Goal: Task Accomplishment & Management: Manage account settings

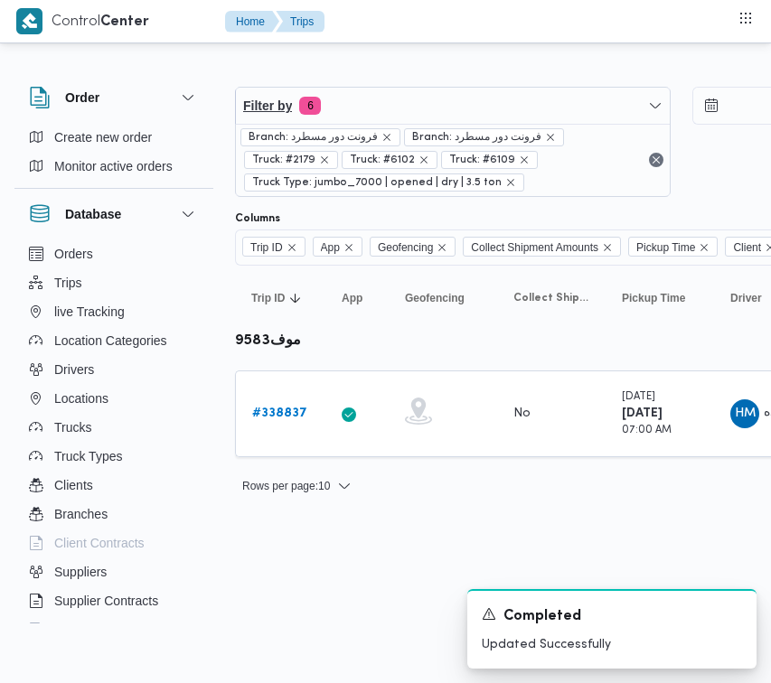
click at [345, 98] on span "Filter by 6" at bounding box center [453, 106] width 434 height 36
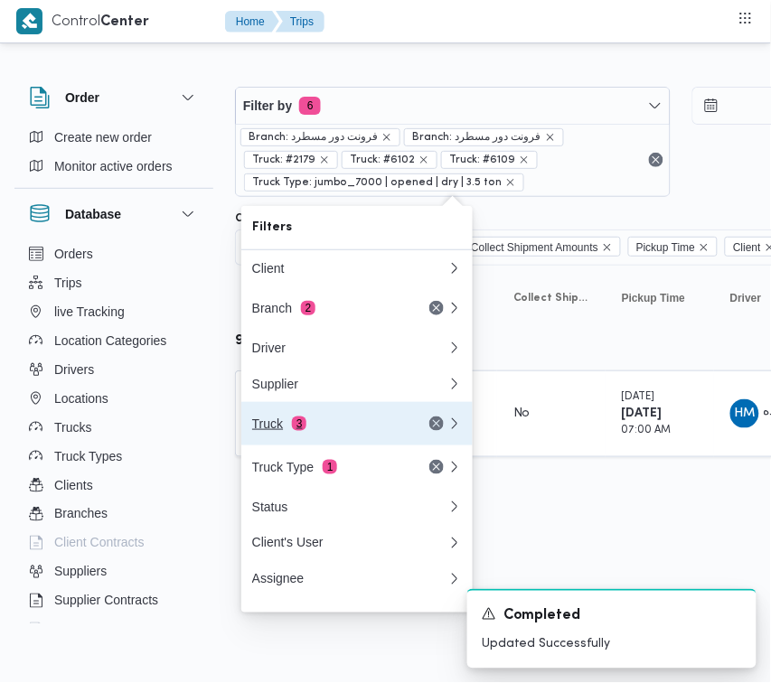
click at [324, 431] on div "Truck 3" at bounding box center [328, 424] width 152 height 14
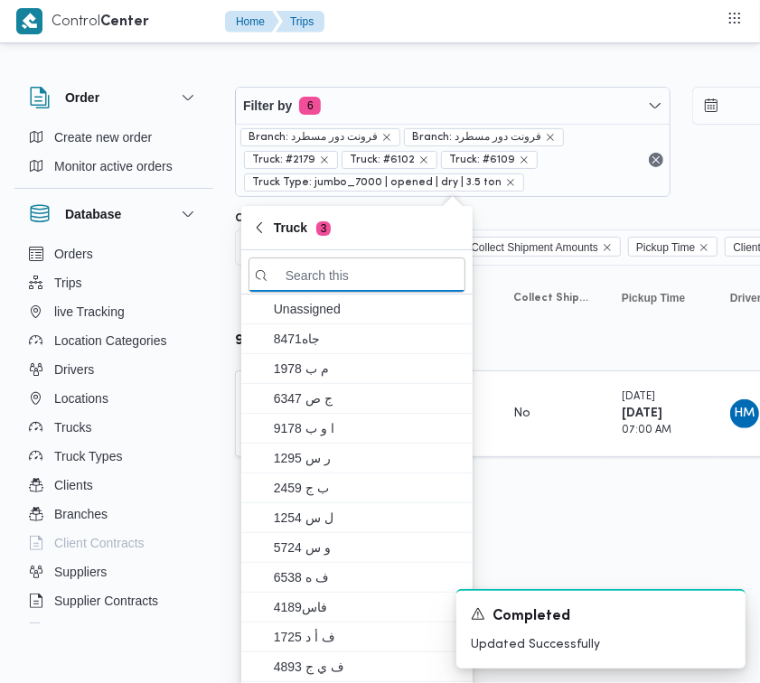
paste input "7398"
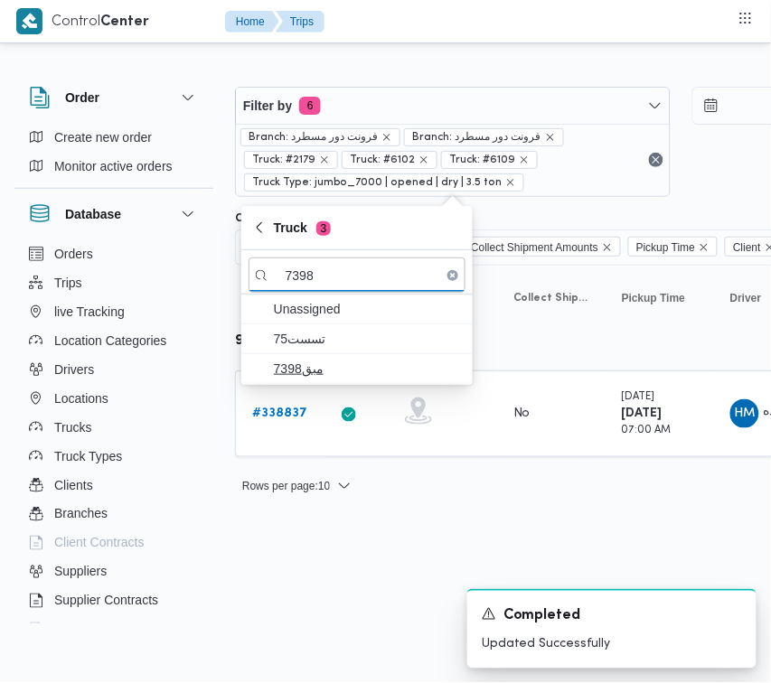
type input "7398"
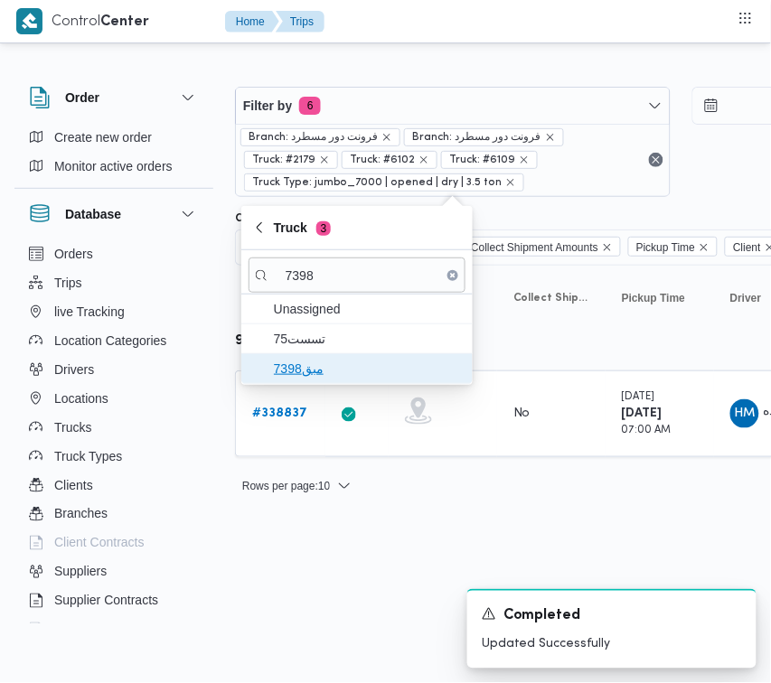
click at [324, 366] on span "مبق7398" at bounding box center [368, 369] width 188 height 22
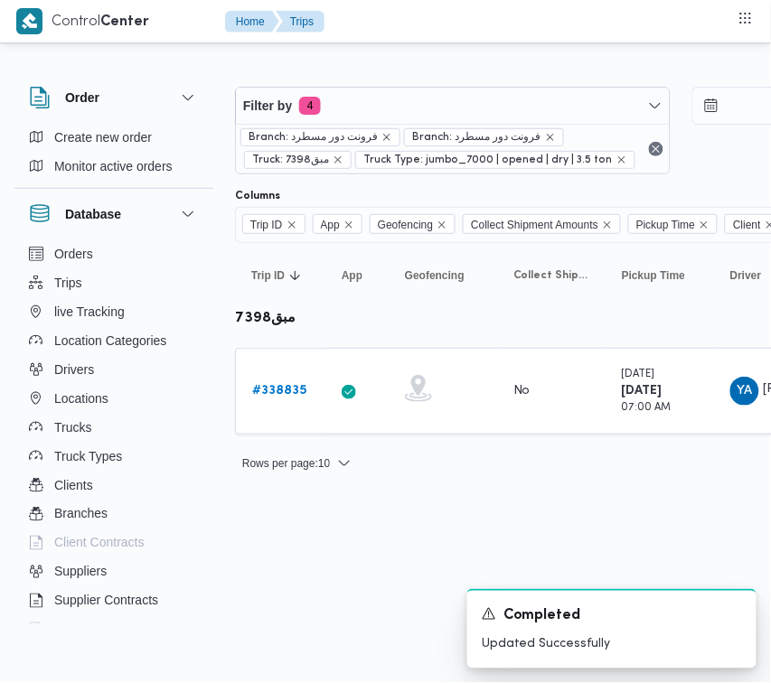
drag, startPoint x: 281, startPoint y: 540, endPoint x: 269, endPoint y: 494, distance: 47.6
click at [277, 542] on html "Control Center Home Trips Order Create new order Monitor active orders Database…" at bounding box center [385, 341] width 771 height 683
click at [272, 389] on b "# 338835" at bounding box center [279, 391] width 54 height 12
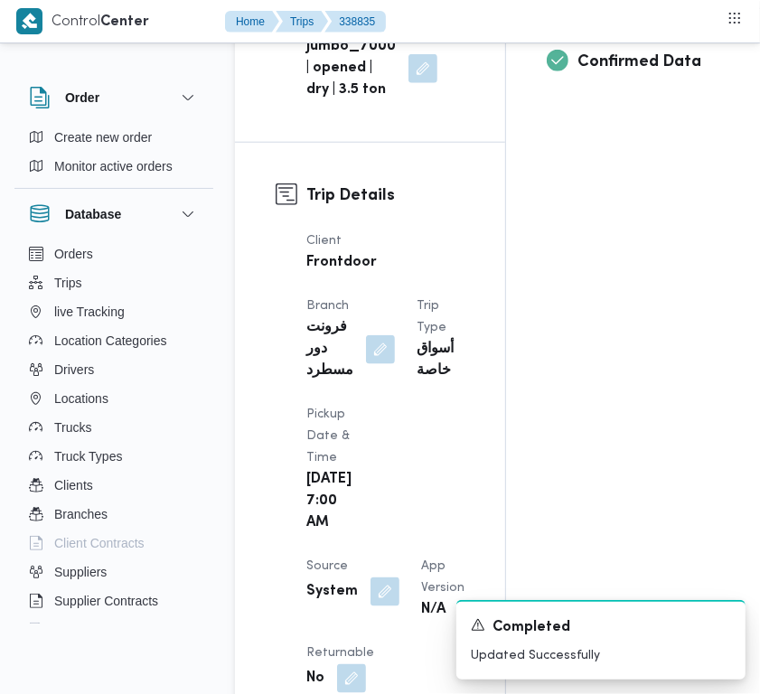
scroll to position [1216, 0]
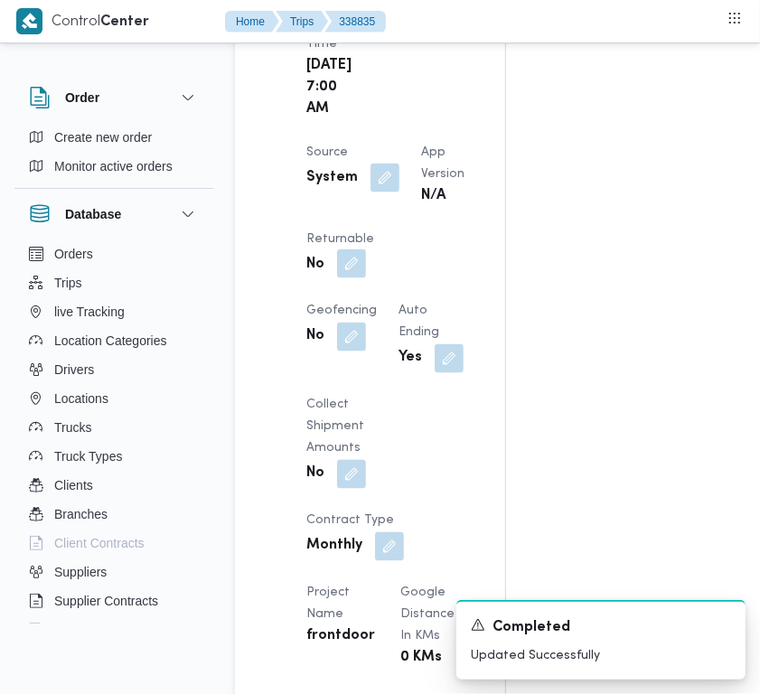
drag, startPoint x: 399, startPoint y: 385, endPoint x: 409, endPoint y: 389, distance: 10.6
click at [366, 278] on button "button" at bounding box center [351, 263] width 29 height 29
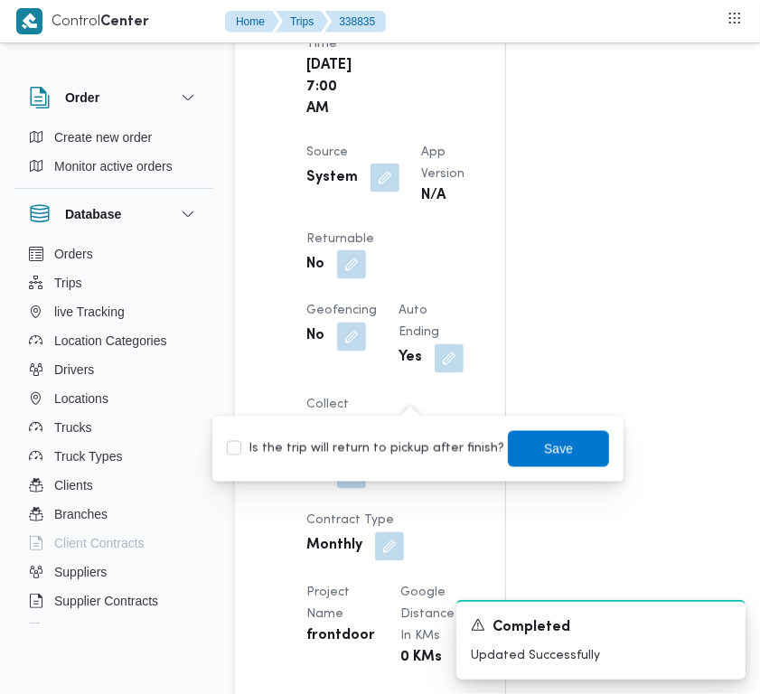
click at [391, 449] on label "Is the trip will return to pickup after finish?" at bounding box center [365, 449] width 277 height 22
checkbox input "true"
click at [544, 456] on span "Save" at bounding box center [558, 448] width 29 height 22
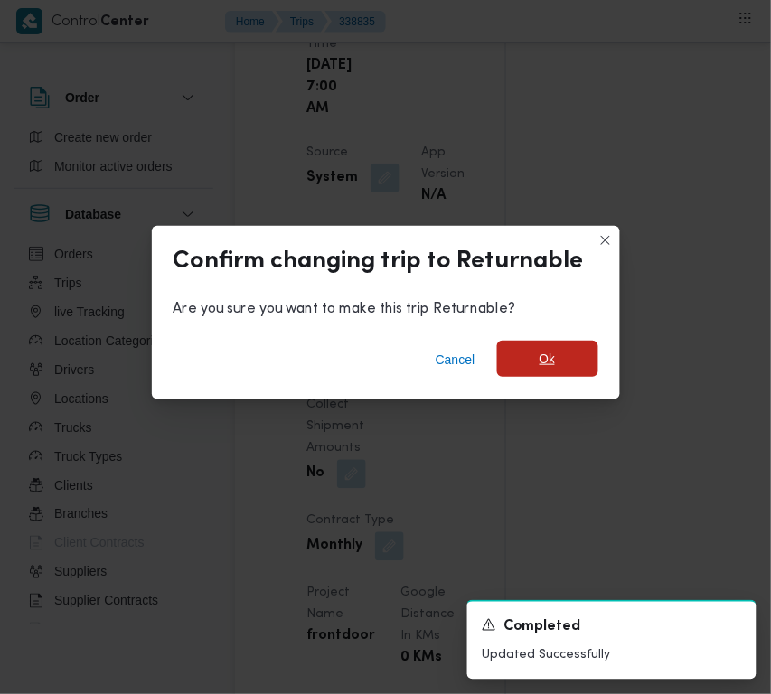
click at [581, 371] on span "Ok" at bounding box center [547, 359] width 101 height 36
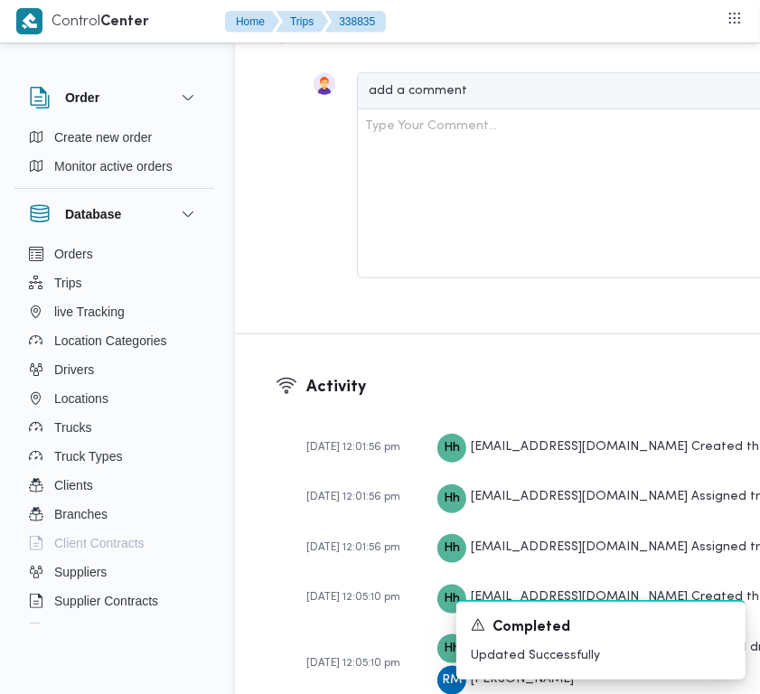
scroll to position [3669, 0]
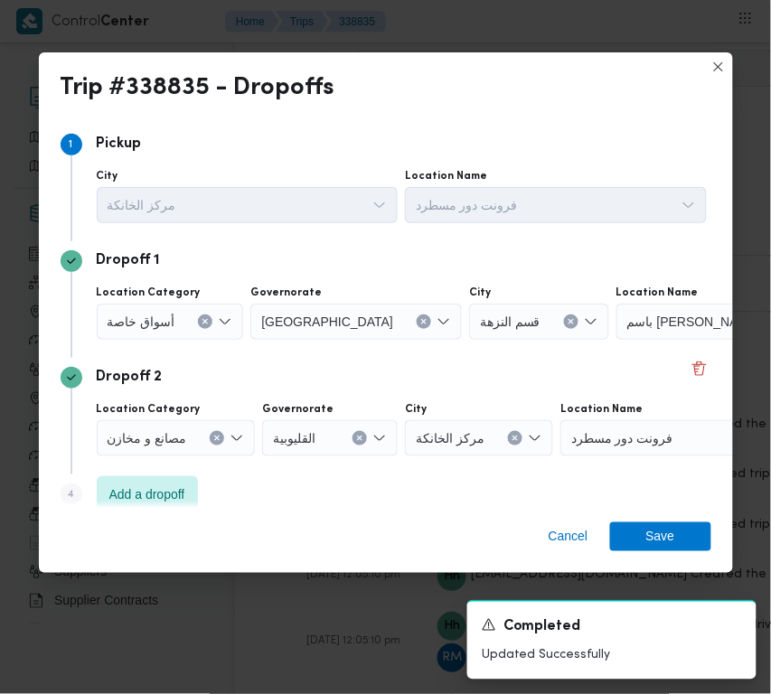
click at [136, 341] on div "Location Category أسواق خاصة Governorate [GEOGRAPHIC_DATA] City قسم النزهة Loca…" at bounding box center [401, 312] width 617 height 61
drag, startPoint x: 152, startPoint y: 290, endPoint x: 159, endPoint y: 314, distance: 24.6
click at [152, 294] on label "Location Category" at bounding box center [149, 293] width 104 height 14
click at [182, 311] on input "Location Category" at bounding box center [183, 322] width 2 height 22
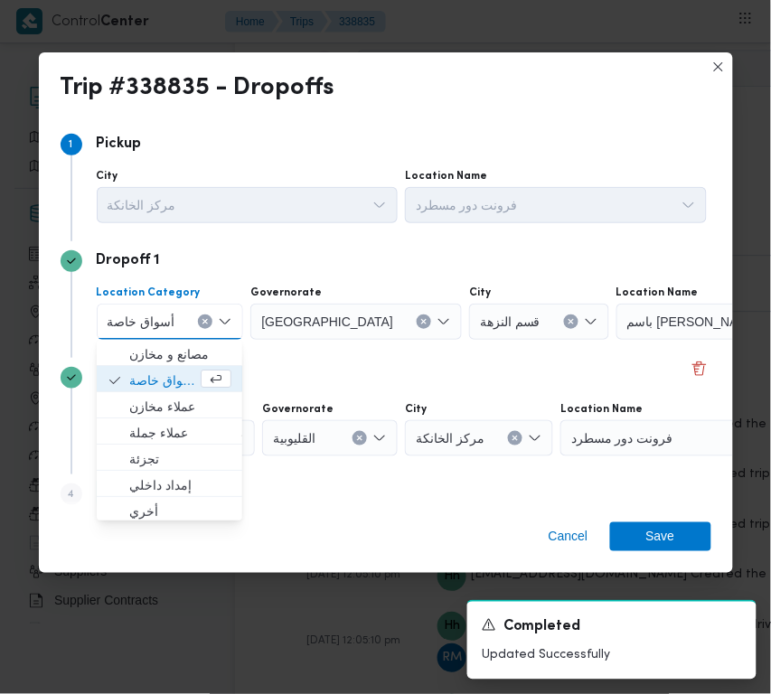
click at [164, 328] on span "أسواق خاصة" at bounding box center [142, 321] width 68 height 20
click at [168, 458] on span "تجزئة" at bounding box center [180, 459] width 102 height 22
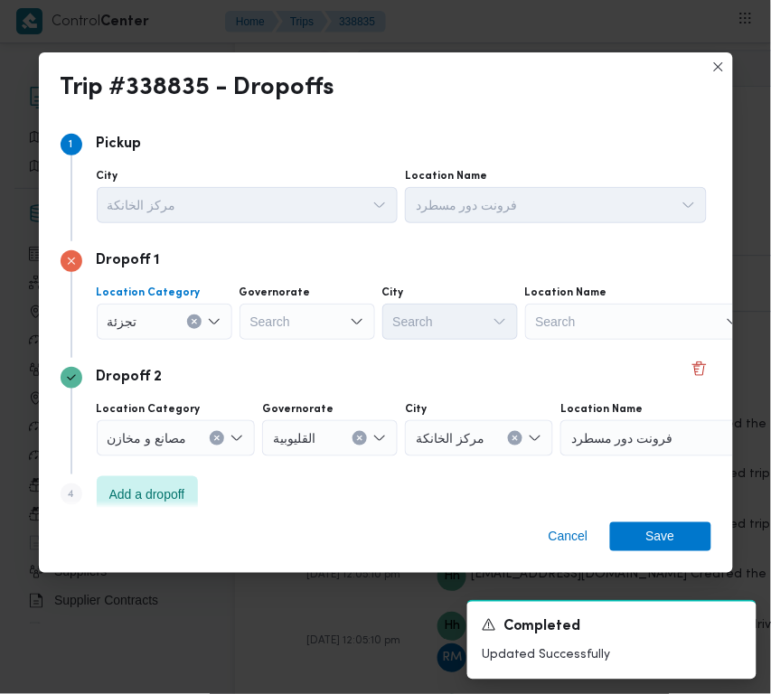
click at [276, 321] on div "Search" at bounding box center [307, 322] width 136 height 36
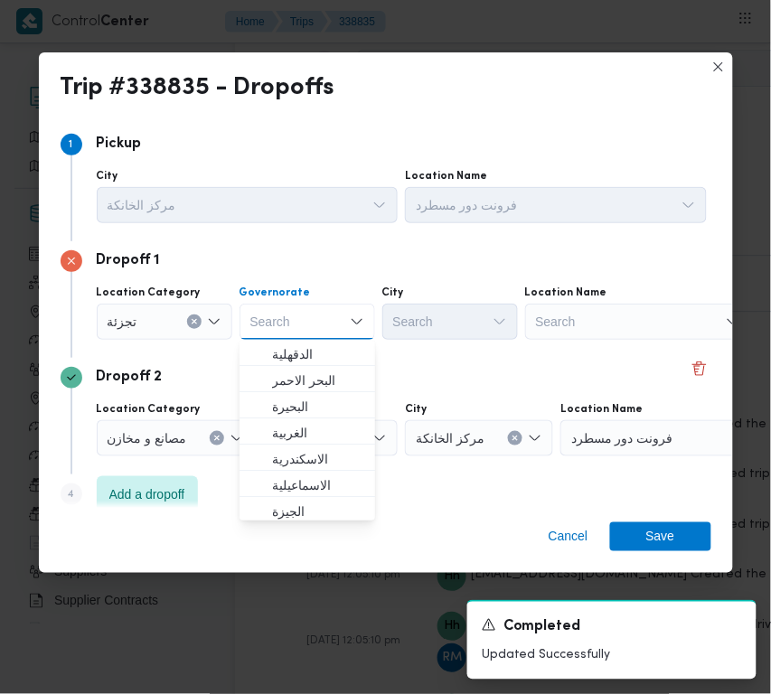
paste input "جيزة"
type input "جيزة"
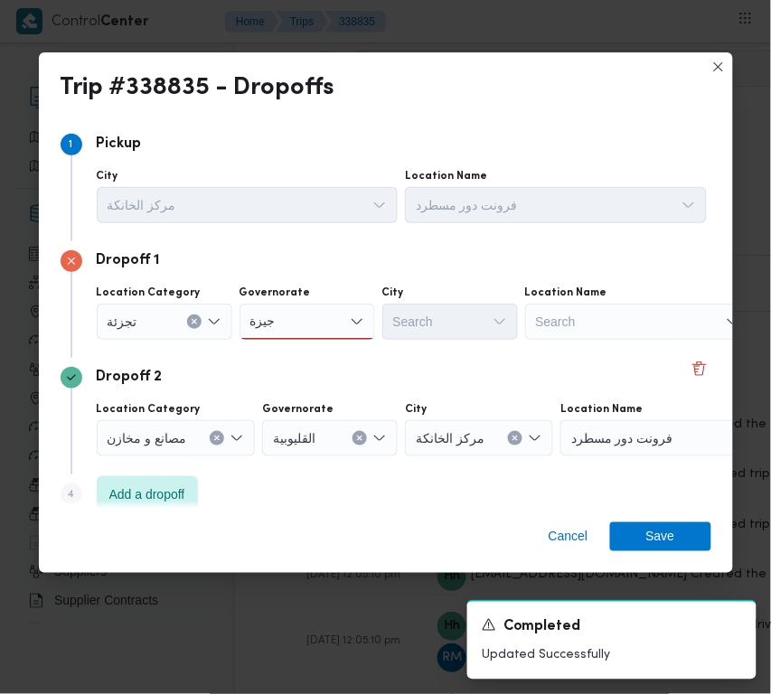
click at [313, 318] on div "جيزة جيزة" at bounding box center [307, 322] width 136 height 36
click at [304, 344] on span "ال جيزة" at bounding box center [318, 354] width 92 height 22
click at [427, 331] on div "Search" at bounding box center [450, 322] width 136 height 36
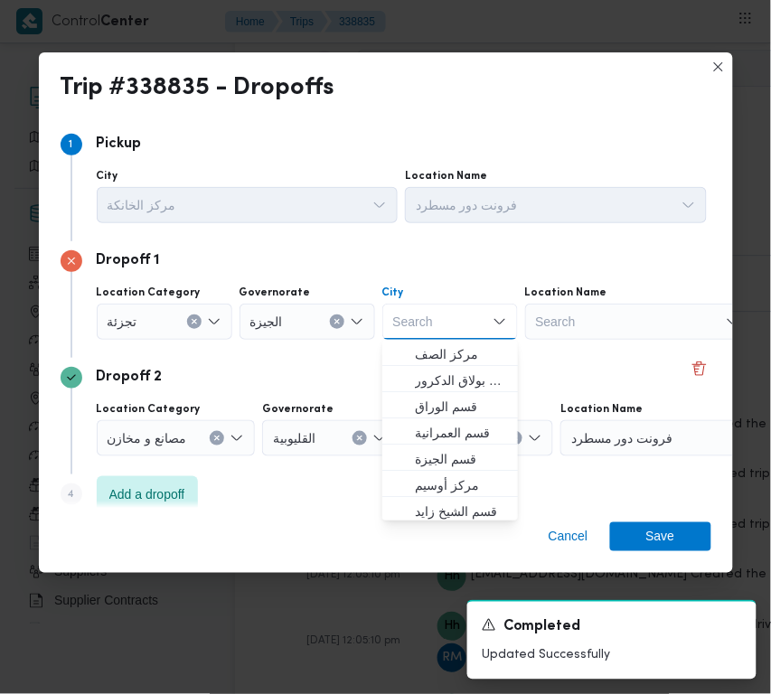
paste input "زايد"
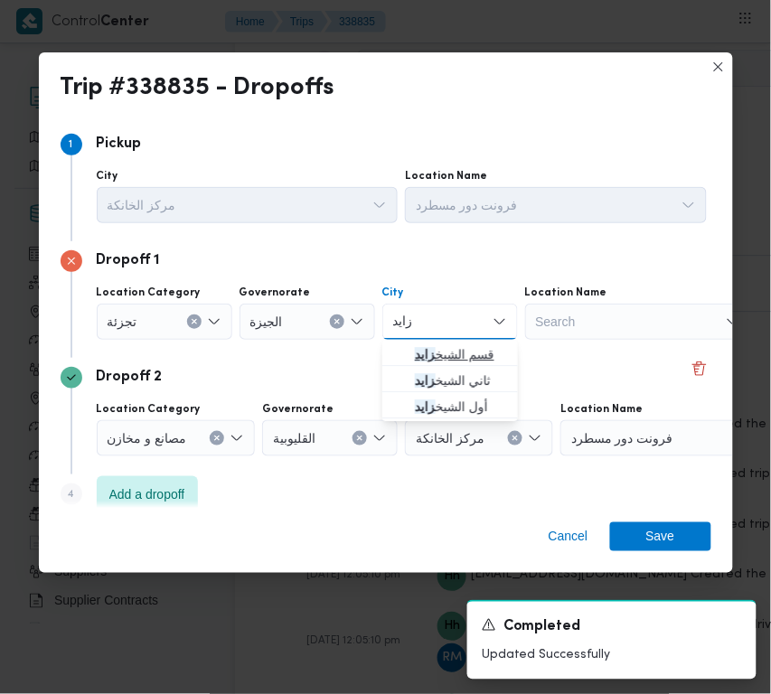
type input "زايد"
click at [402, 353] on icon "button" at bounding box center [400, 354] width 14 height 14
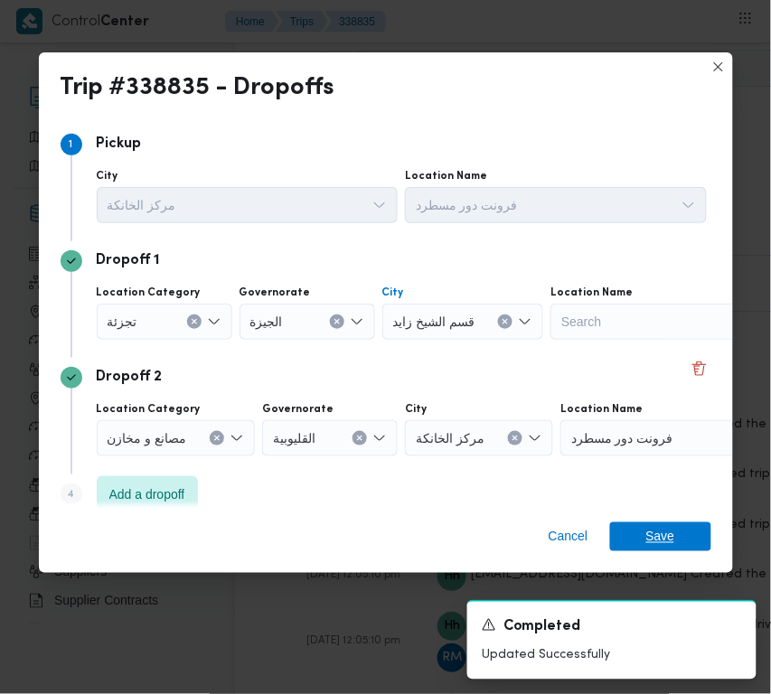
click at [688, 538] on span "Save" at bounding box center [660, 536] width 101 height 29
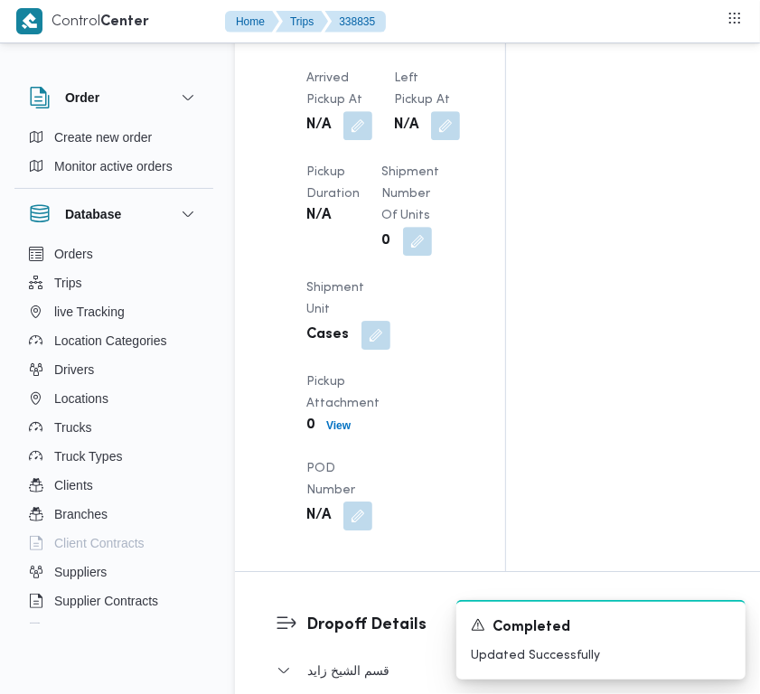
scroll to position [2699, 0]
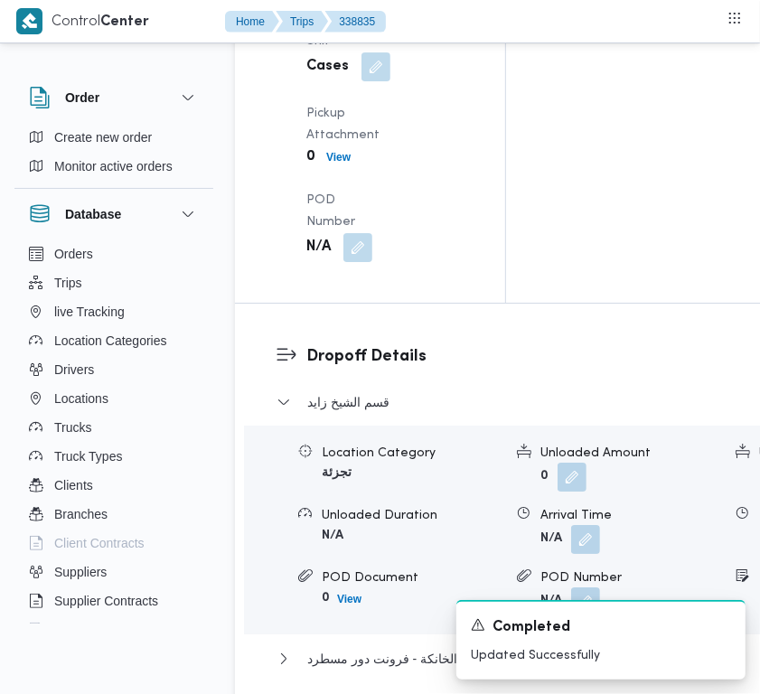
drag, startPoint x: 352, startPoint y: 330, endPoint x: 354, endPoint y: 353, distance: 23.6
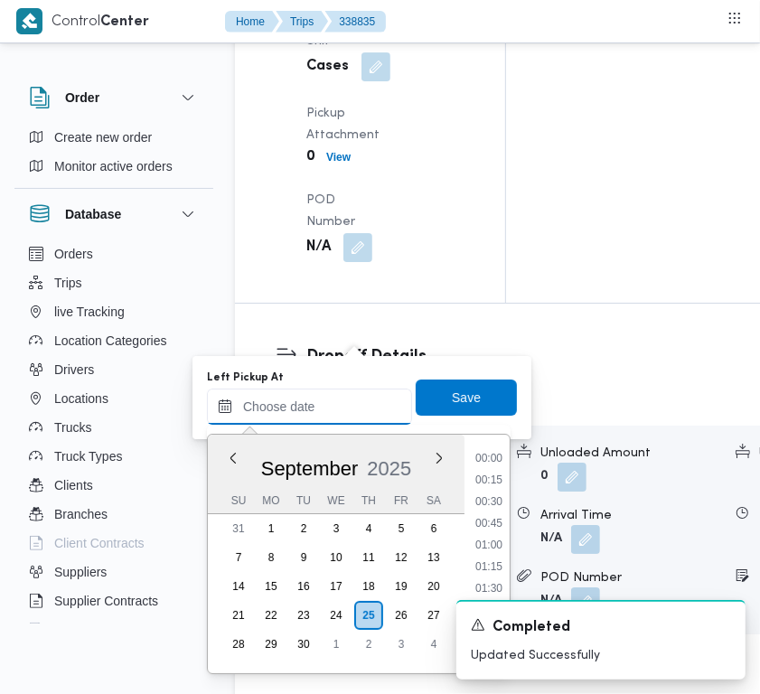
click at [355, 394] on input "Left Pickup At" at bounding box center [309, 407] width 205 height 36
paste input "[DATE] 7:30:00 AM"
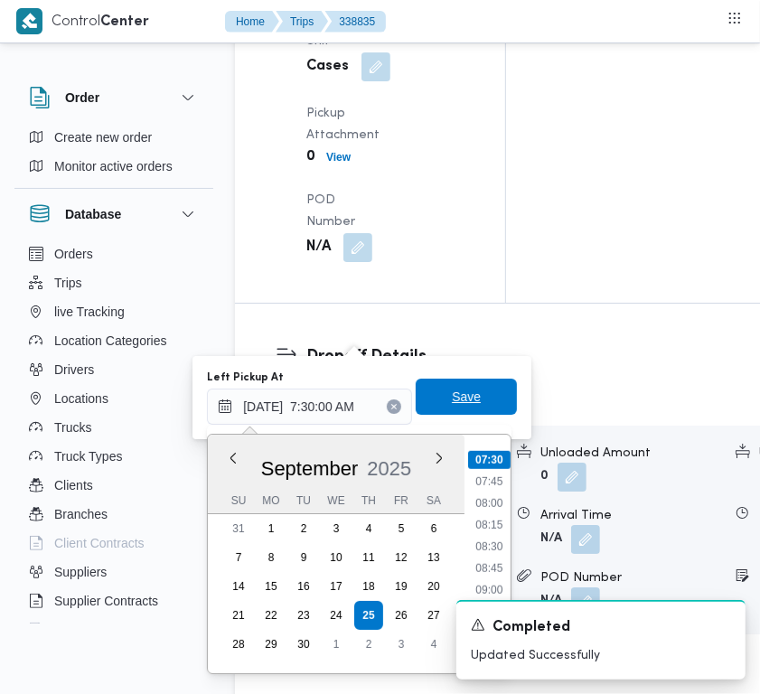
type input "[DATE] 07:30"
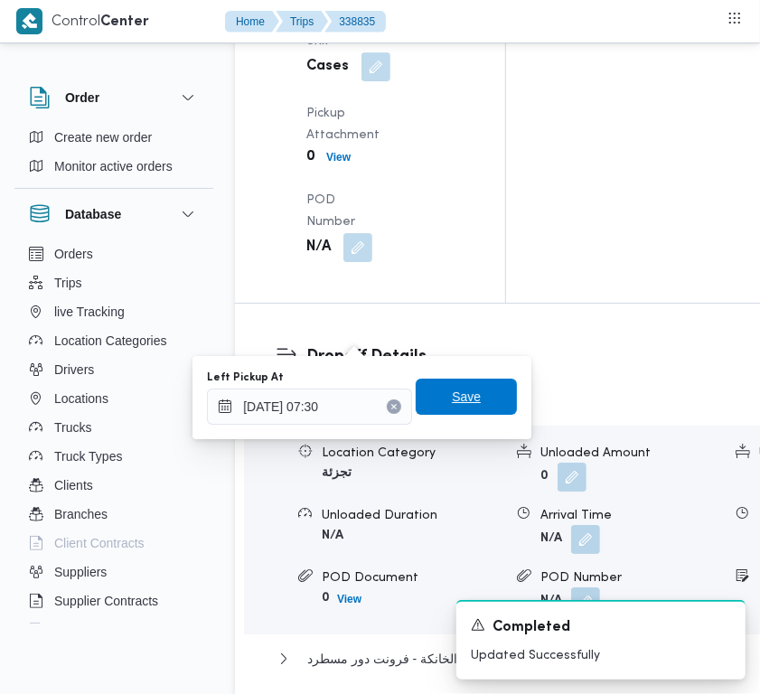
click at [422, 395] on span "Save" at bounding box center [466, 397] width 101 height 36
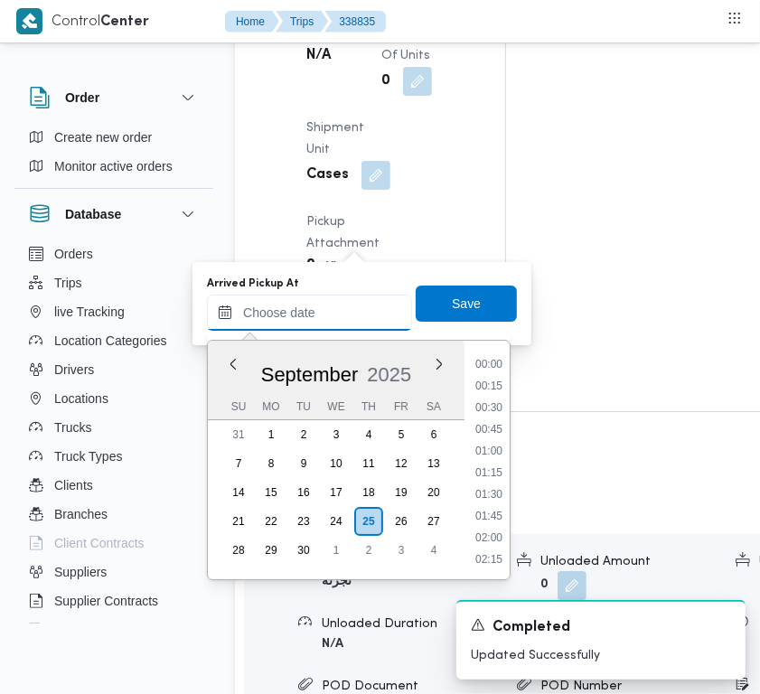
drag, startPoint x: 336, startPoint y: 314, endPoint x: 351, endPoint y: 313, distance: 14.5
click at [337, 316] on input "Arrived Pickup At" at bounding box center [309, 313] width 205 height 36
paste input "[DATE] 7:00:00 AM"
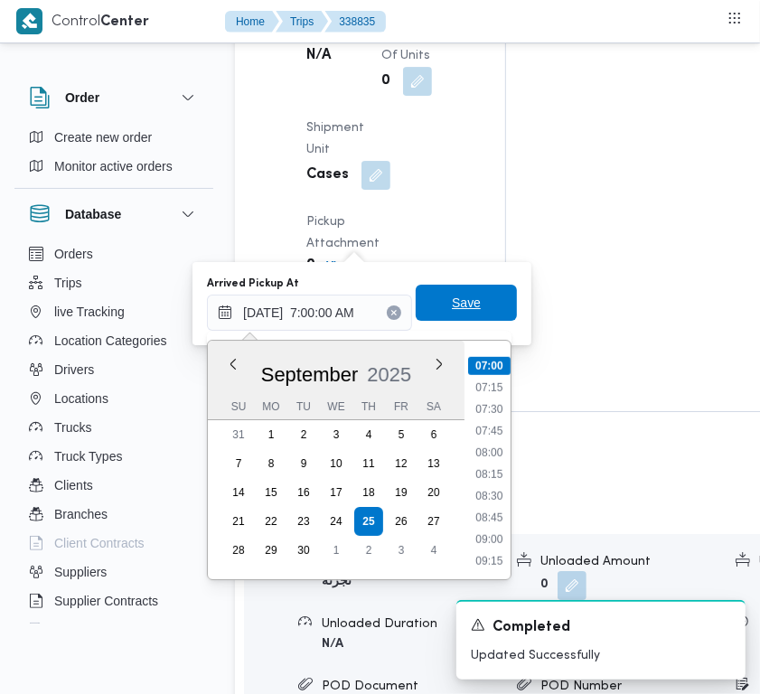
type input "[DATE] 07:00"
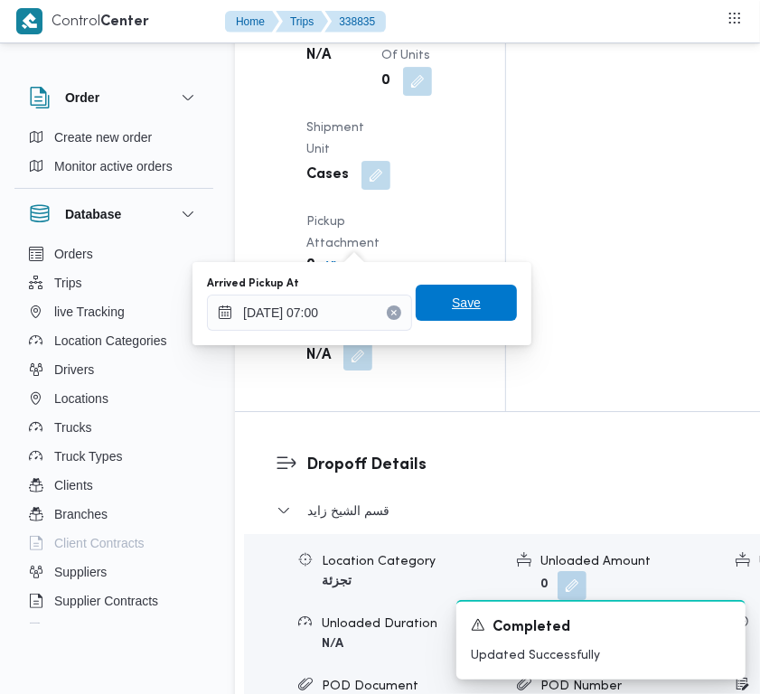
click at [468, 305] on span "Save" at bounding box center [466, 303] width 101 height 36
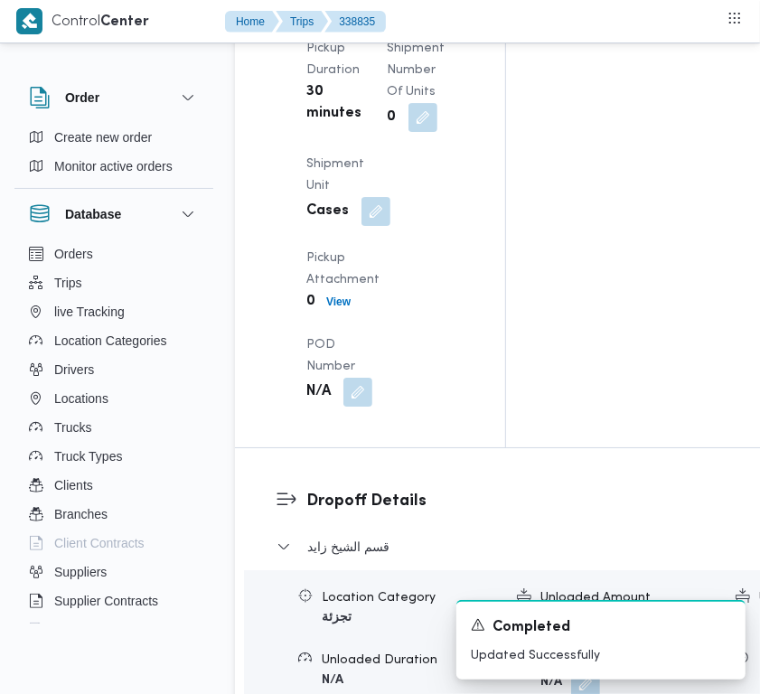
click at [427, 181] on div "Arrived Pickup At [DATE] 7:00 AM Left Pickup At [DATE] 7:30 AM Pickup Duration …" at bounding box center [386, 103] width 180 height 629
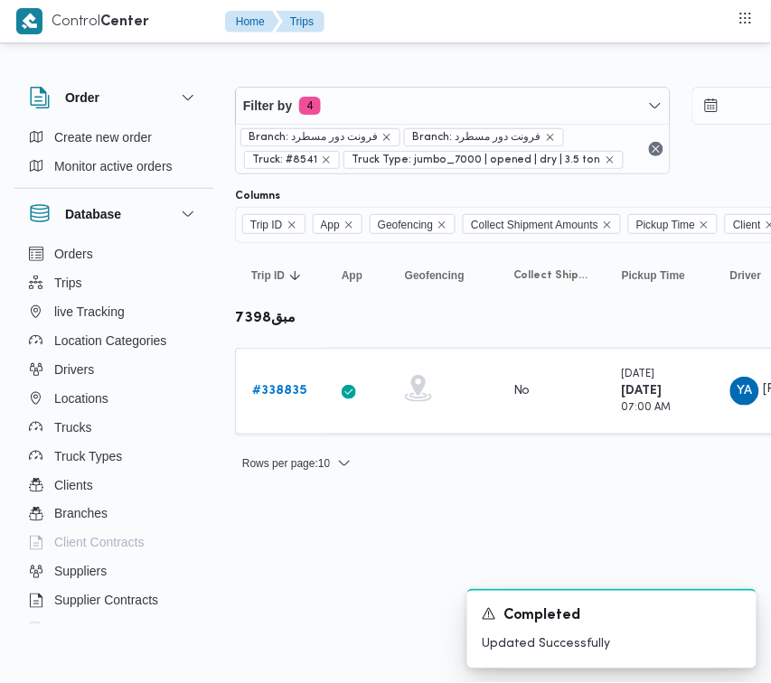
click at [408, 83] on div "Filter by 4 Branch: فرونت دور مسطرد Branch: فرونت دور مسطرد Truck: #8541 Truck …" at bounding box center [681, 130] width 914 height 109
click at [259, 545] on html "Control Center Home Trips Order Create new order Monitor active orders Database…" at bounding box center [385, 341] width 771 height 683
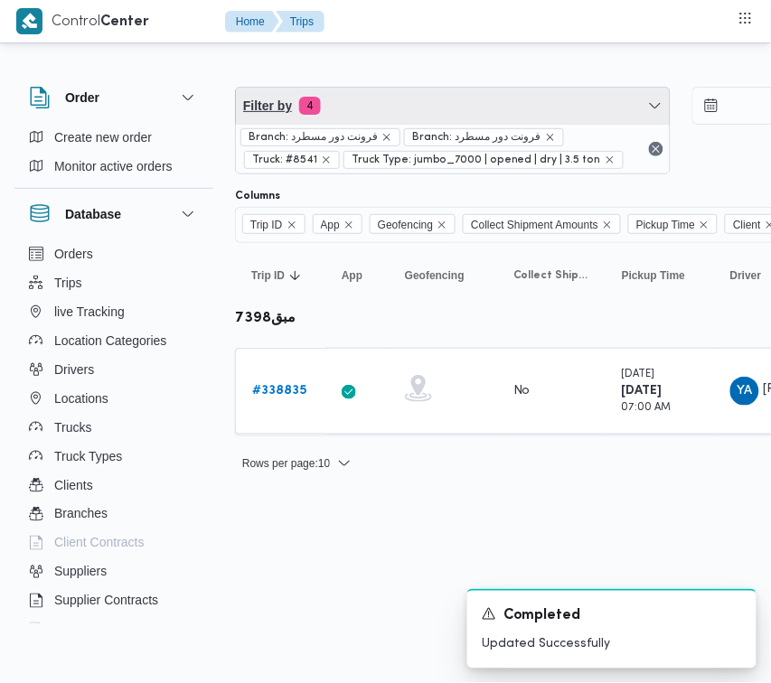
click at [377, 110] on span "Filter by 4" at bounding box center [453, 106] width 434 height 36
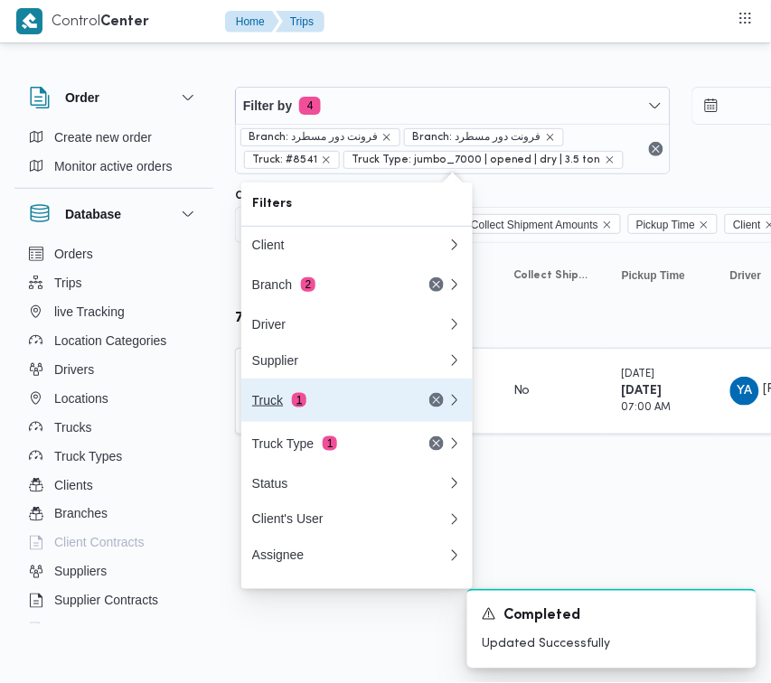
click at [312, 408] on div "Truck 1" at bounding box center [328, 400] width 152 height 14
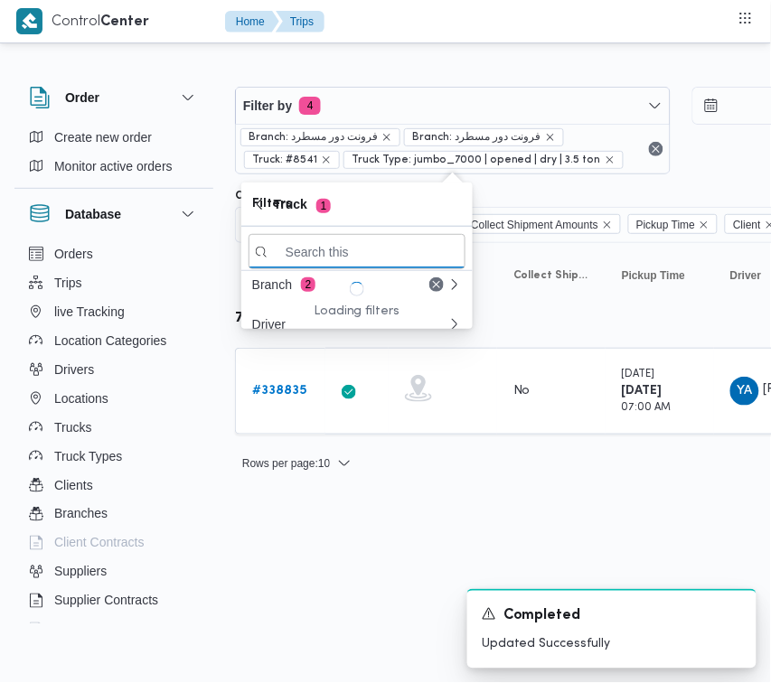
paste input "5481"
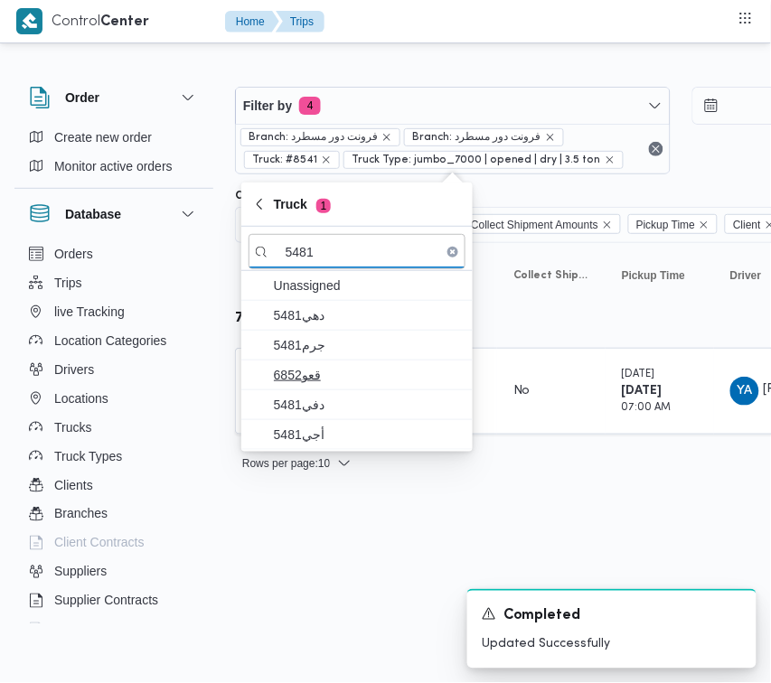
type input "5481"
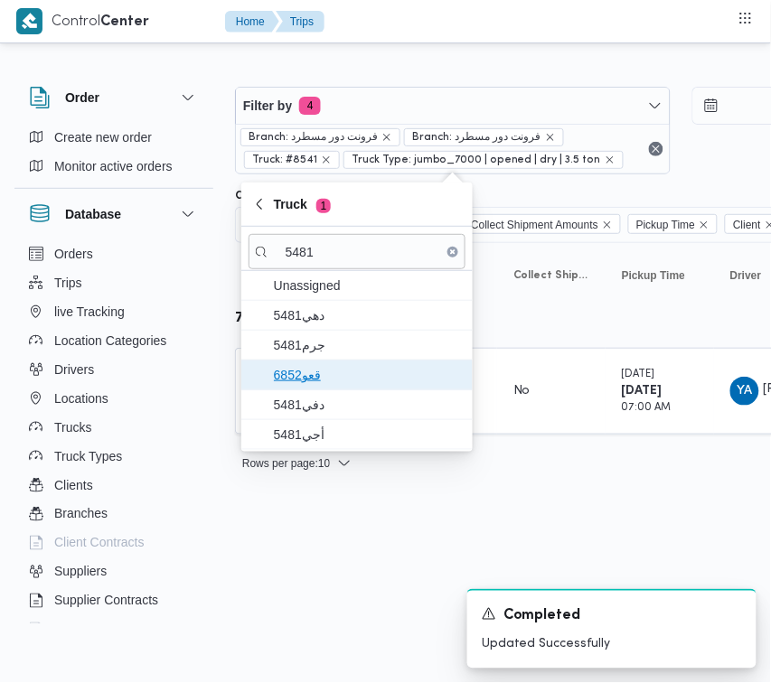
click at [319, 387] on span "قعو6852" at bounding box center [357, 375] width 217 height 29
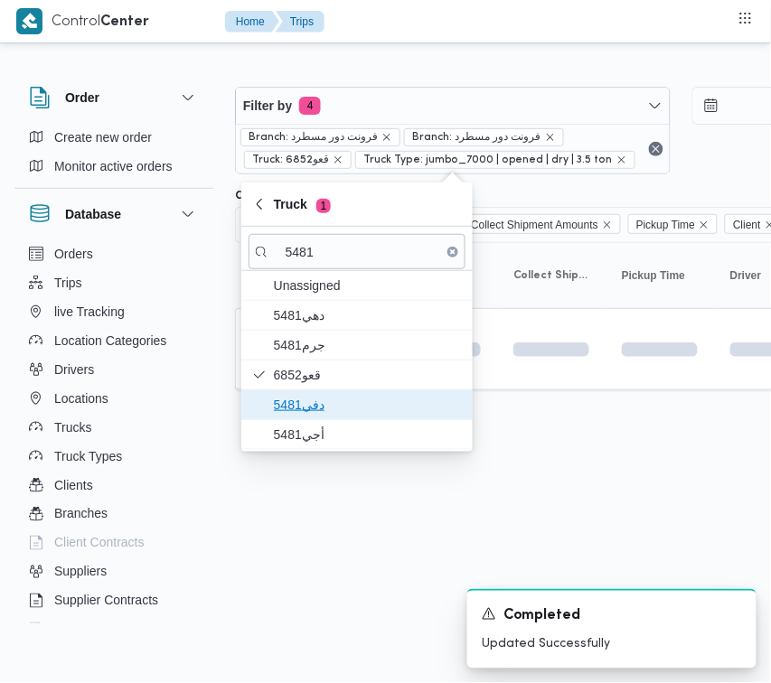
click at [318, 407] on span "دفي5481" at bounding box center [368, 405] width 188 height 22
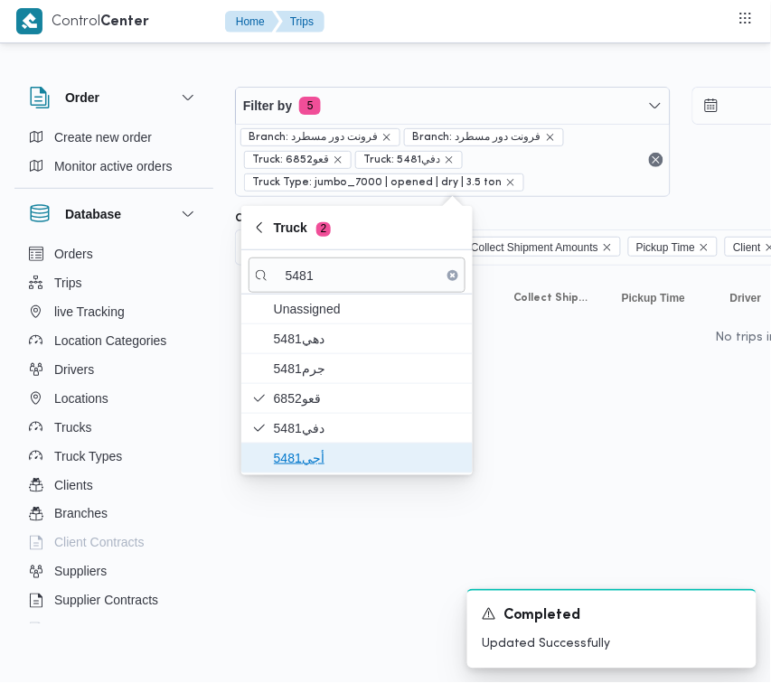
click at [312, 458] on span "أجي5481" at bounding box center [368, 458] width 188 height 22
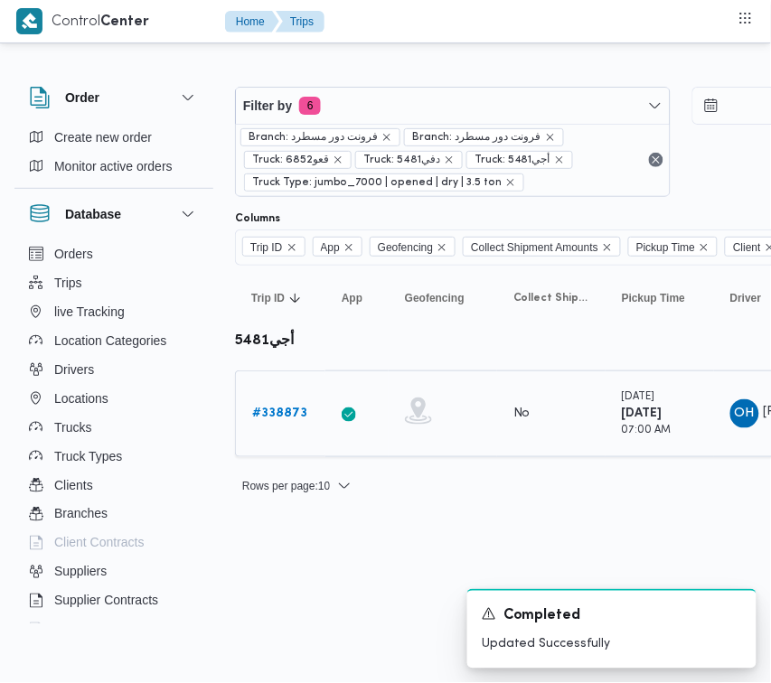
click at [299, 416] on b "# 338873" at bounding box center [279, 414] width 55 height 12
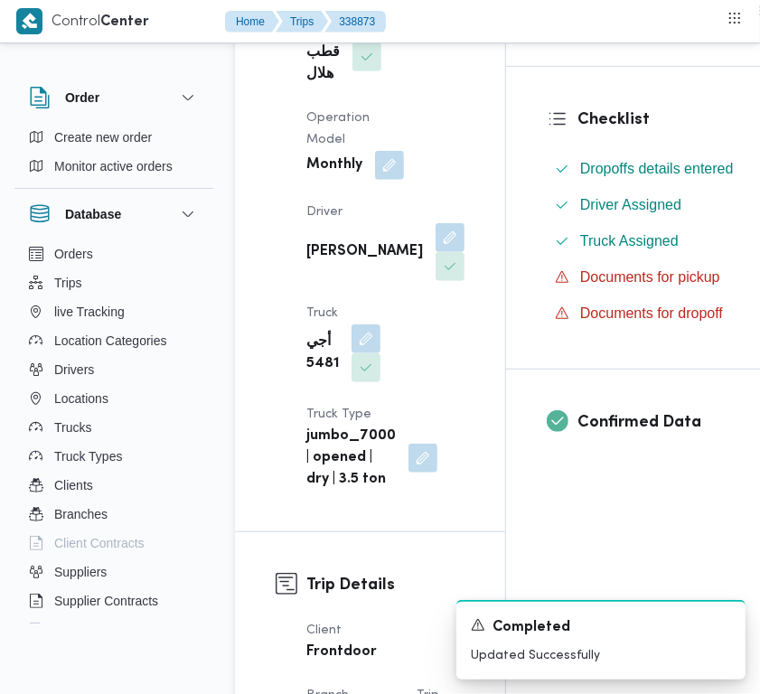
scroll to position [468, 0]
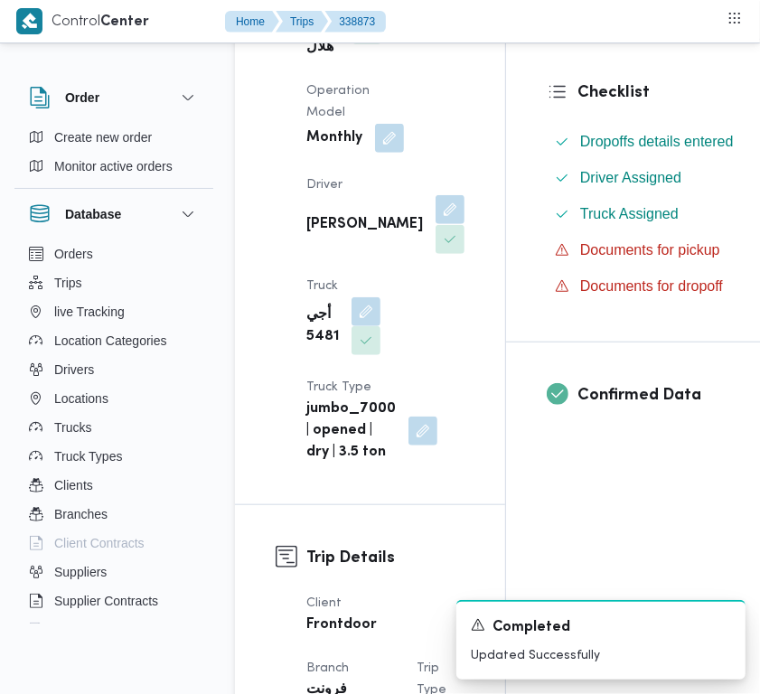
click at [436, 224] on button "button" at bounding box center [450, 209] width 29 height 29
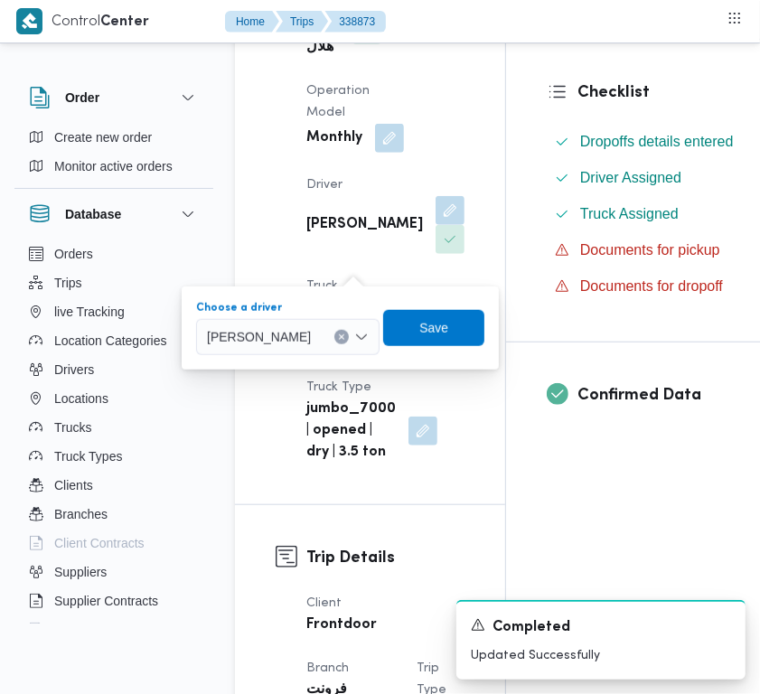
click at [305, 341] on span "[PERSON_NAME]" at bounding box center [259, 336] width 104 height 20
paste input "[PERSON_NAME]"
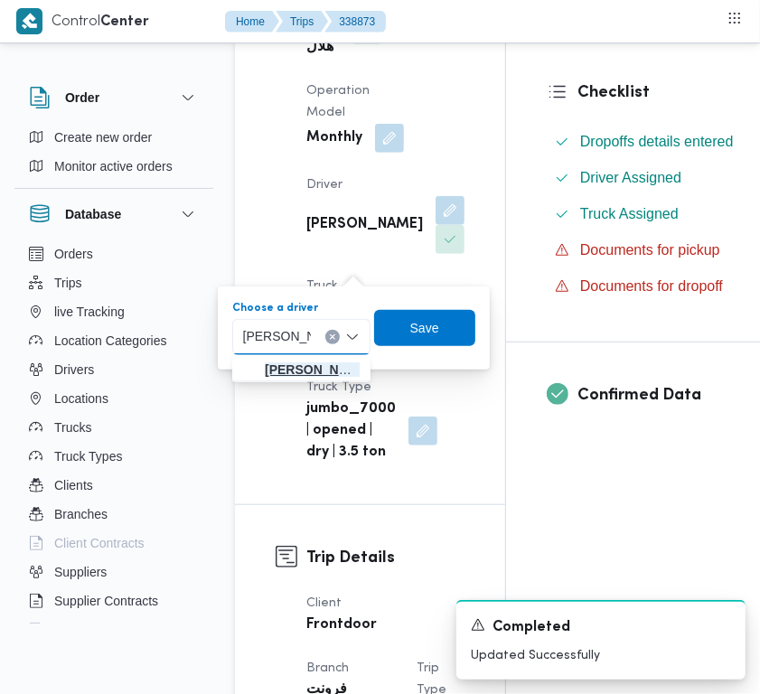
type input "[PERSON_NAME]"
click at [283, 375] on span "[PERSON_NAME]" at bounding box center [312, 370] width 95 height 22
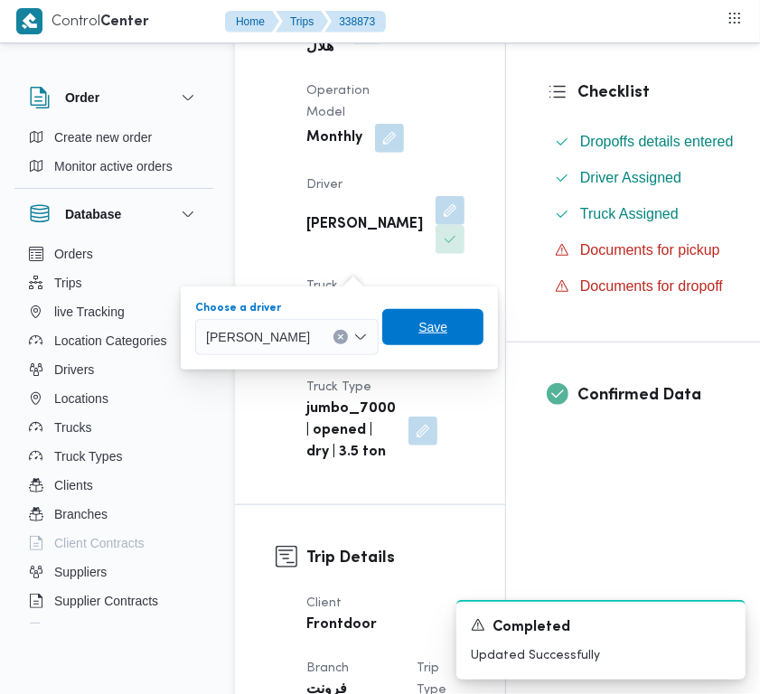
click at [440, 331] on span "Save" at bounding box center [432, 327] width 101 height 36
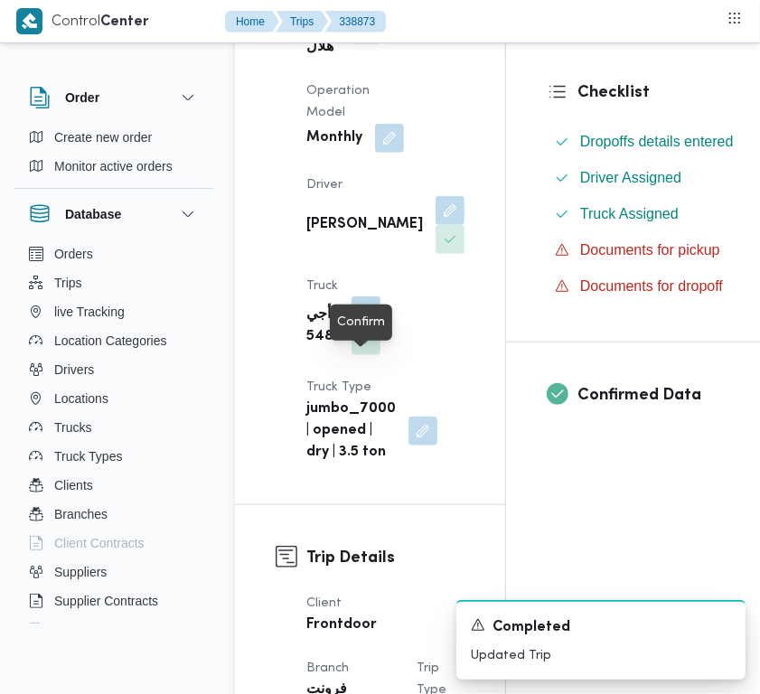
click at [364, 325] on button "button" at bounding box center [366, 310] width 29 height 29
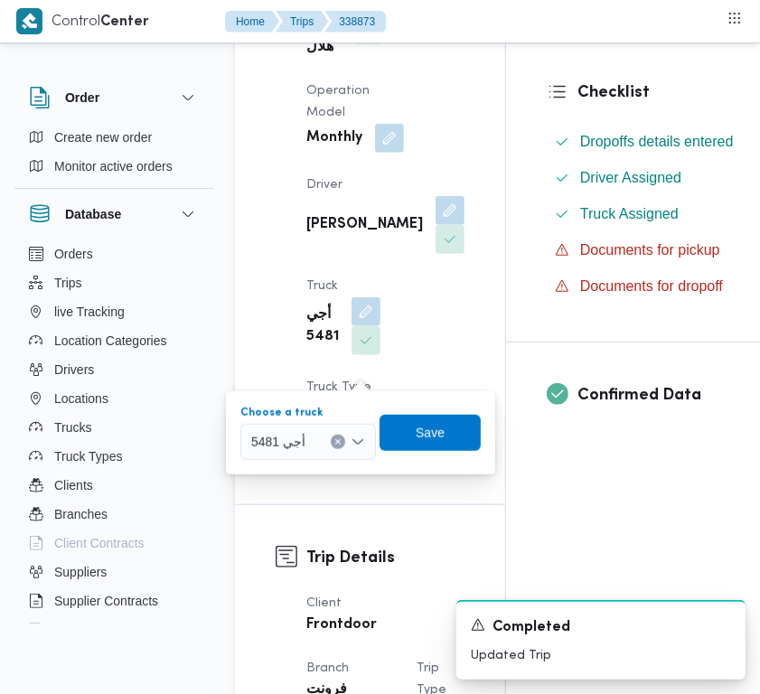
click at [292, 427] on div "أجي 5481" at bounding box center [308, 442] width 136 height 36
paste input "789"
type input "789"
click at [256, 474] on icon "button" at bounding box center [258, 474] width 14 height 14
click at [400, 441] on span "Save" at bounding box center [433, 432] width 101 height 36
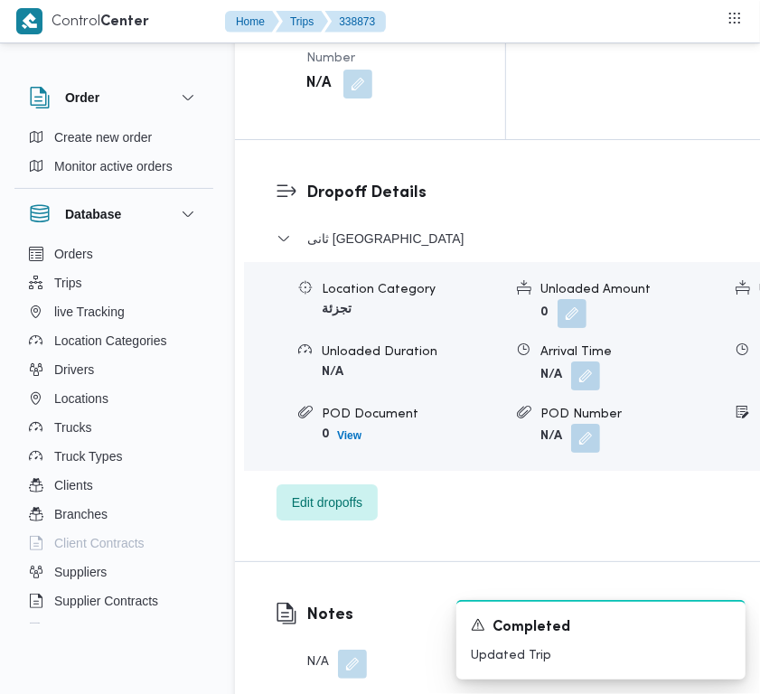
scroll to position [3507, 0]
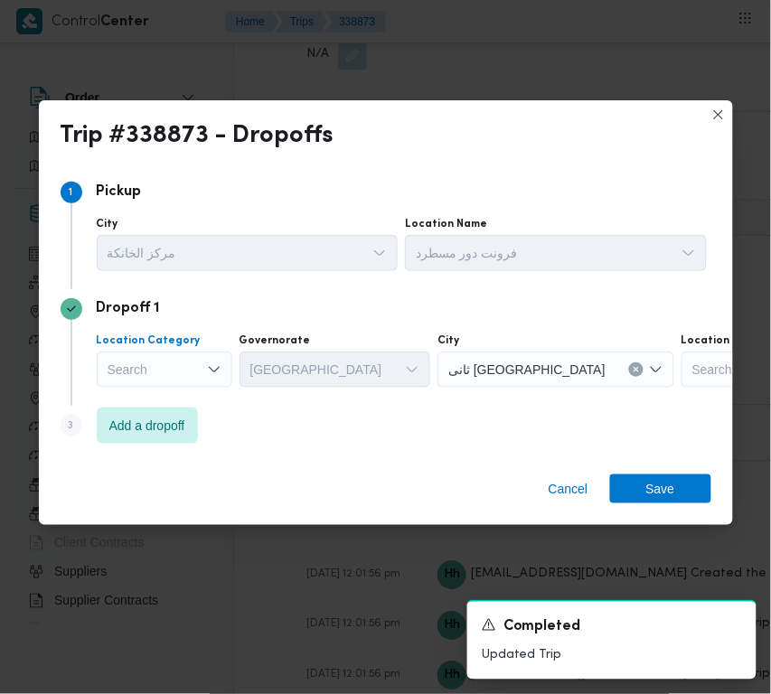
click at [192, 375] on div "Search" at bounding box center [165, 370] width 136 height 36
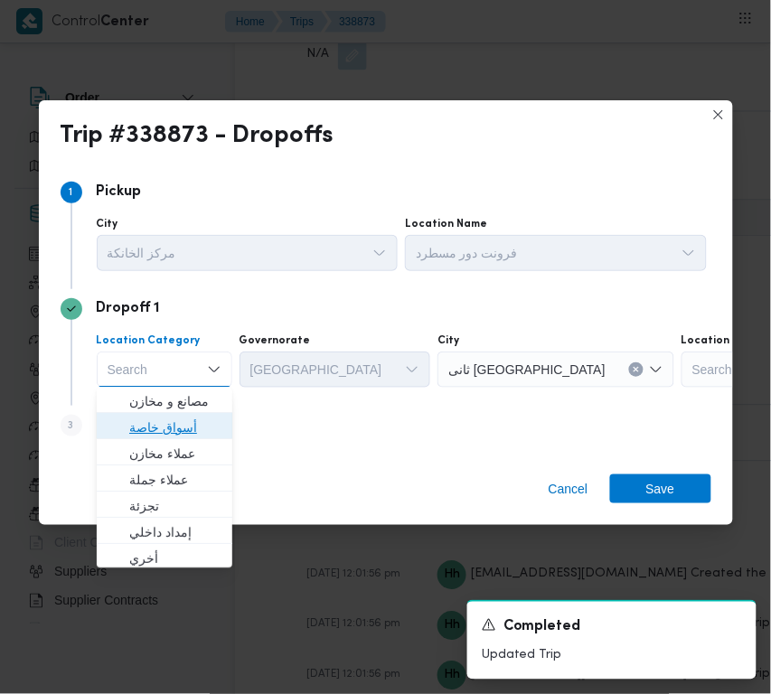
click at [192, 418] on span "أسواق خاصة" at bounding box center [175, 429] width 92 height 22
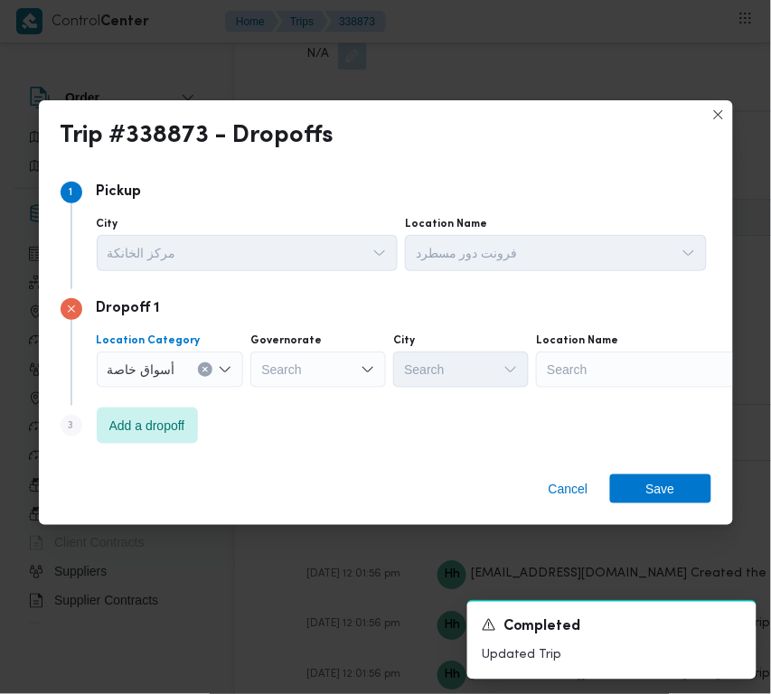
click at [585, 368] on div "Search" at bounding box center [649, 370] width 226 height 36
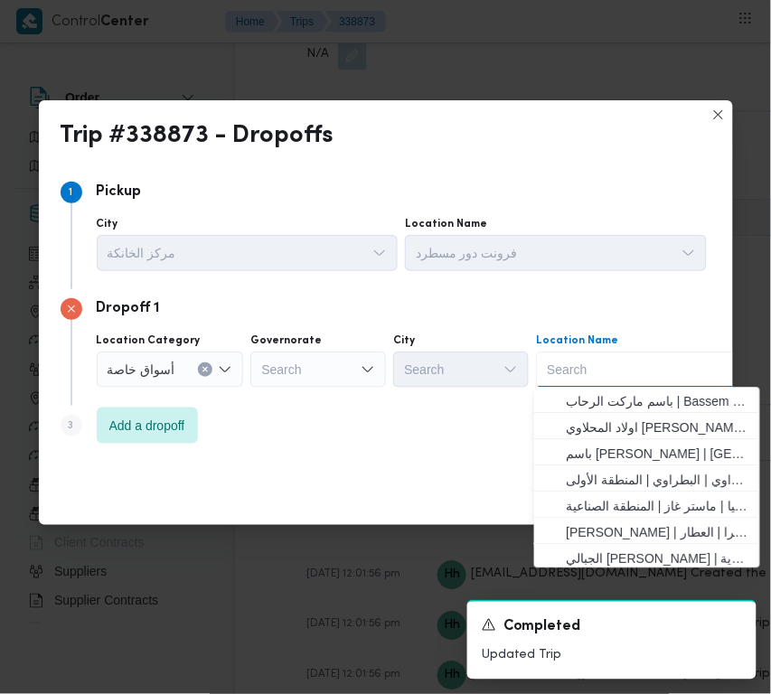
paste input "جمله ماركت 6أكتوبر"
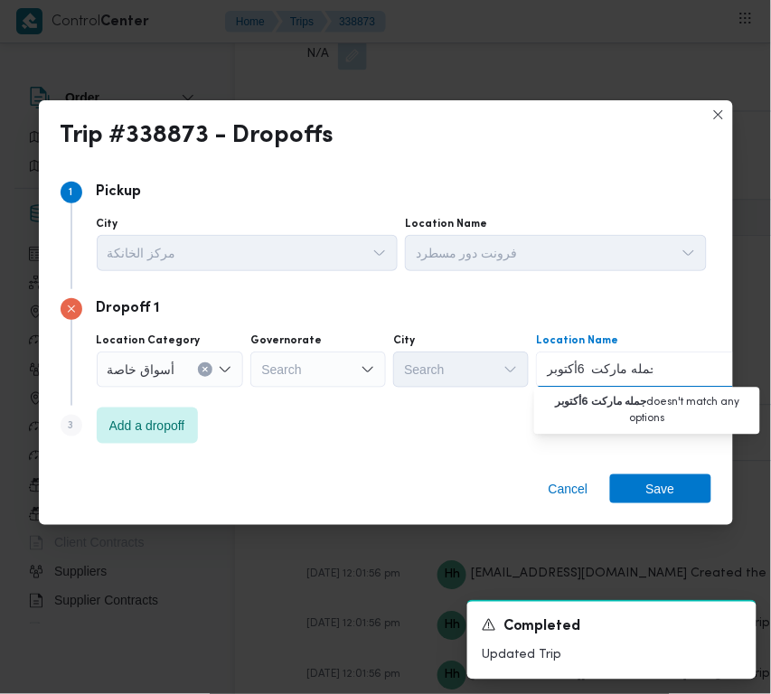
drag, startPoint x: 598, startPoint y: 366, endPoint x: 507, endPoint y: 373, distance: 91.6
click at [493, 366] on div "Location Category أسواق خاصة Governorate Search City Search Location Name جمله …" at bounding box center [401, 360] width 617 height 61
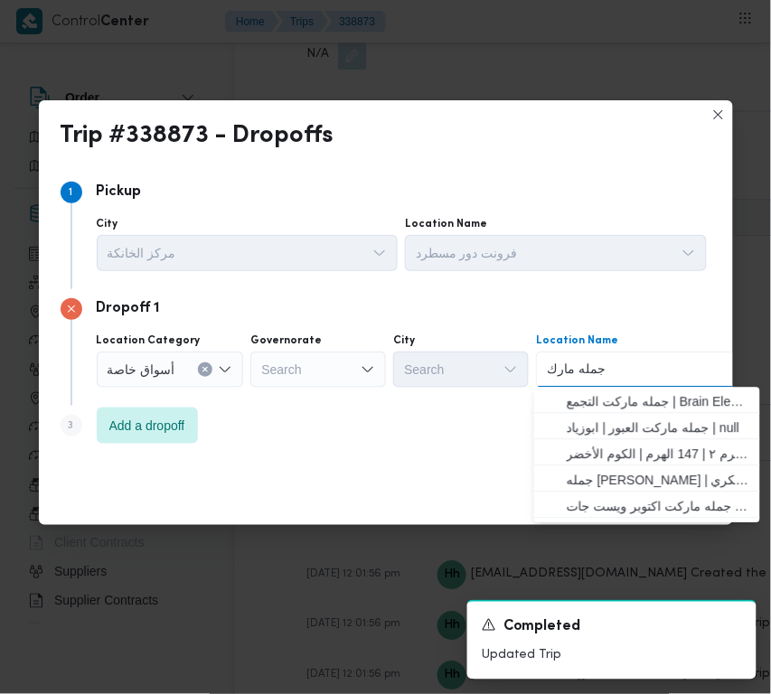
type input "جمله مارك"
click at [644, 499] on span "جمله ماركت اكتوبر ويست جات | WestGate Business Hub - [DATE] | قسم أول 6 أكتوبر" at bounding box center [658, 507] width 183 height 22
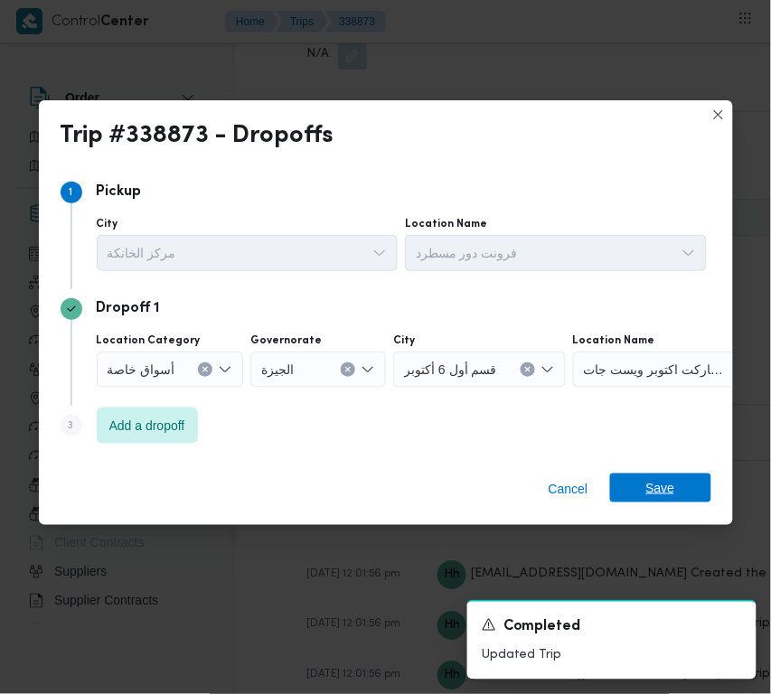
click at [676, 486] on span "Save" at bounding box center [660, 488] width 101 height 29
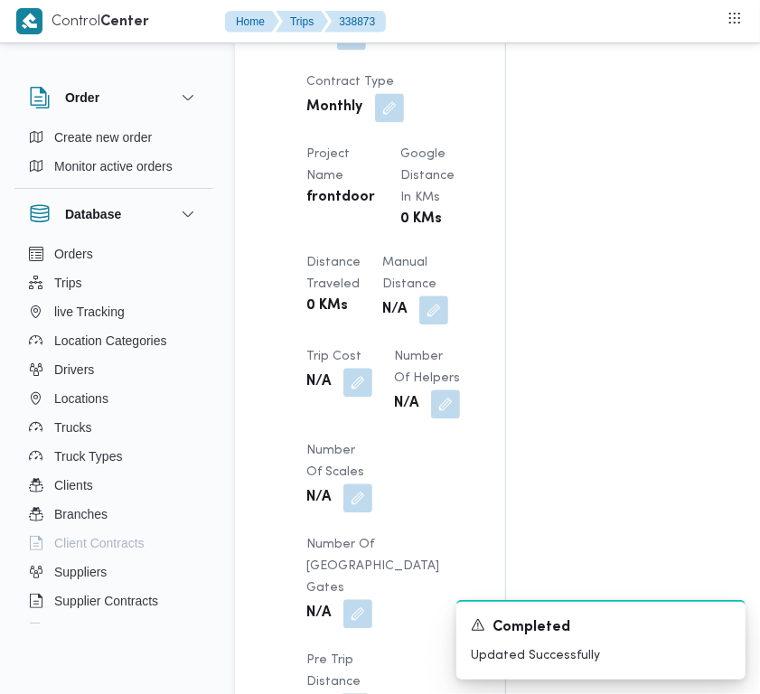
scroll to position [1076, 0]
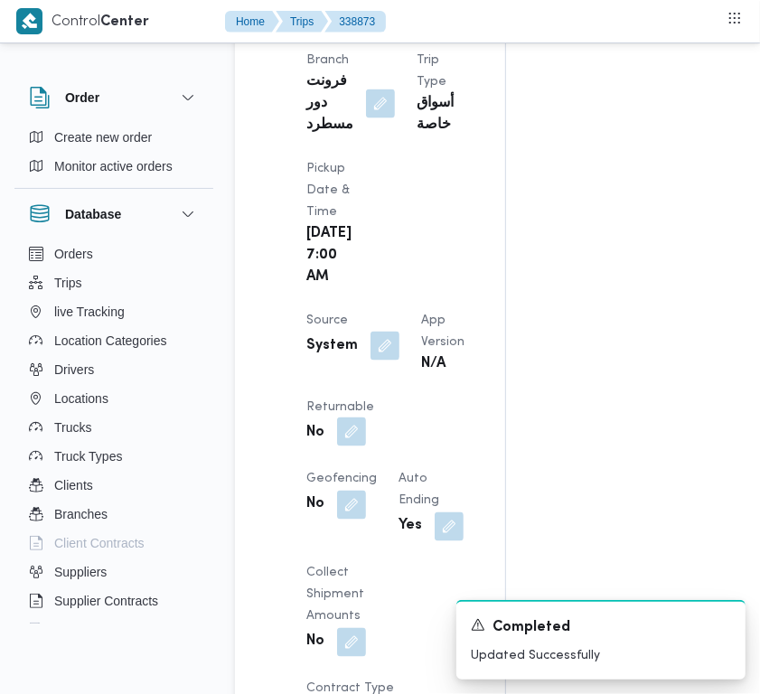
click at [366, 446] on button "button" at bounding box center [351, 432] width 29 height 29
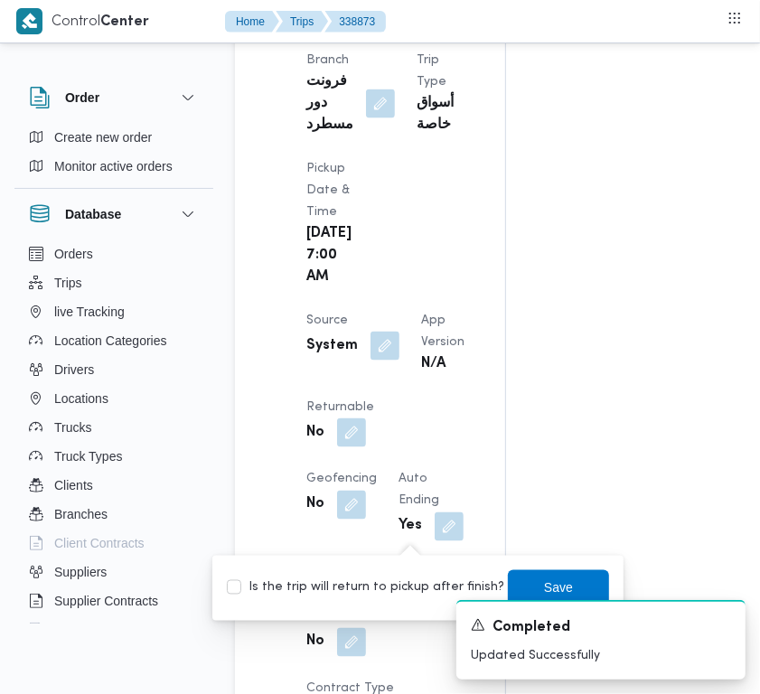
drag, startPoint x: 381, startPoint y: 580, endPoint x: 449, endPoint y: 578, distance: 67.8
click at [385, 580] on label "Is the trip will return to pickup after finish?" at bounding box center [365, 588] width 277 height 22
click at [418, 587] on div "A new notification appears Completed Updated Successfully" at bounding box center [579, 640] width 361 height 108
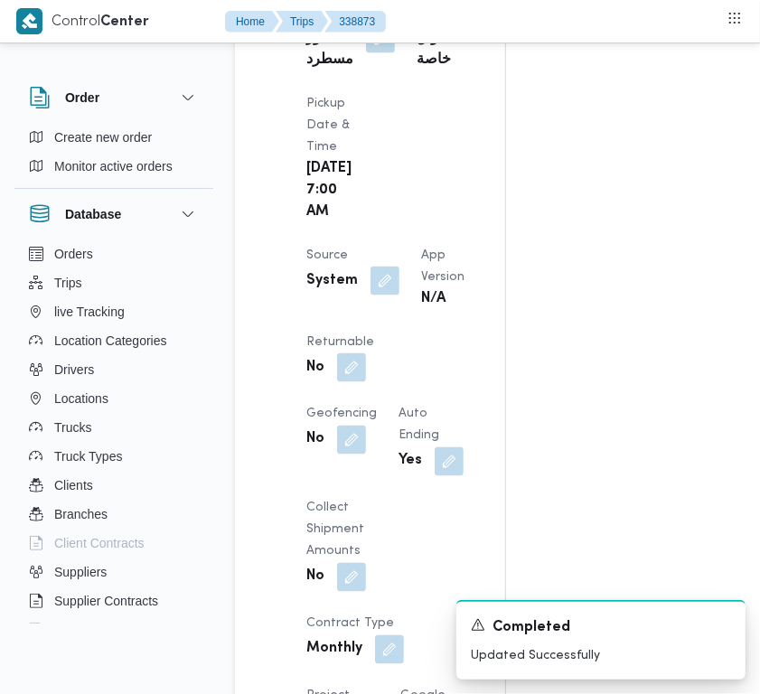
scroll to position [1338, 0]
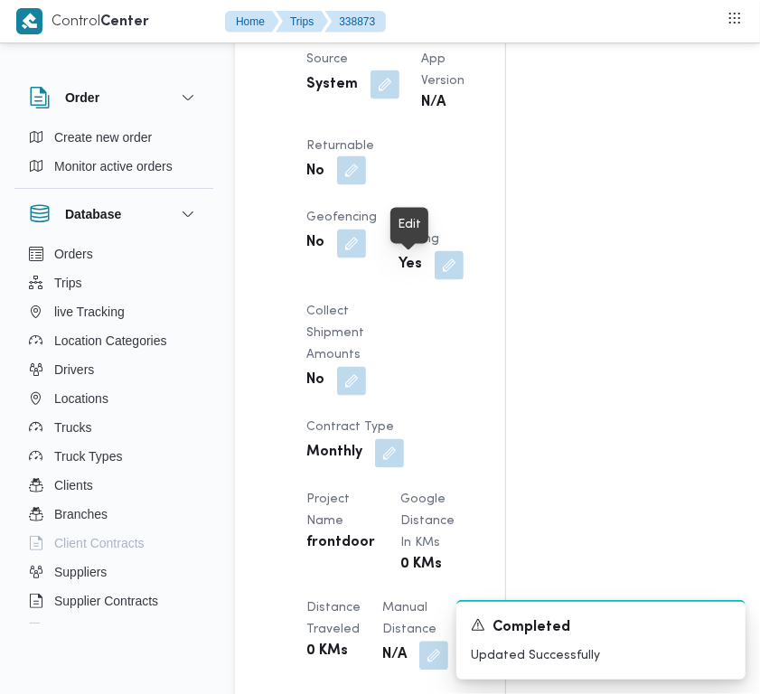
click at [366, 185] on button "button" at bounding box center [351, 170] width 29 height 29
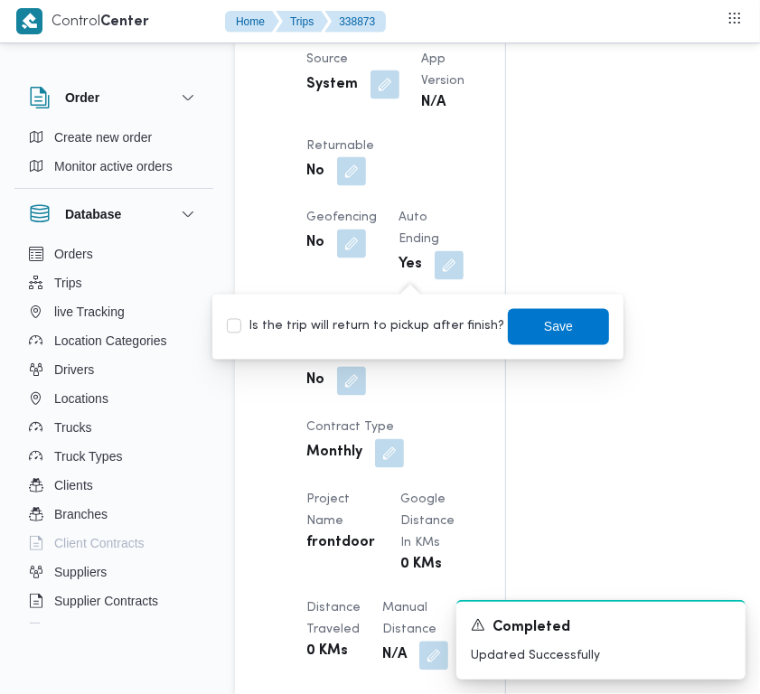
click at [386, 337] on div "Is the trip will return to pickup after finish? Save" at bounding box center [418, 327] width 386 height 40
click at [380, 333] on label "Is the trip will return to pickup after finish?" at bounding box center [365, 327] width 277 height 22
checkbox input "true"
click at [552, 312] on span "Save" at bounding box center [558, 326] width 101 height 36
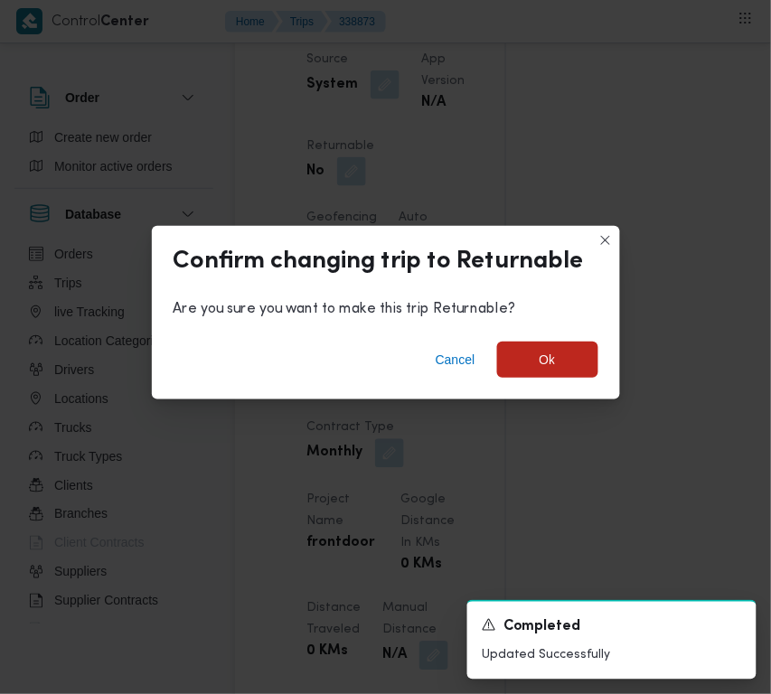
click at [770, 474] on div "Confirm changing trip to Returnable Are you sure you want to make this trip Ret…" at bounding box center [385, 347] width 771 height 694
click at [542, 336] on div "Cancel Ok" at bounding box center [386, 363] width 468 height 72
click at [553, 361] on span "Ok" at bounding box center [548, 360] width 16 height 22
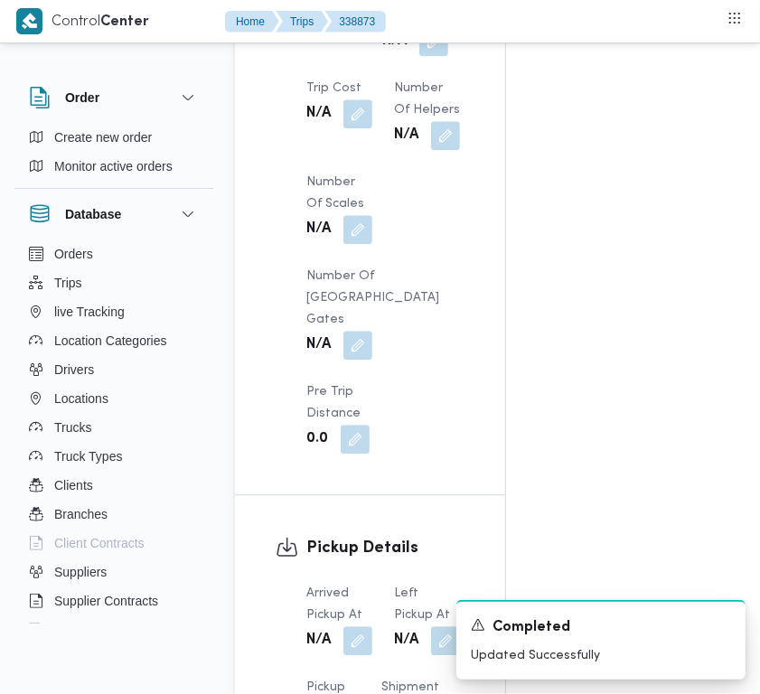
scroll to position [2574, 0]
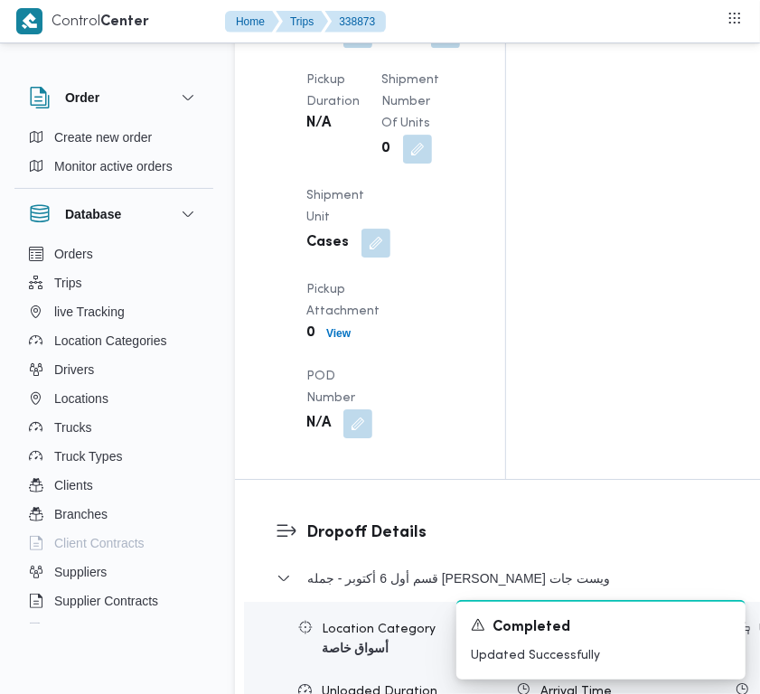
click at [343, 48] on span at bounding box center [353, 33] width 38 height 29
click at [355, 47] on button "button" at bounding box center [357, 32] width 29 height 29
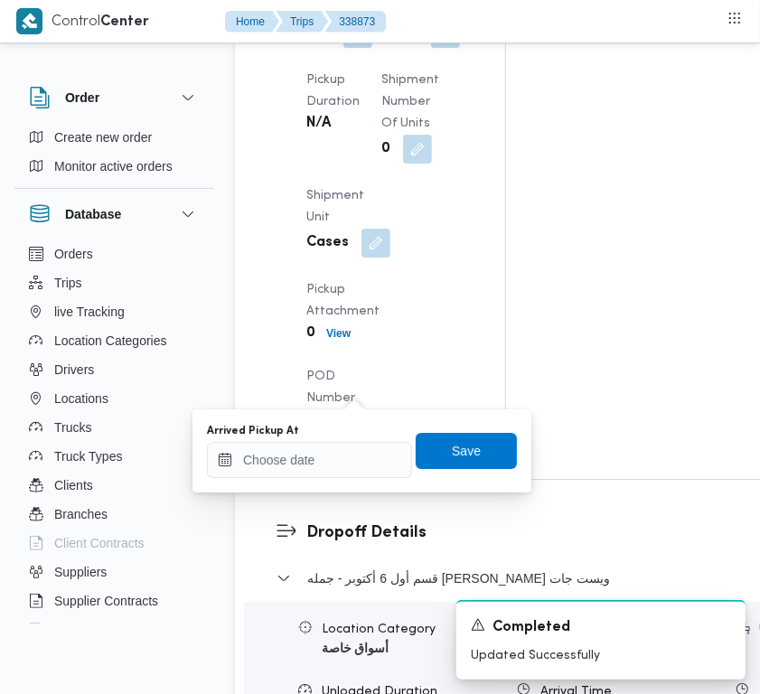
click at [339, 476] on div "Arrived Pickup At Save" at bounding box center [362, 451] width 314 height 58
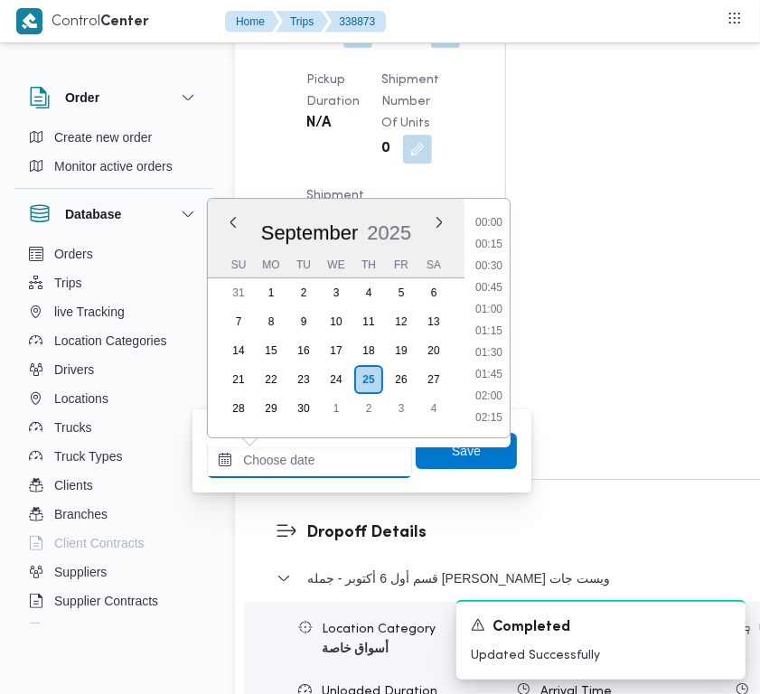
drag, startPoint x: 377, startPoint y: 457, endPoint x: 389, endPoint y: 455, distance: 12.1
click at [377, 457] on input "Arrived Pickup At" at bounding box center [309, 460] width 205 height 36
paste input "[DATE] 7:30:00 AM"
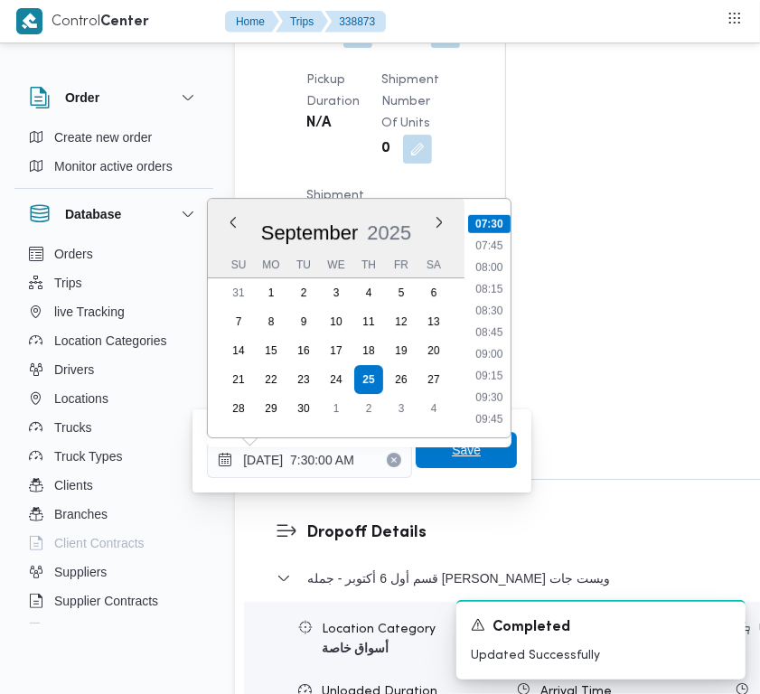
type input "[DATE] 07:30"
click at [457, 446] on span "Save" at bounding box center [466, 450] width 29 height 22
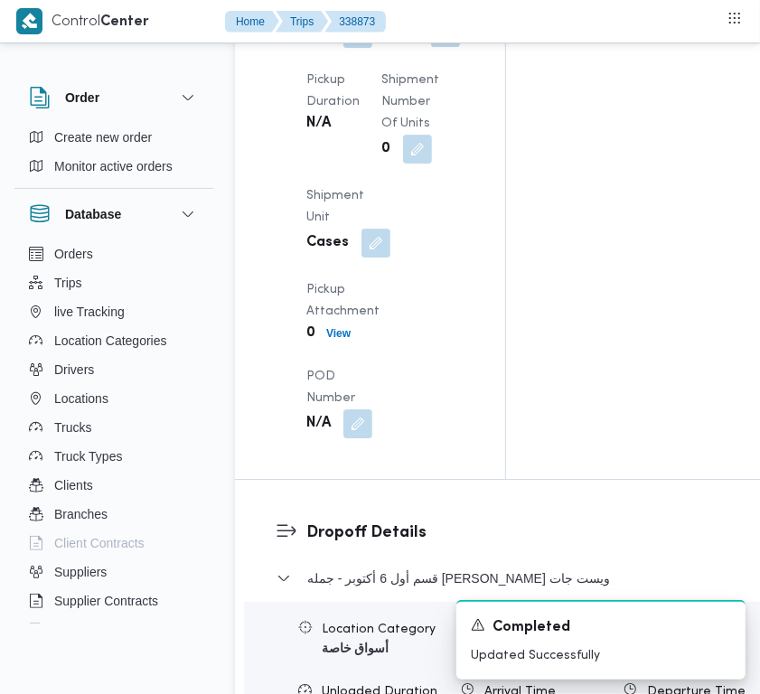
click at [431, 47] on button "button" at bounding box center [445, 32] width 29 height 29
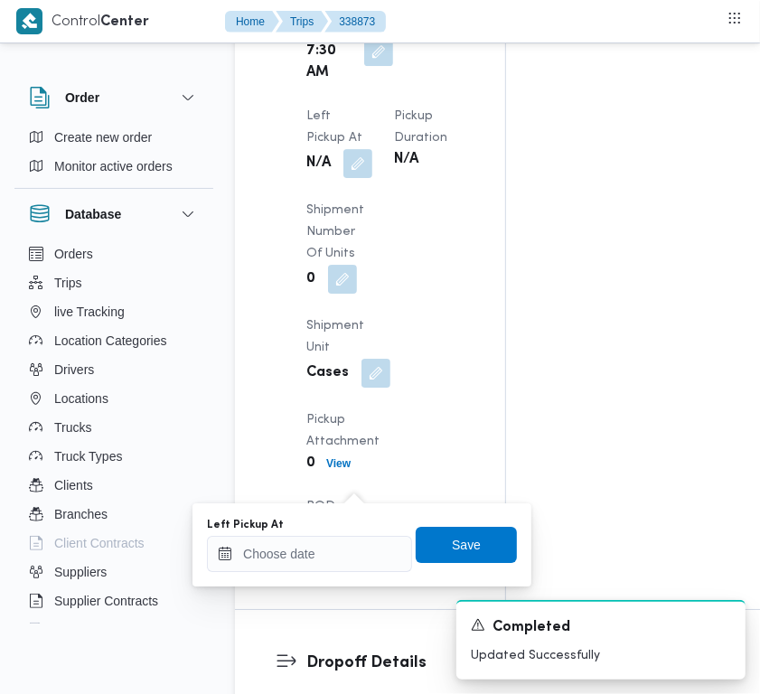
click at [346, 533] on div "Left Pickup At" at bounding box center [309, 545] width 205 height 54
click at [333, 554] on div at bounding box center [309, 554] width 205 height 36
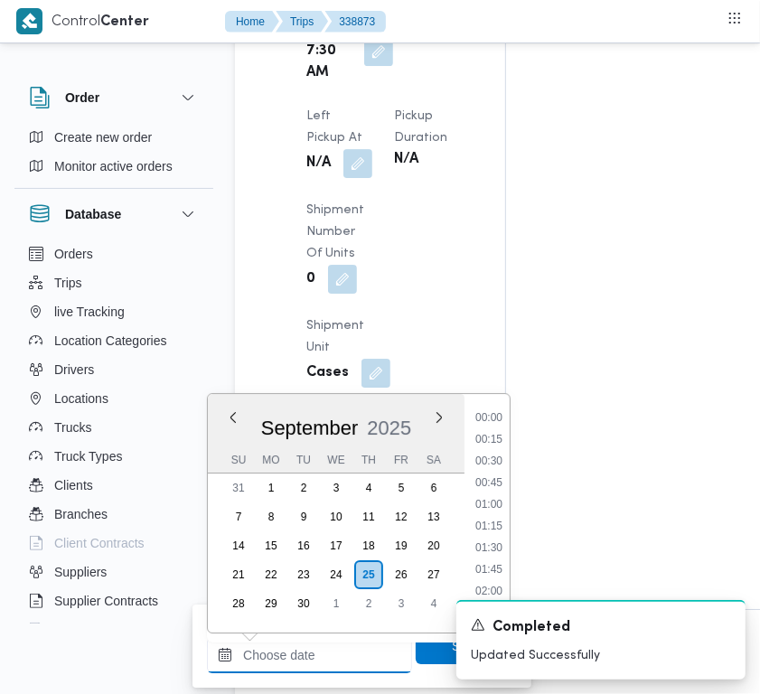
paste input "[DATE] 7:30:00 AM"
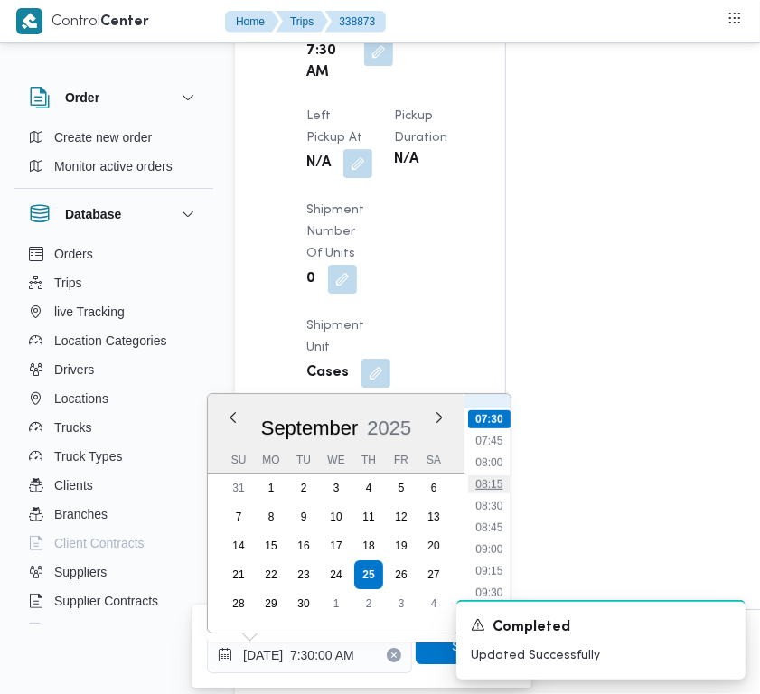
click at [483, 488] on li "08:15" at bounding box center [489, 484] width 42 height 18
type input "[DATE] 08:15"
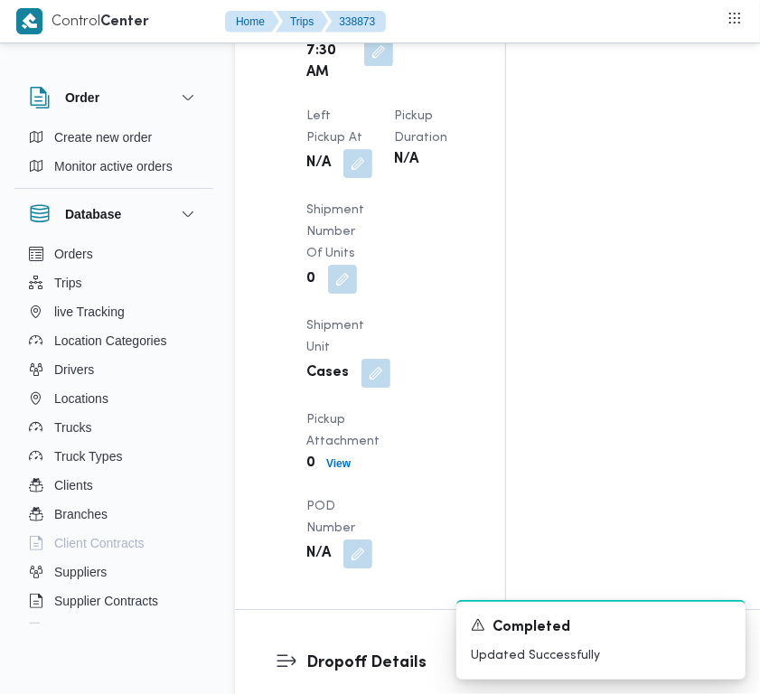
drag, startPoint x: 420, startPoint y: 644, endPoint x: 435, endPoint y: 646, distance: 14.6
click at [420, 646] on div "A new notification appears Completed Updated Successfully" at bounding box center [579, 640] width 361 height 108
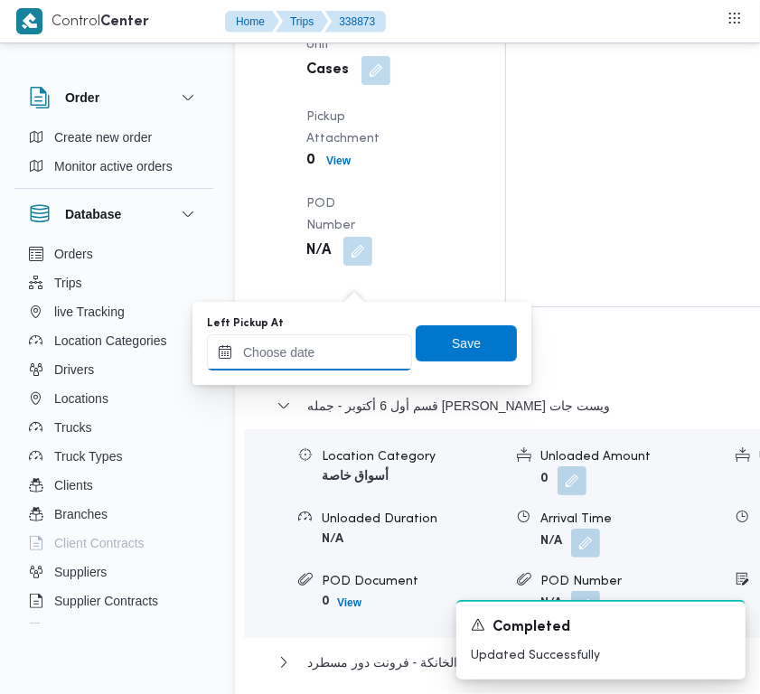
click at [358, 346] on input "Left Pickup At" at bounding box center [309, 352] width 205 height 36
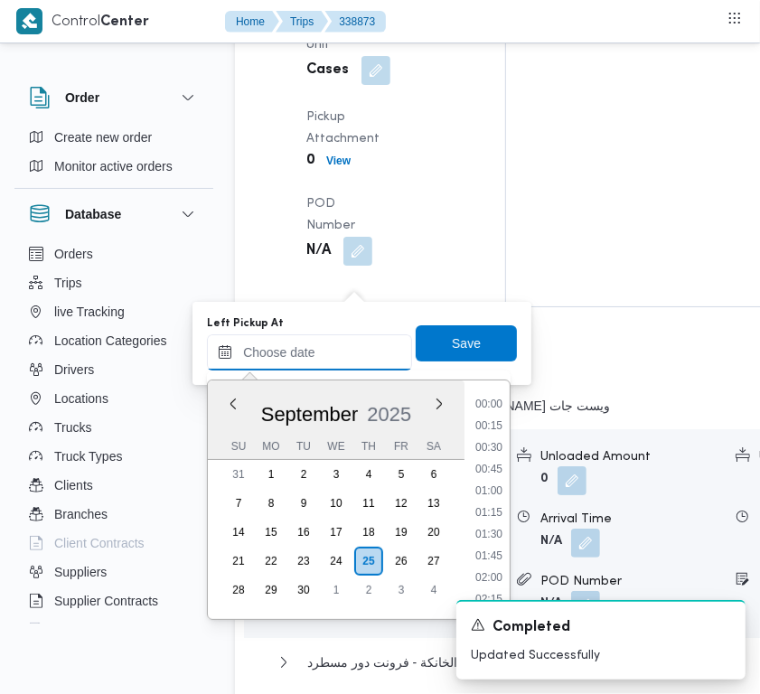
paste input "[DATE] 7:30:00 AM"
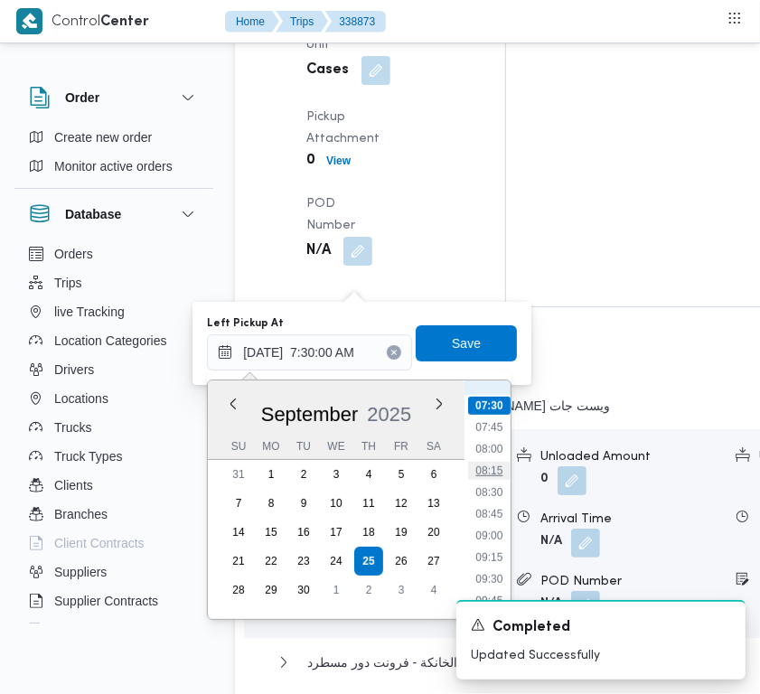
click at [481, 466] on li "08:15" at bounding box center [489, 471] width 42 height 18
type input "[DATE] 08:15"
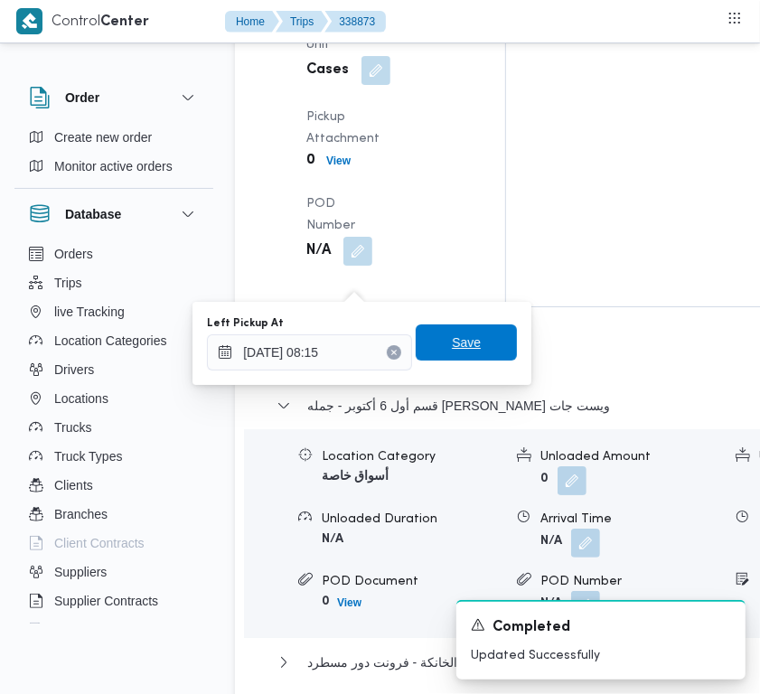
click at [485, 353] on span "Save" at bounding box center [466, 342] width 101 height 36
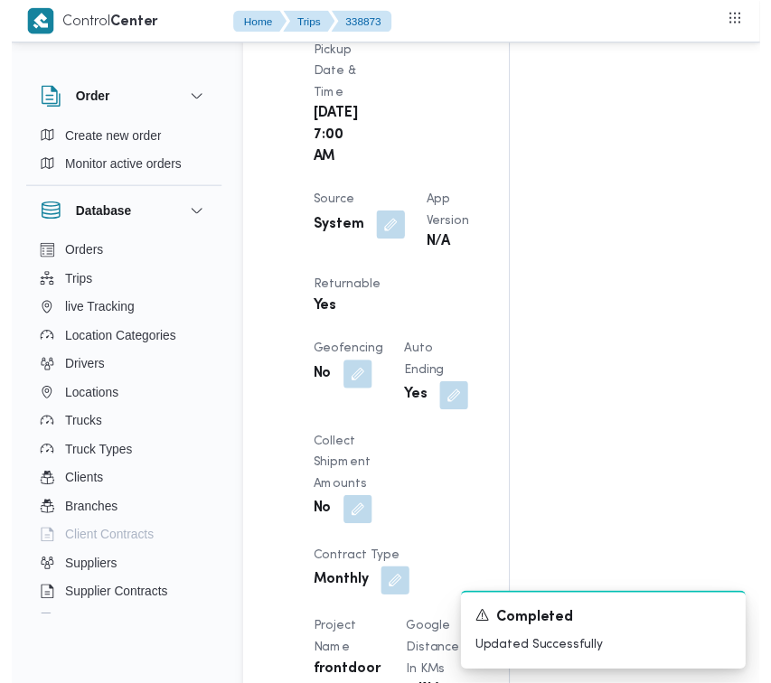
scroll to position [0, 0]
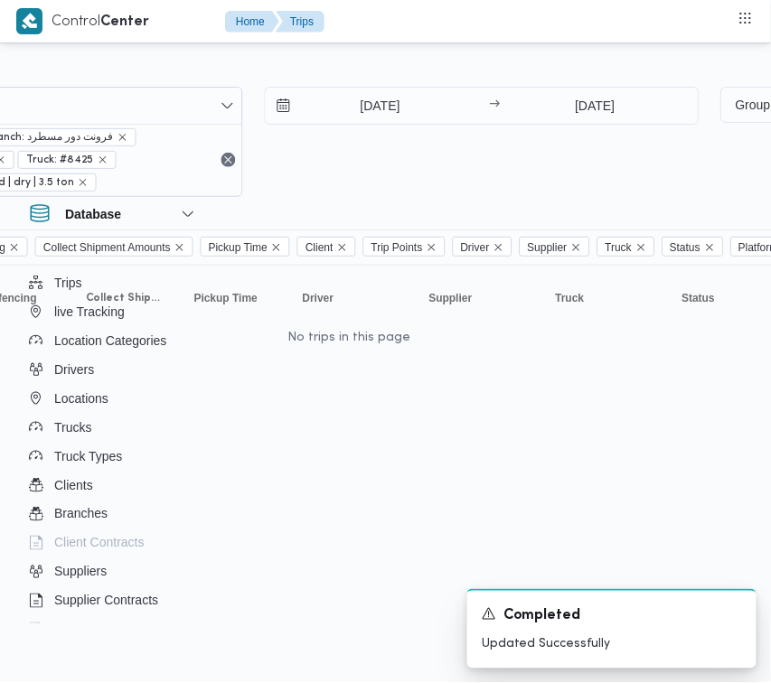
scroll to position [0, 436]
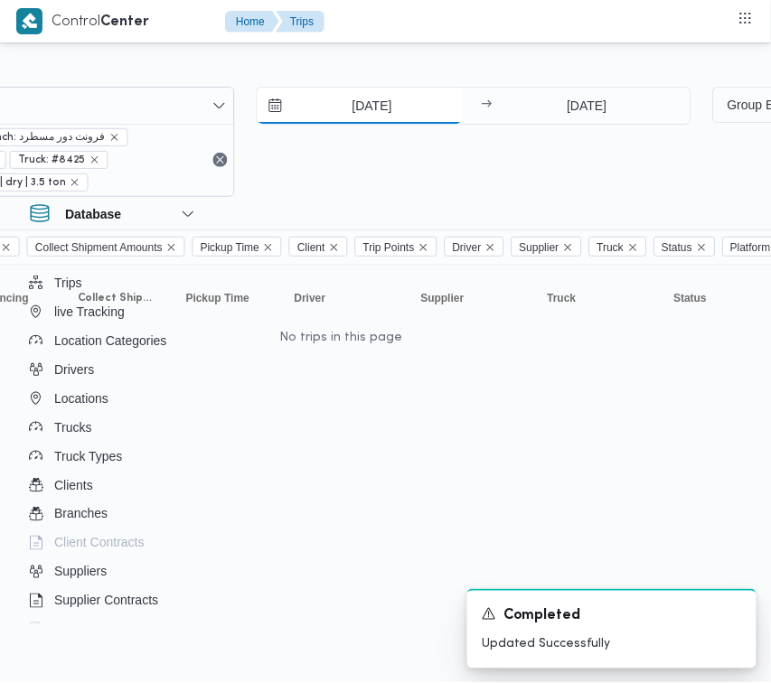
click at [363, 99] on input "[DATE]" at bounding box center [360, 106] width 205 height 36
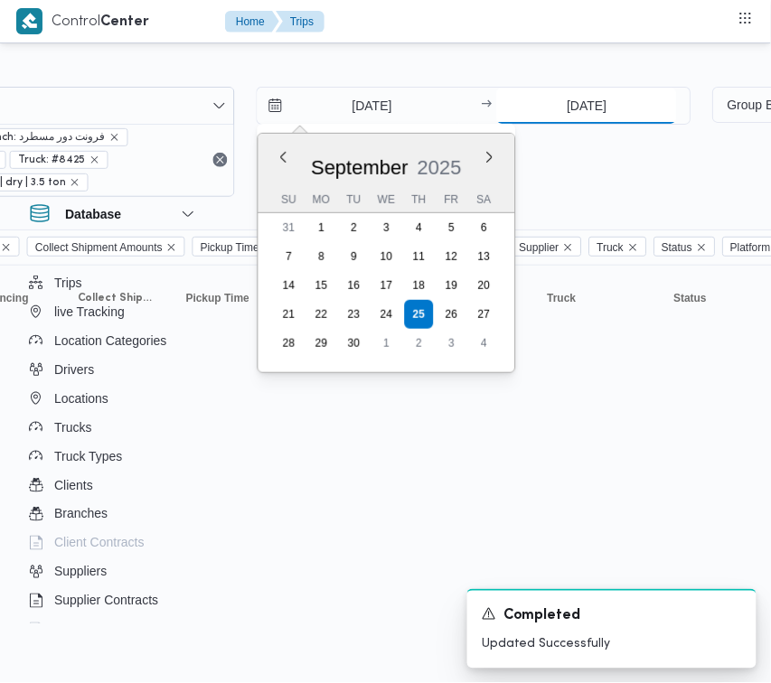
click at [567, 114] on input "[DATE]" at bounding box center [587, 106] width 180 height 36
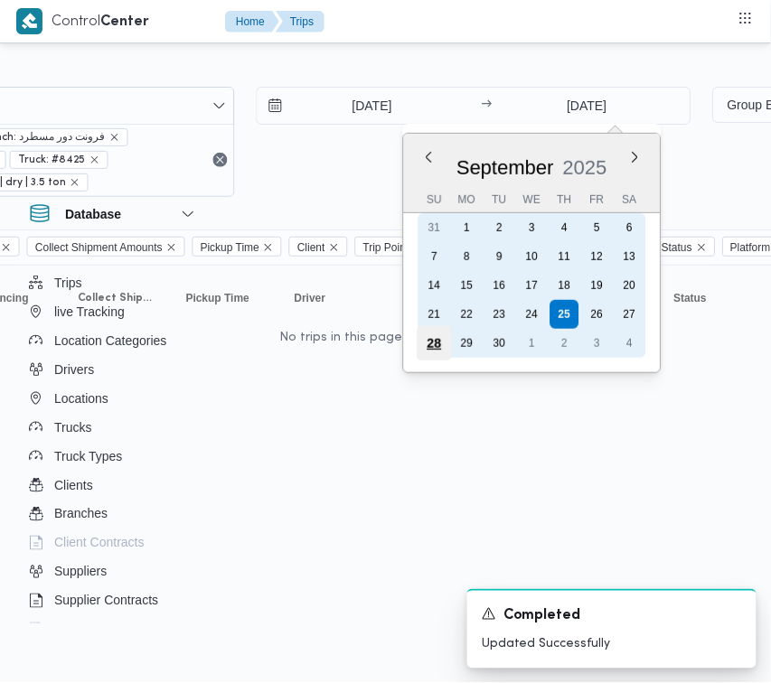
click at [436, 345] on div "28" at bounding box center [435, 343] width 34 height 34
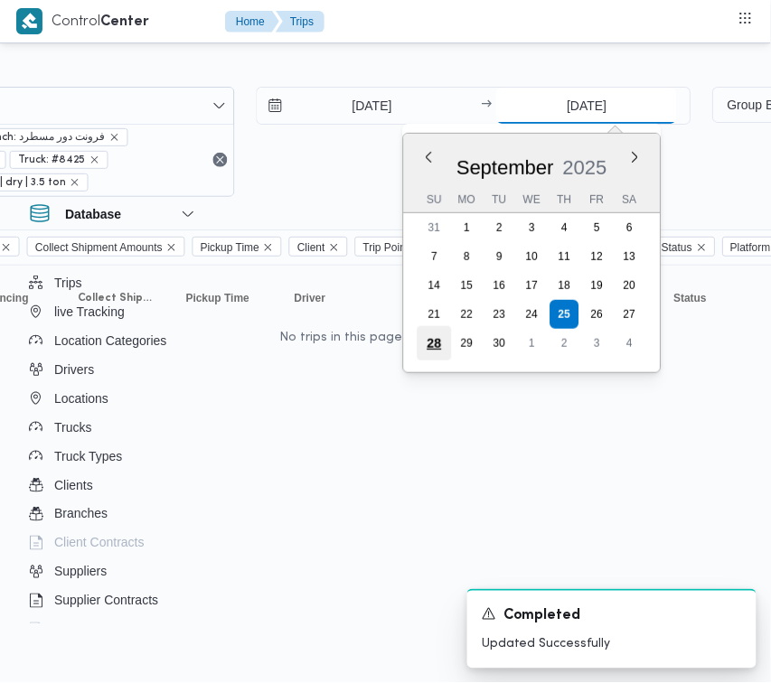
type input "[DATE]"
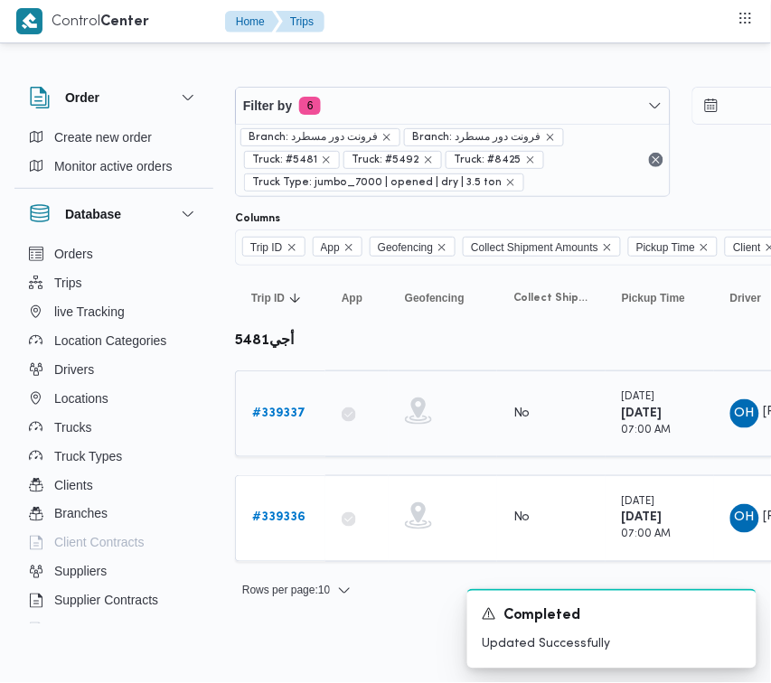
click at [287, 418] on b "# 339337" at bounding box center [278, 414] width 53 height 12
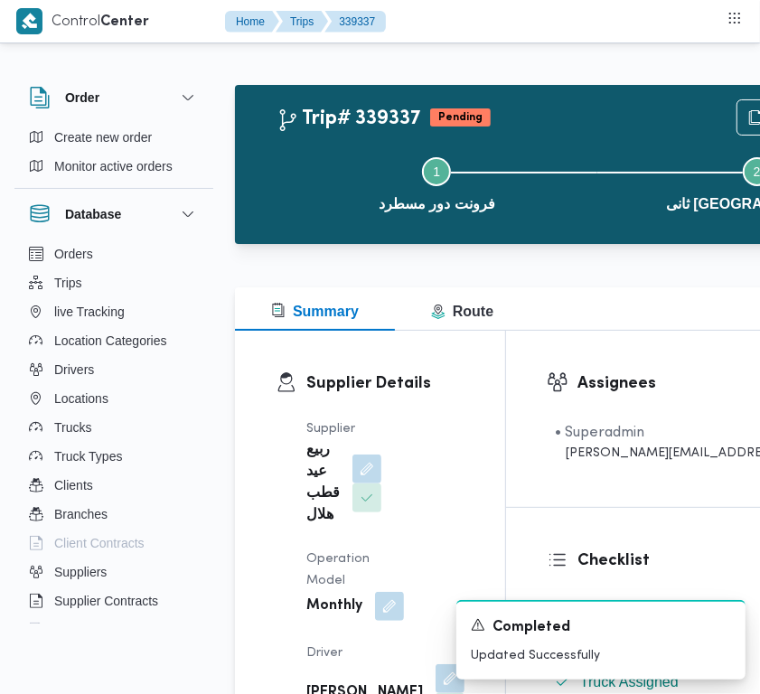
scroll to position [607, 0]
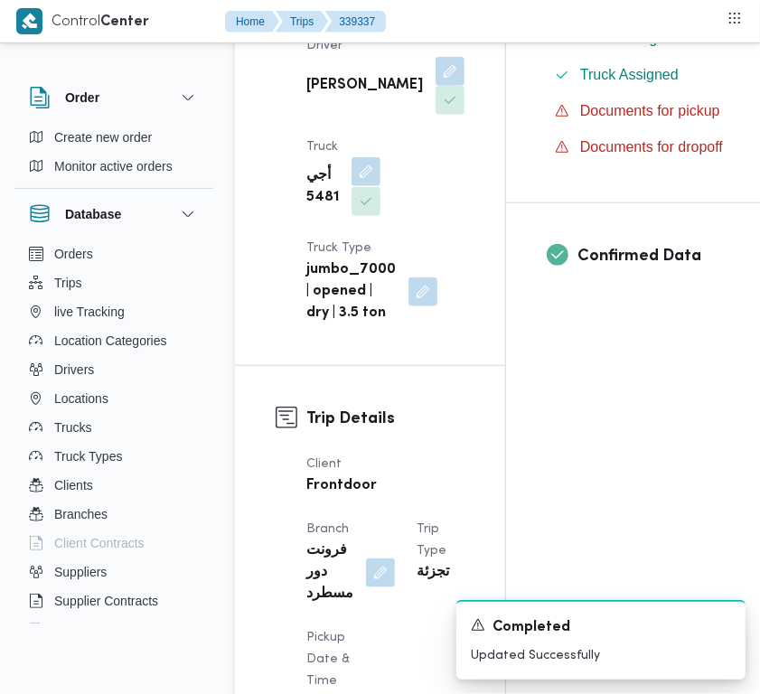
click at [363, 186] on button "button" at bounding box center [366, 171] width 29 height 29
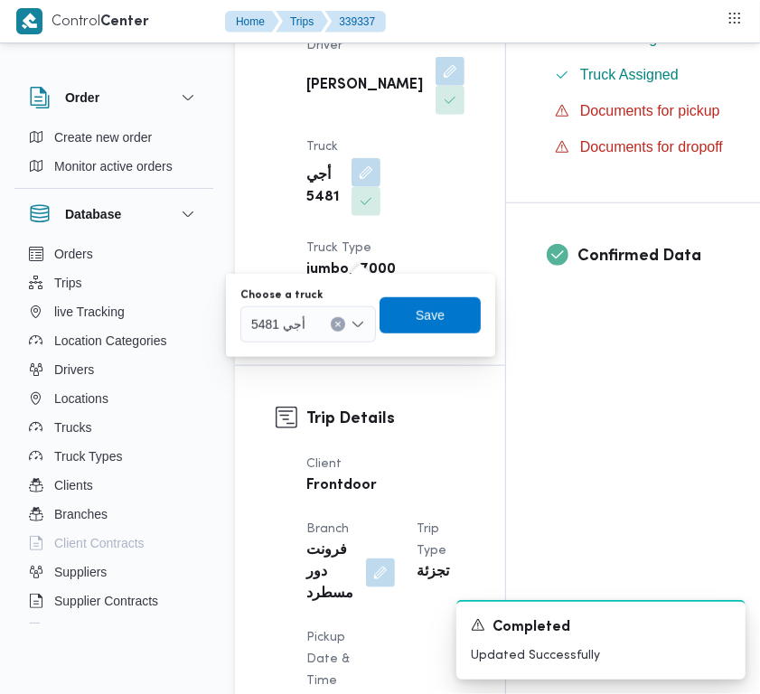
click at [303, 344] on div "You are in a dialog. To close this dialog, hit escape. Choose a truck أجي 5481 …" at bounding box center [360, 315] width 269 height 83
click at [292, 322] on span "أجي 5481" at bounding box center [278, 324] width 54 height 20
paste input "789"
type input "789"
drag, startPoint x: 308, startPoint y: 322, endPoint x: 292, endPoint y: 333, distance: 19.6
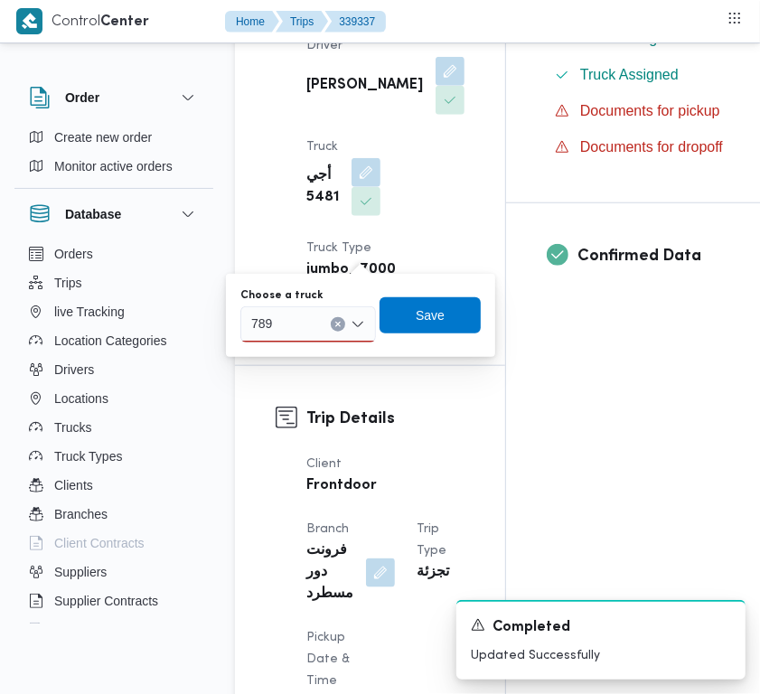
click at [307, 322] on div "789 789" at bounding box center [308, 324] width 136 height 36
drag, startPoint x: 273, startPoint y: 351, endPoint x: 377, endPoint y: 335, distance: 105.1
click at [273, 355] on mark "789" at bounding box center [283, 357] width 21 height 14
click at [420, 316] on span "Save" at bounding box center [433, 314] width 101 height 36
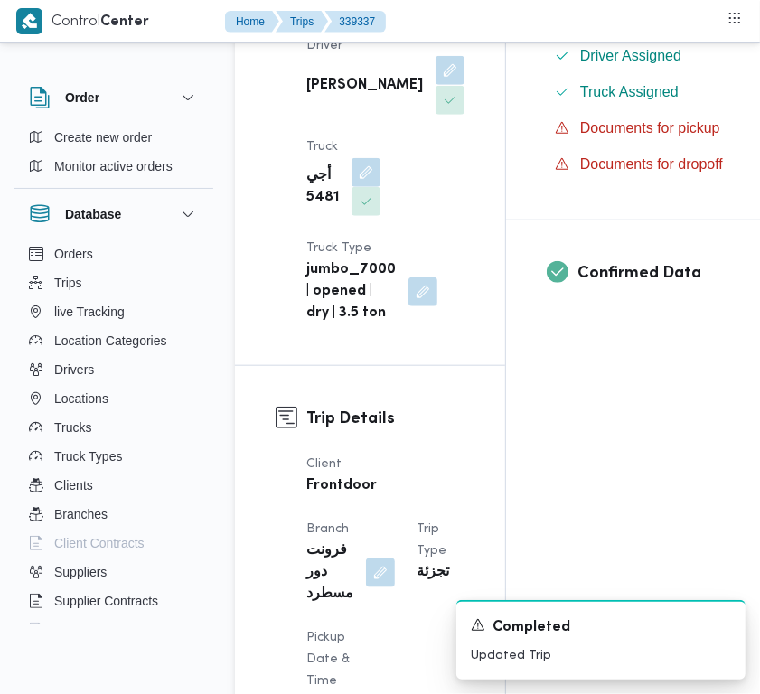
click at [436, 85] on button "button" at bounding box center [450, 70] width 29 height 29
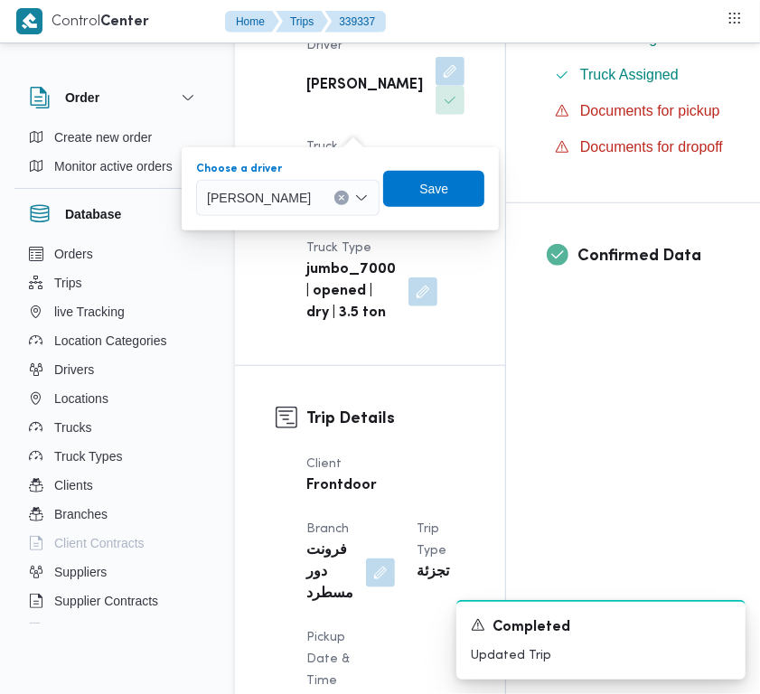
click at [311, 191] on span "[PERSON_NAME]" at bounding box center [259, 197] width 104 height 20
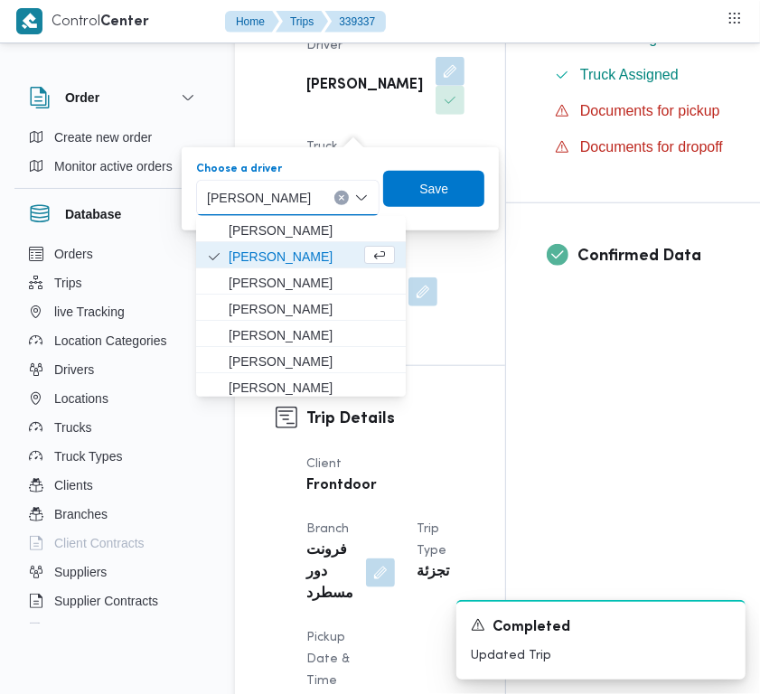
paste input "[PERSON_NAME]"
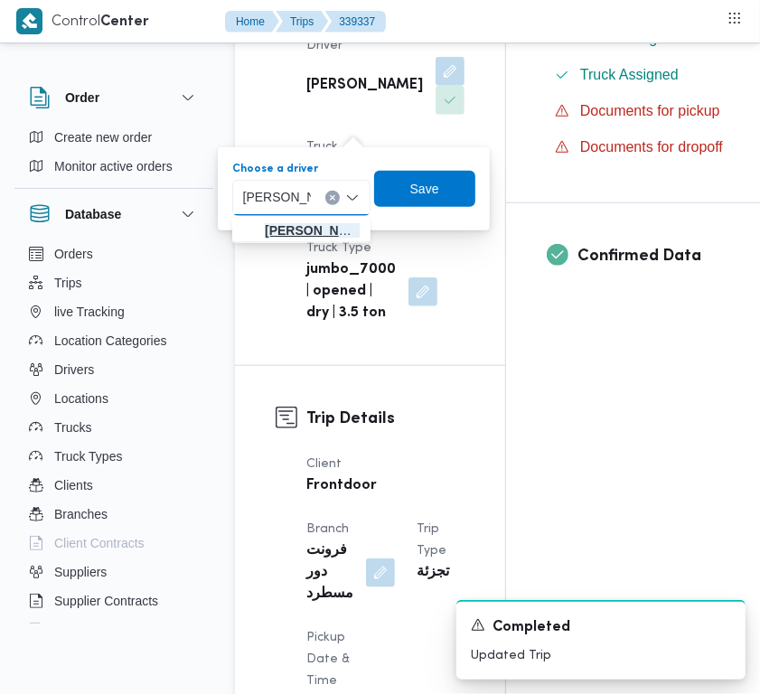
type input "[PERSON_NAME]"
click at [265, 228] on span "[PERSON_NAME]" at bounding box center [312, 231] width 95 height 22
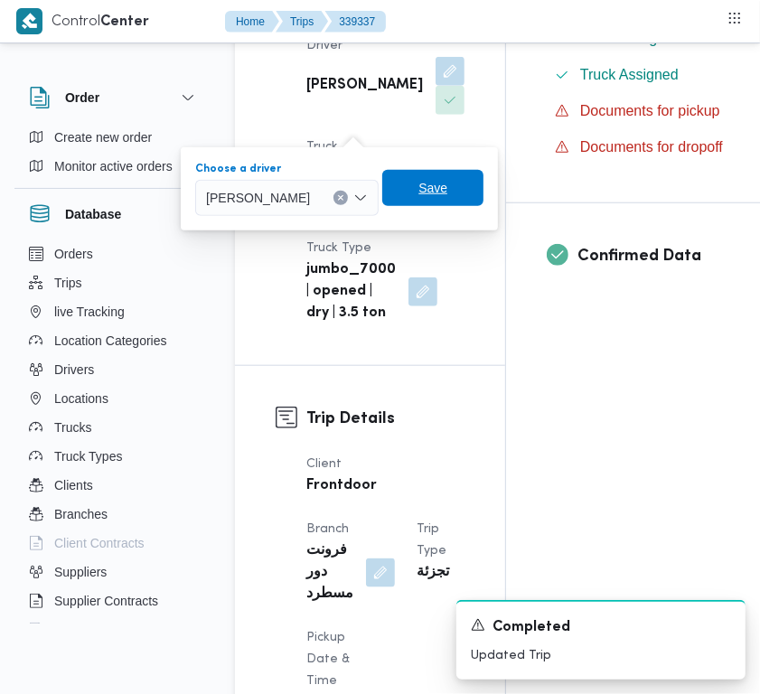
click at [447, 187] on span "Save" at bounding box center [432, 188] width 29 height 22
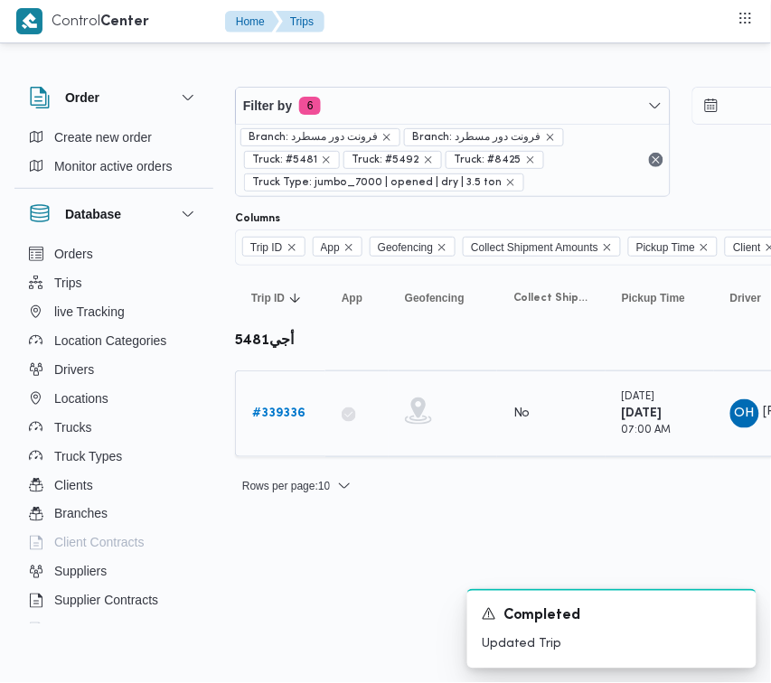
click at [281, 411] on b "# 339336" at bounding box center [278, 414] width 53 height 12
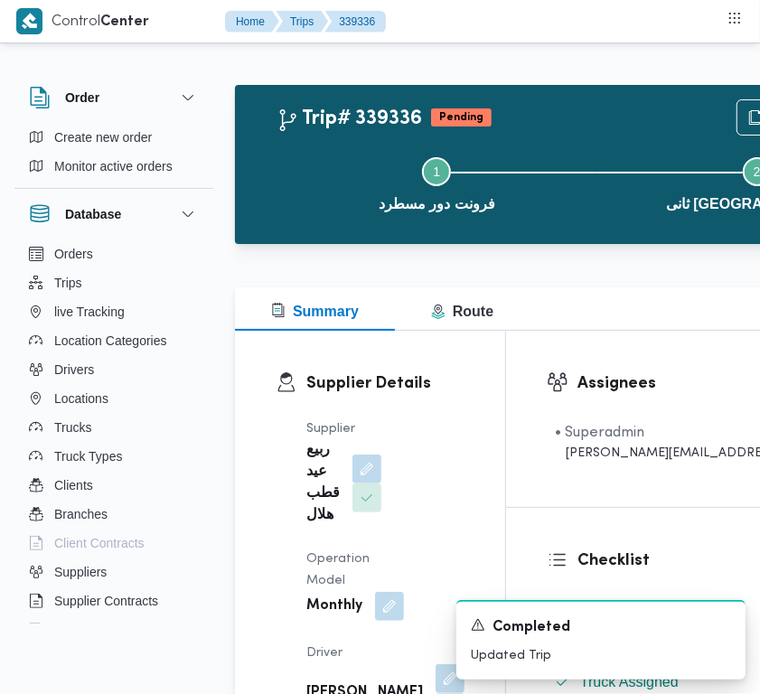
scroll to position [607, 0]
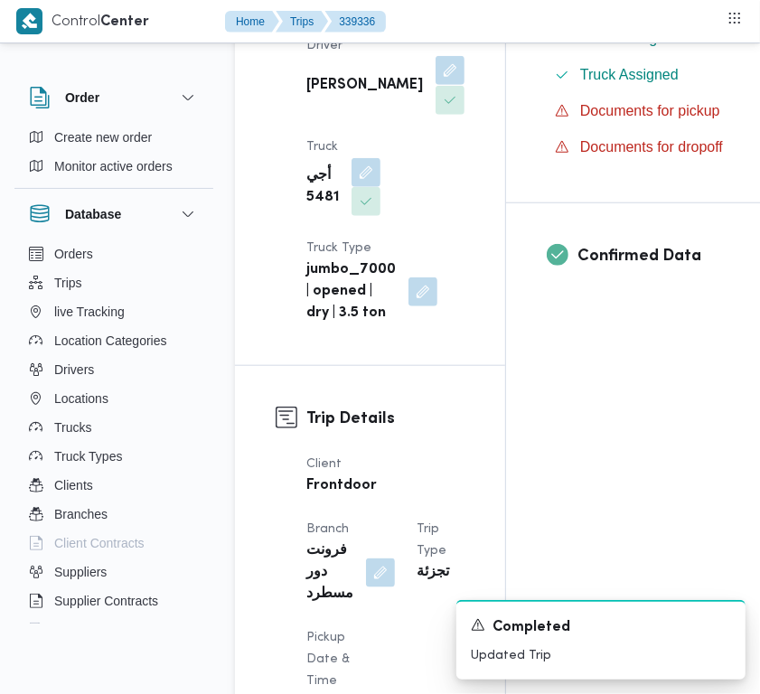
click at [436, 85] on button "button" at bounding box center [450, 70] width 29 height 29
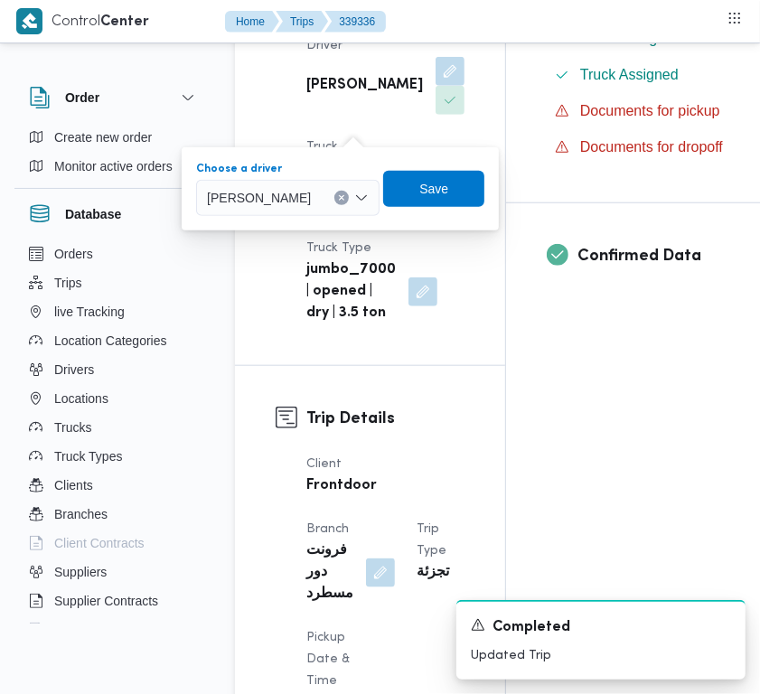
click at [301, 191] on span "[PERSON_NAME]" at bounding box center [259, 197] width 104 height 20
paste input "[PERSON_NAME]"
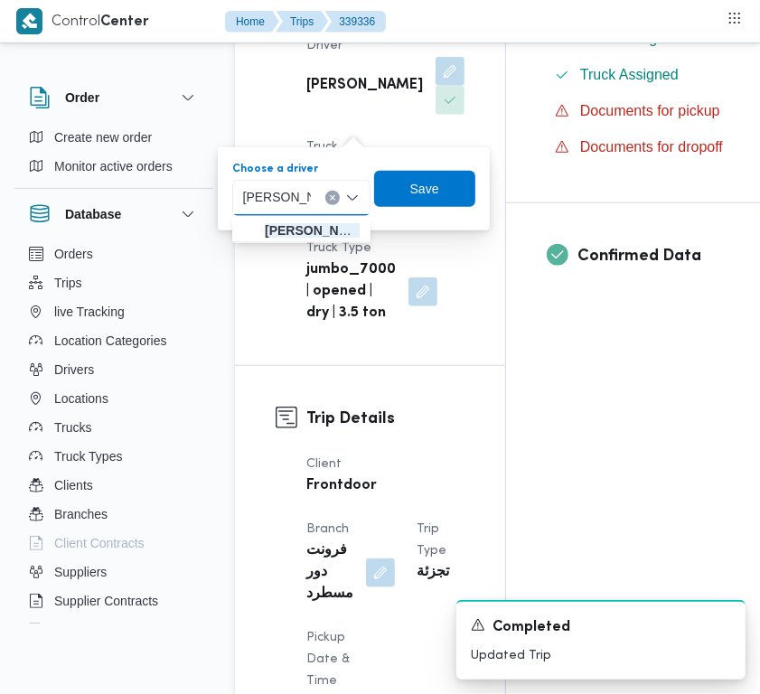
type input "[PERSON_NAME]"
click at [310, 201] on div "[PERSON_NAME]" at bounding box center [276, 197] width 75 height 29
click at [296, 232] on span "[PERSON_NAME]" at bounding box center [312, 231] width 95 height 22
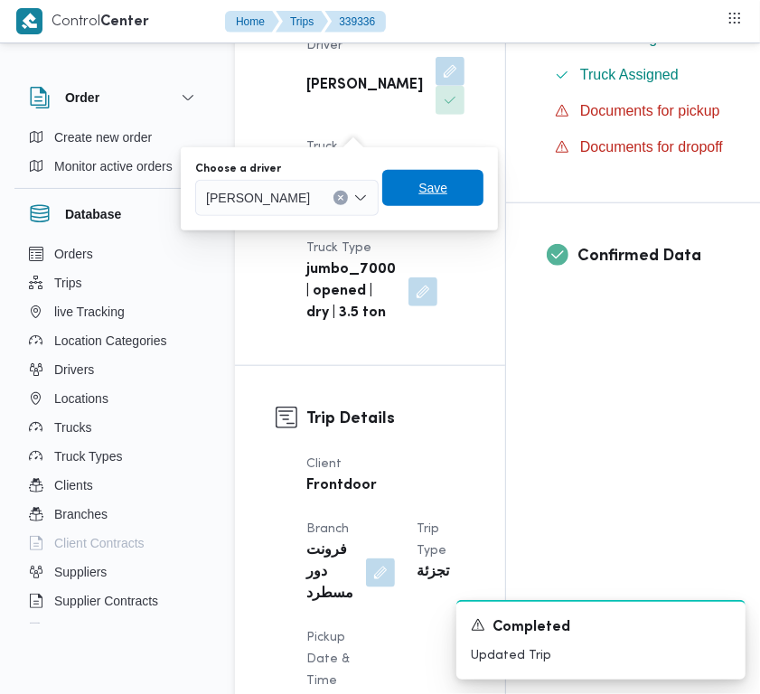
click at [447, 185] on span "Save" at bounding box center [432, 188] width 29 height 22
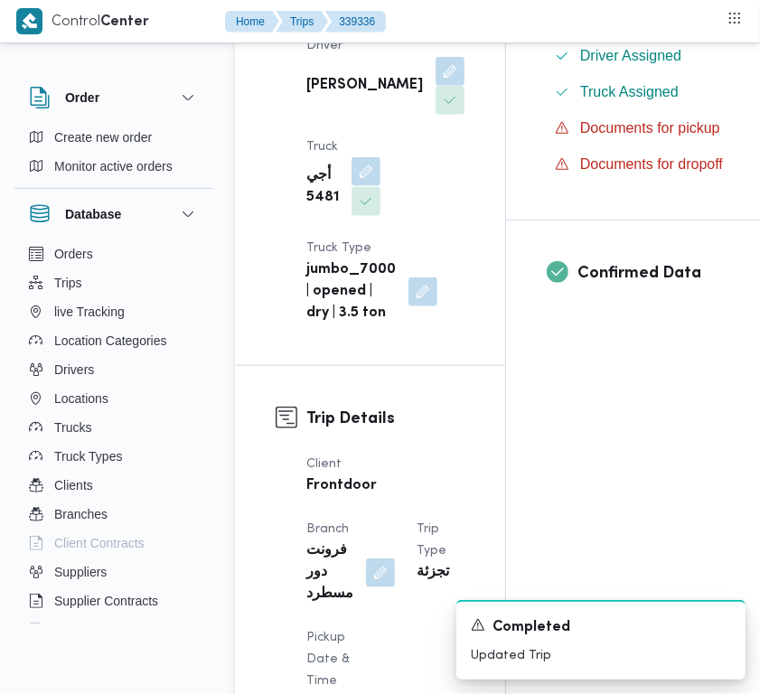
click at [360, 186] on button "button" at bounding box center [366, 171] width 29 height 29
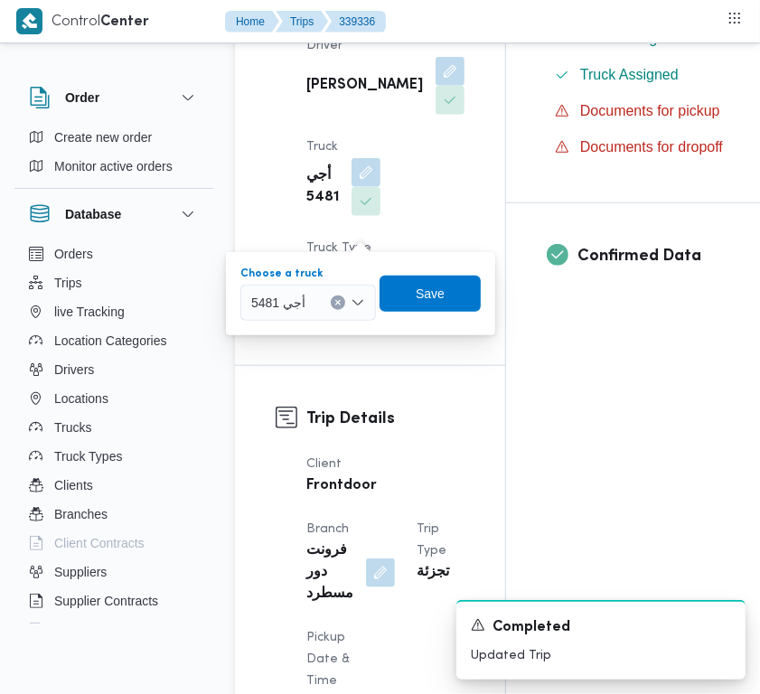
click at [290, 313] on div "أجي 5481" at bounding box center [308, 303] width 136 height 36
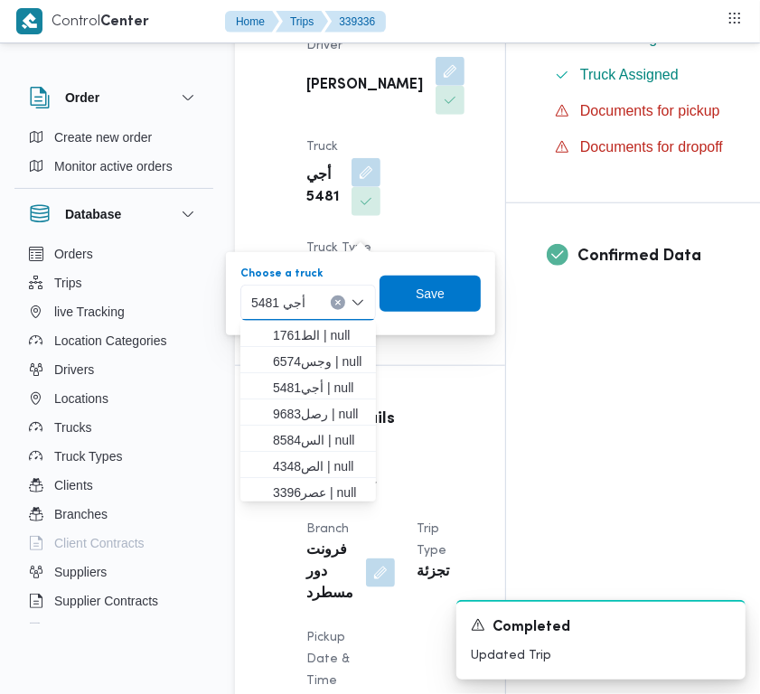
paste input "789"
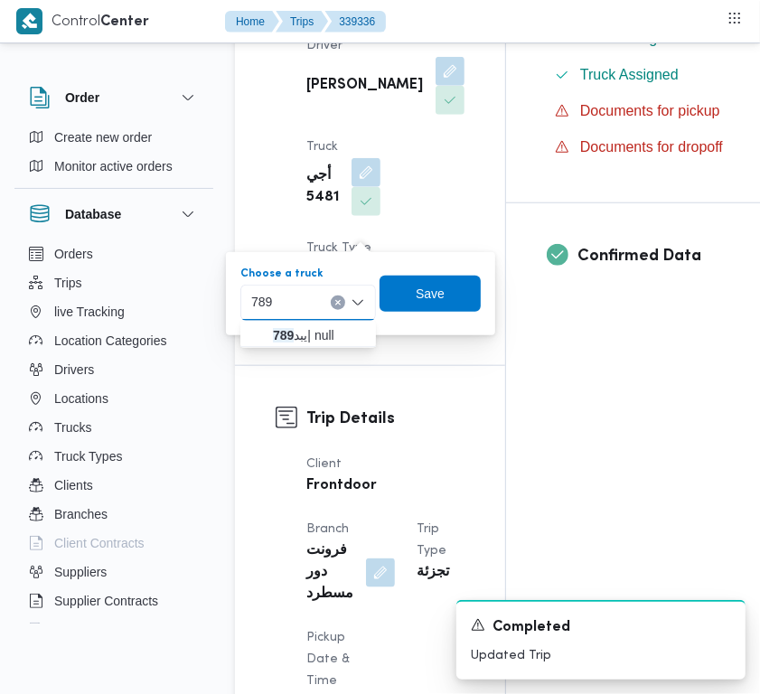
type input "789"
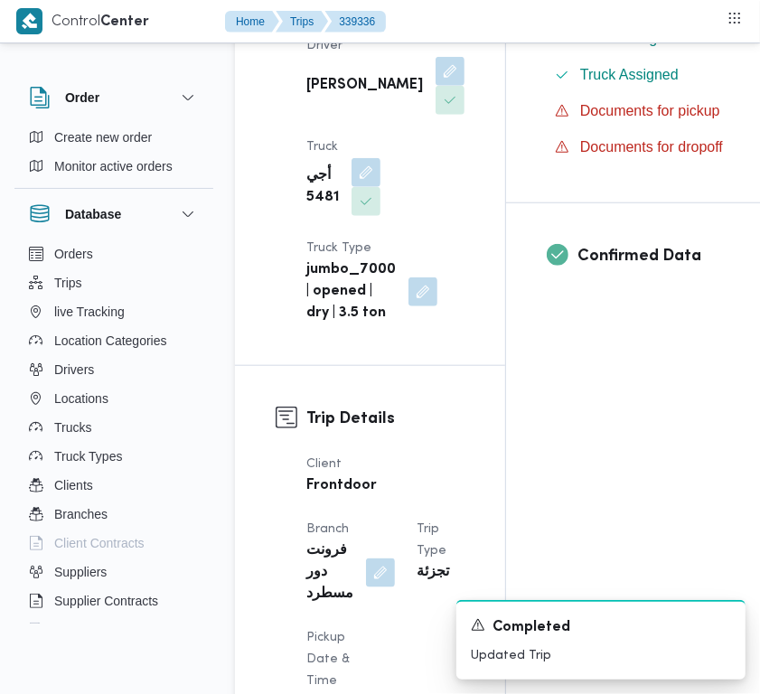
click at [256, 349] on div "Supplier Details Supplier ربيع عيد قطب هلال Operation Model Monthly Driver [PER…" at bounding box center [370, 44] width 270 height 642
click at [363, 186] on button "button" at bounding box center [366, 171] width 29 height 29
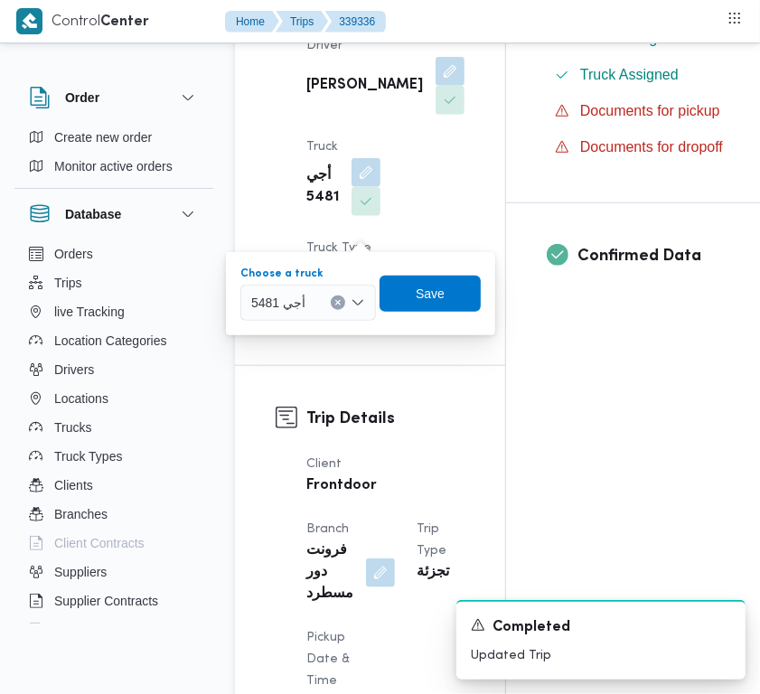
click at [286, 309] on span "أجي 5481" at bounding box center [278, 302] width 54 height 20
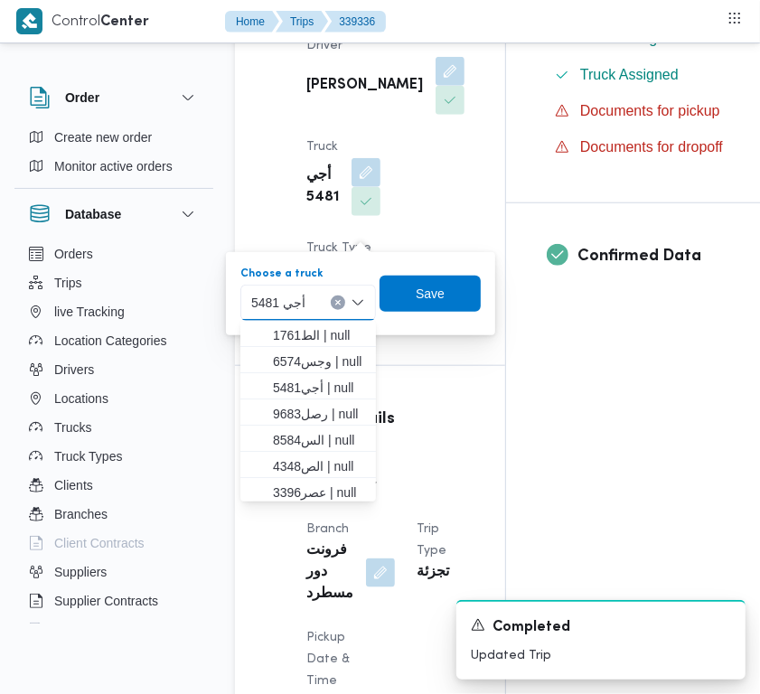
paste input "789"
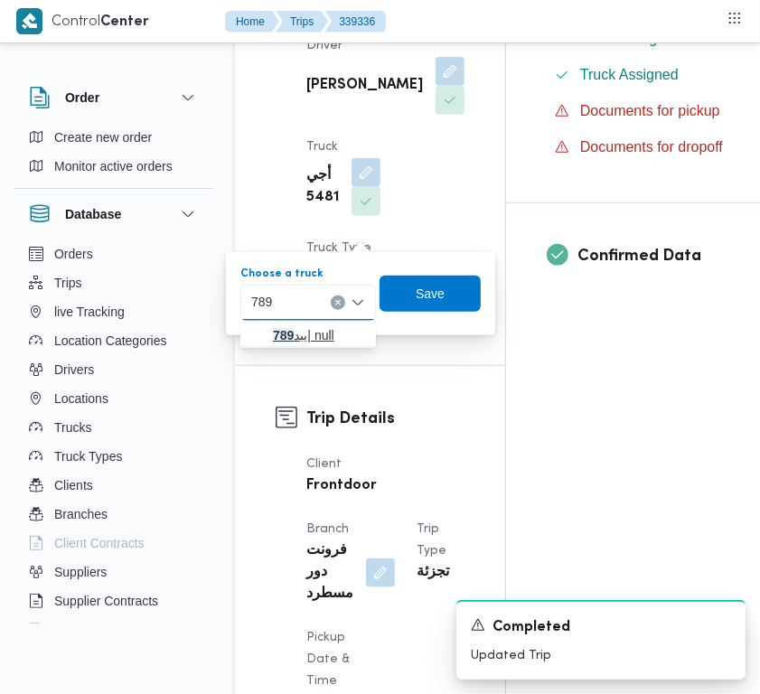
type input "789"
click at [268, 334] on span "يبد 789 | null" at bounding box center [308, 335] width 121 height 29
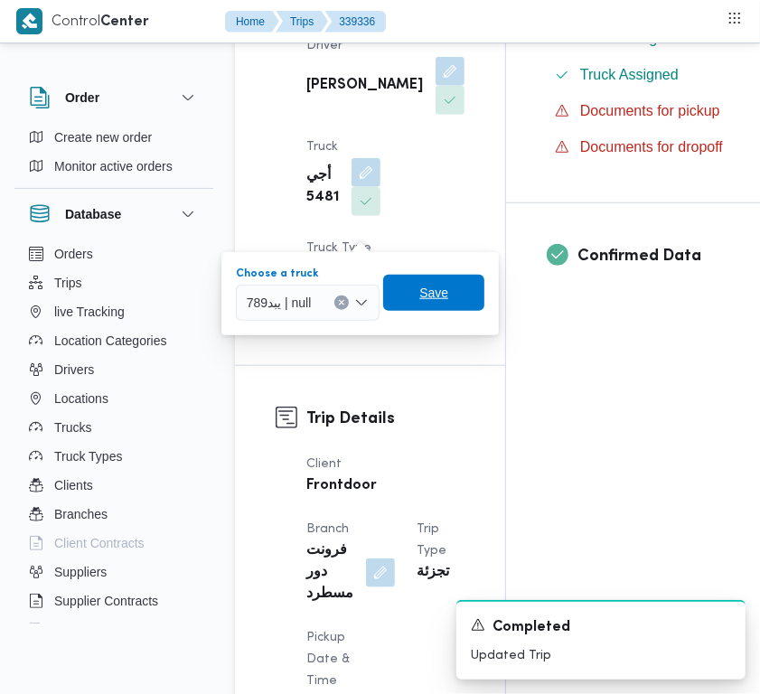
click at [421, 301] on span "Save" at bounding box center [433, 293] width 29 height 22
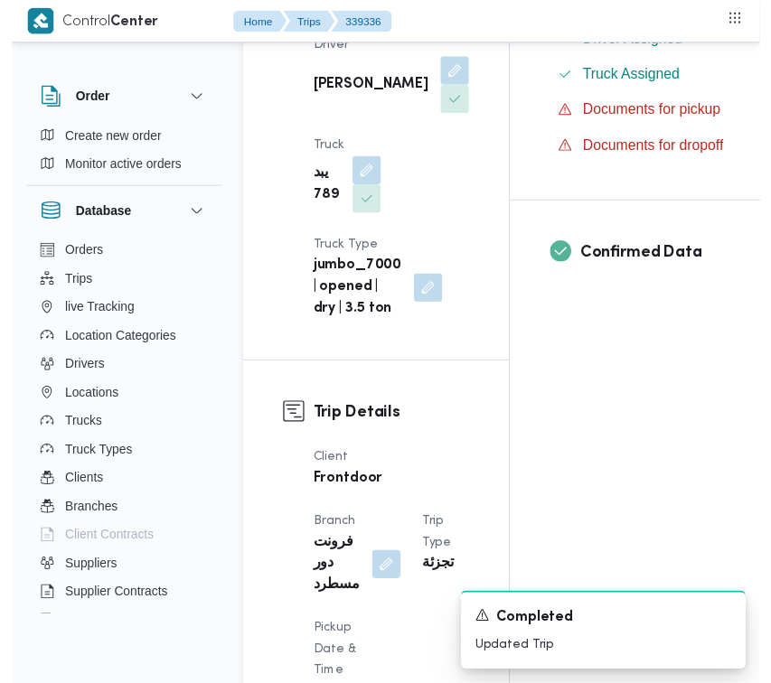
scroll to position [0, 0]
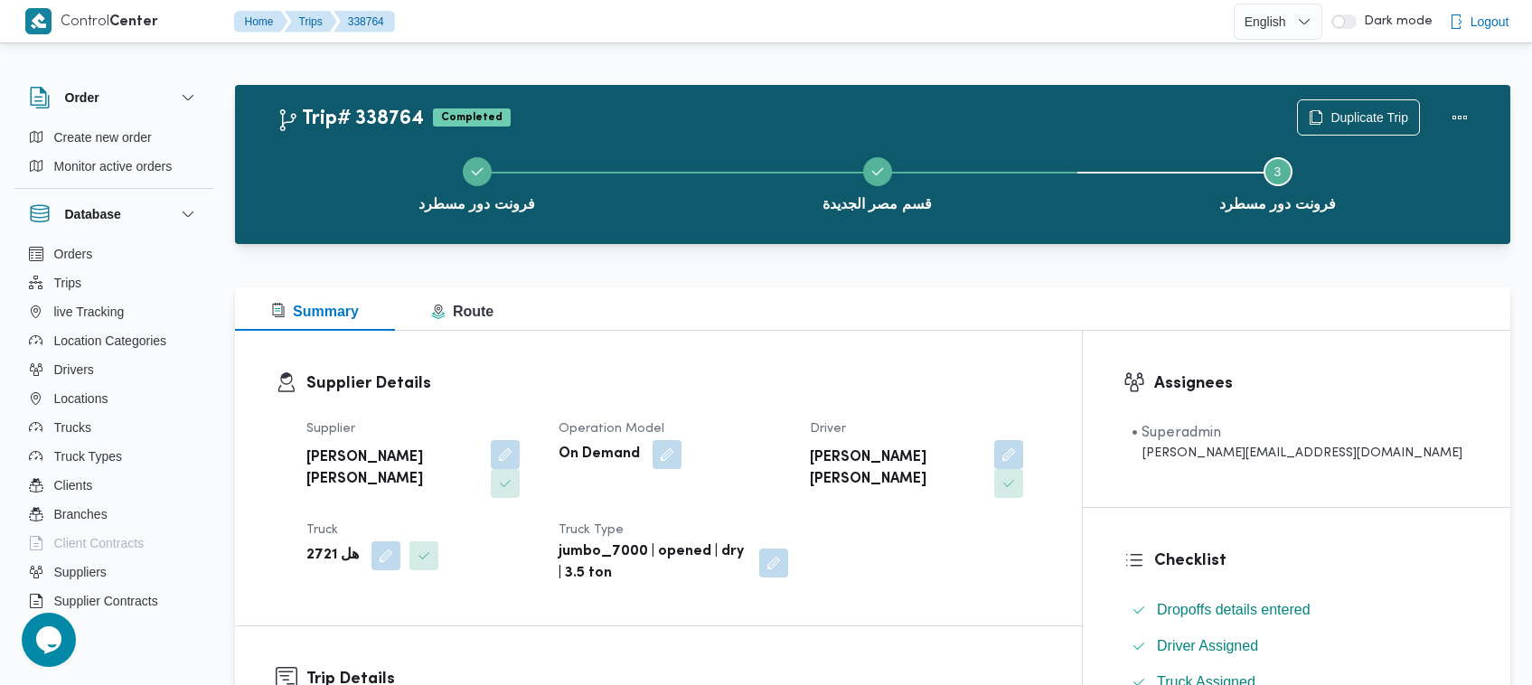
scroll to position [599, 0]
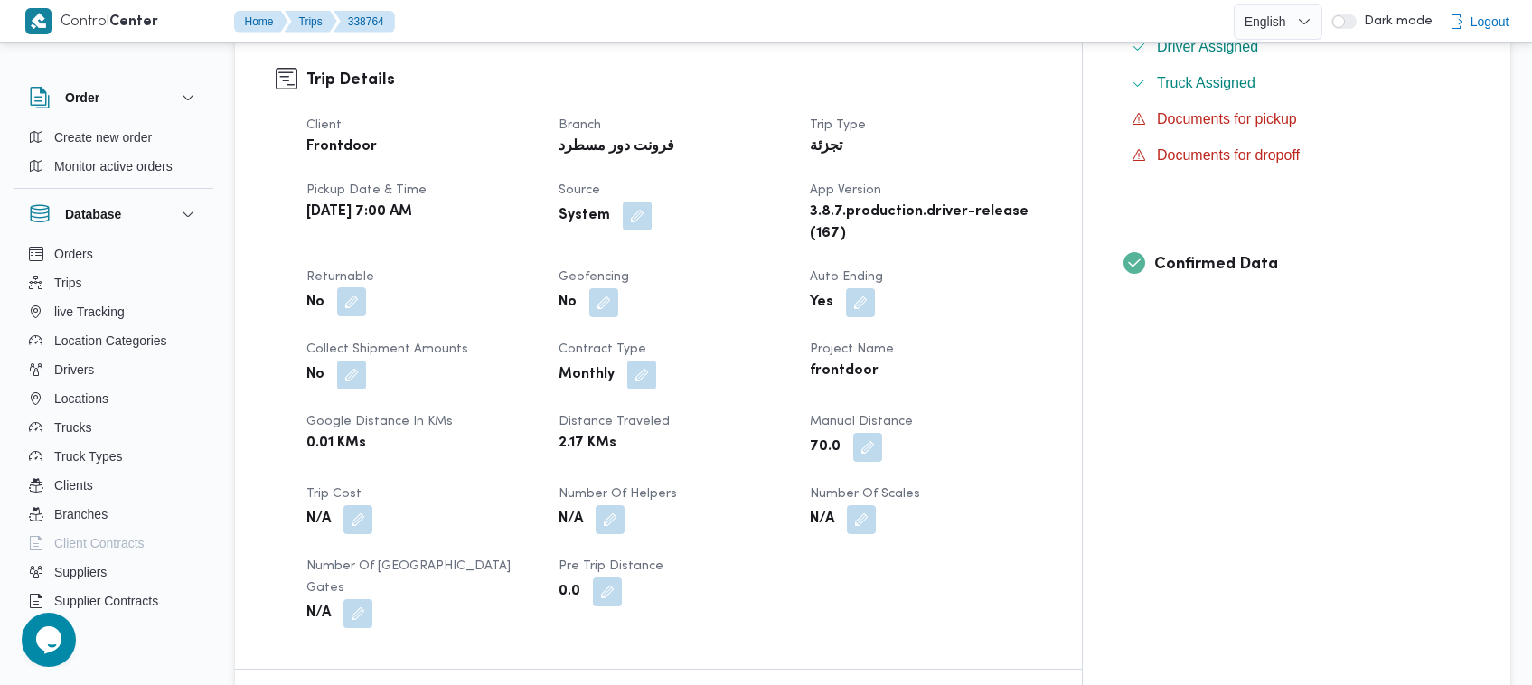
click at [342, 287] on button "button" at bounding box center [351, 301] width 29 height 29
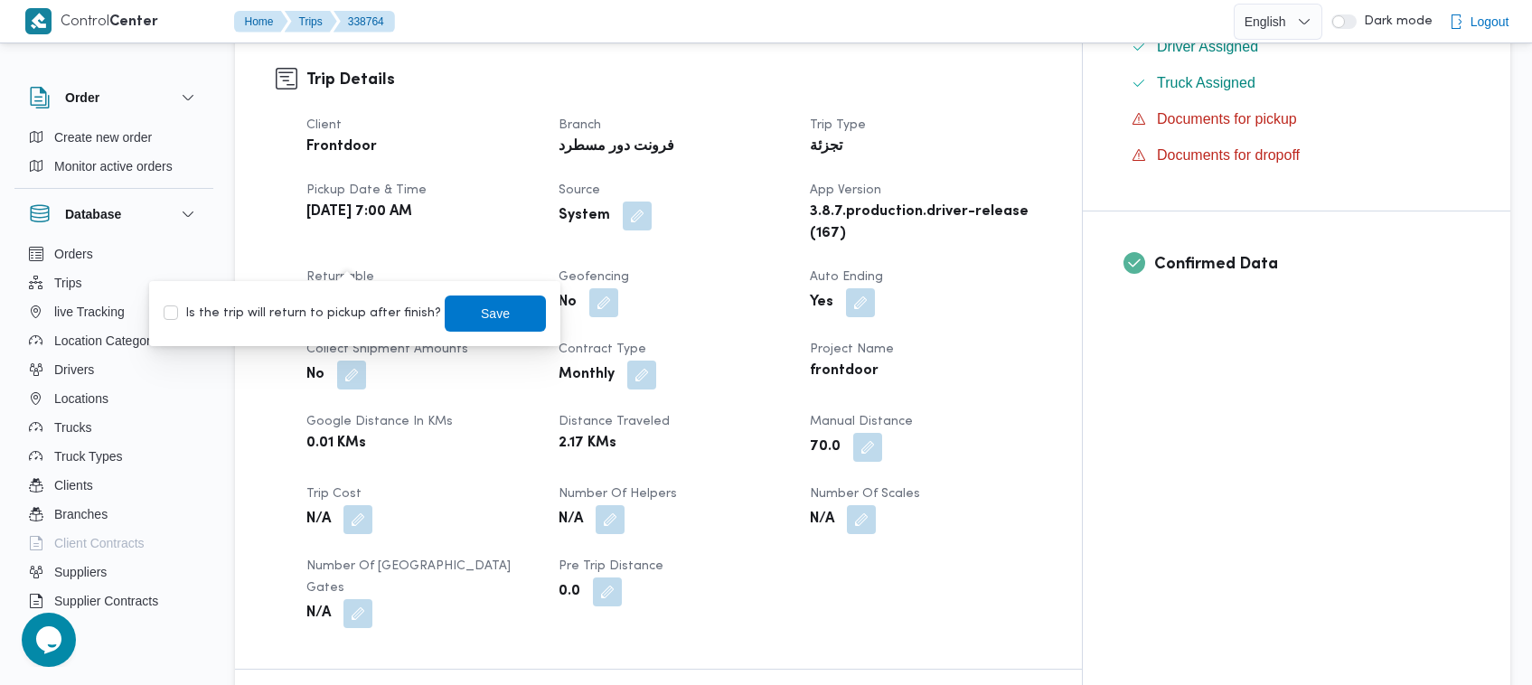
drag, startPoint x: 358, startPoint y: 310, endPoint x: 420, endPoint y: 318, distance: 62.9
click at [361, 312] on label "Is the trip will return to pickup after finish?" at bounding box center [302, 314] width 277 height 22
checkbox input "true"
click at [500, 322] on span "Save" at bounding box center [495, 313] width 101 height 36
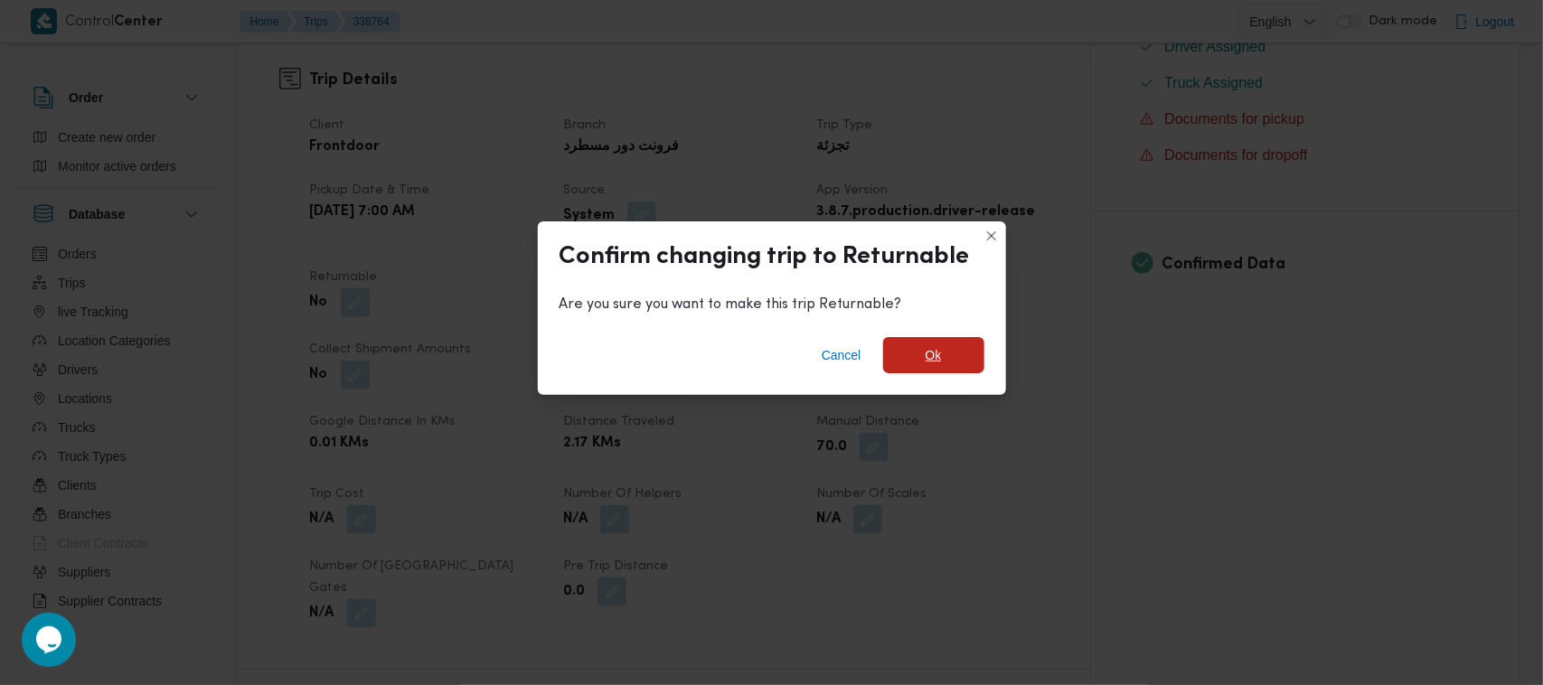
click at [905, 353] on span "Ok" at bounding box center [933, 355] width 101 height 36
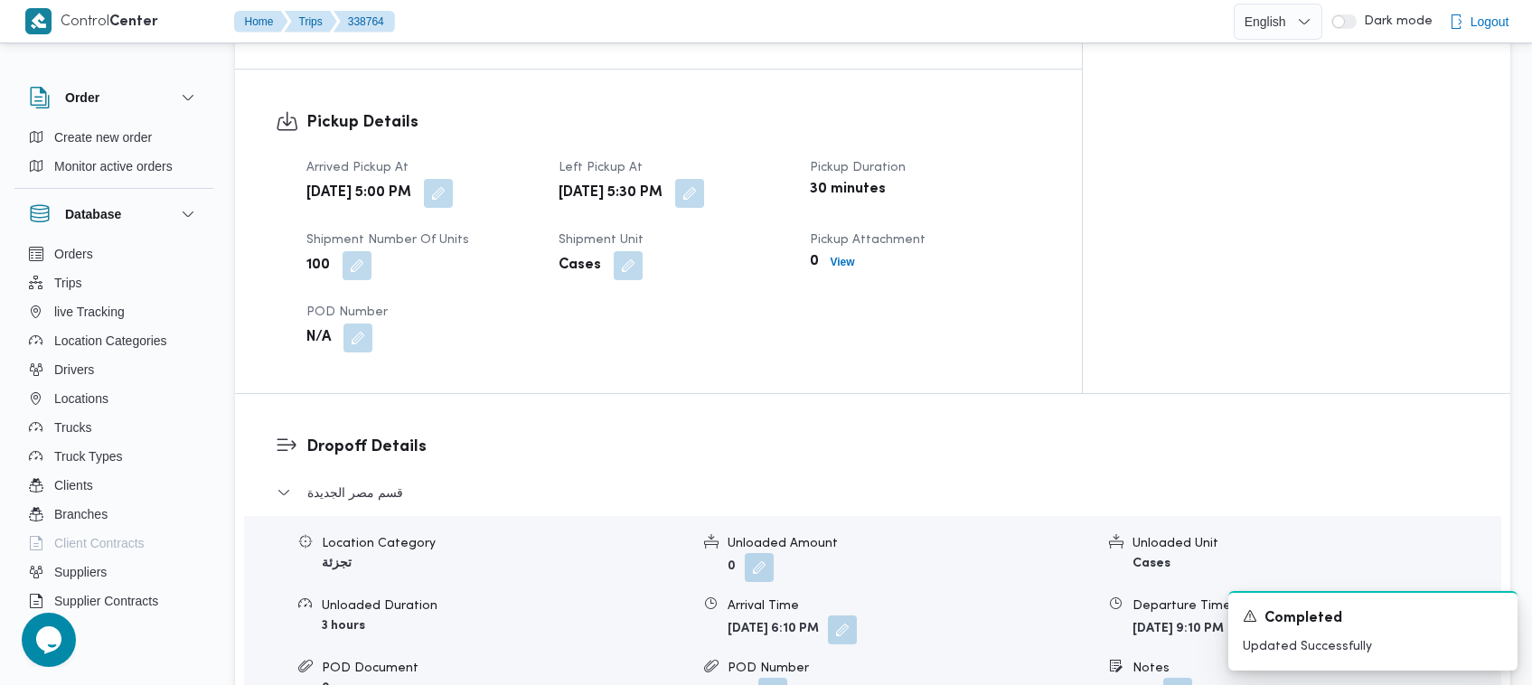
scroll to position [1799, 0]
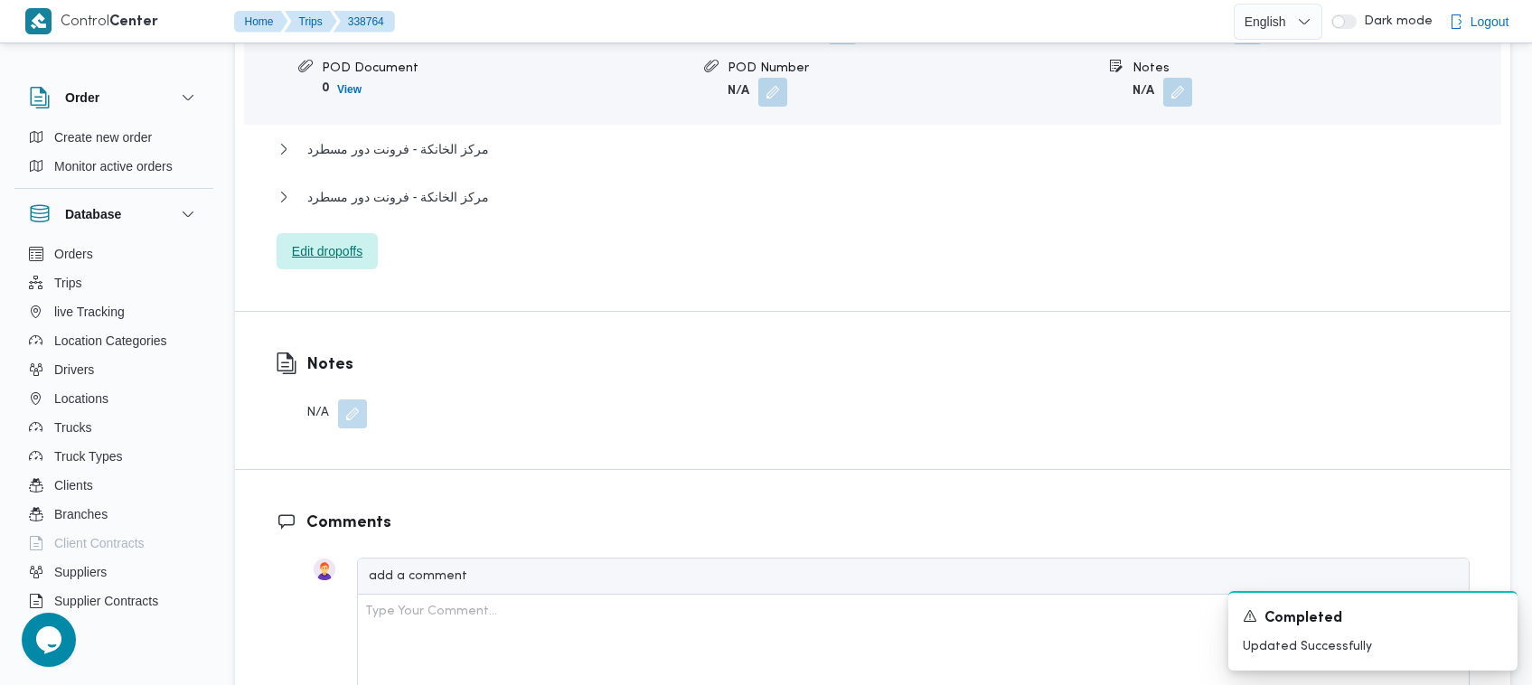
click at [314, 240] on span "Edit dropoffs" at bounding box center [327, 251] width 70 height 22
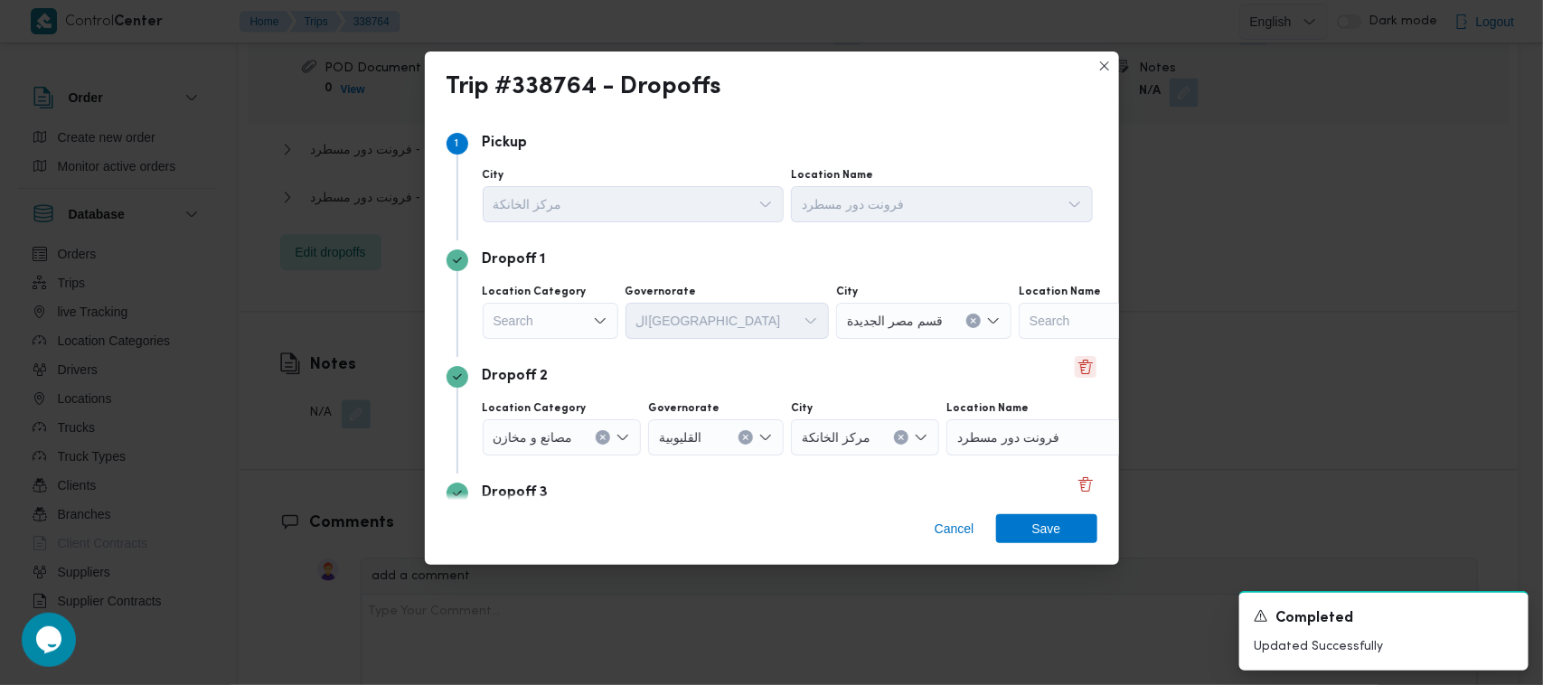
click at [1075, 369] on button "Delete" at bounding box center [1086, 367] width 22 height 22
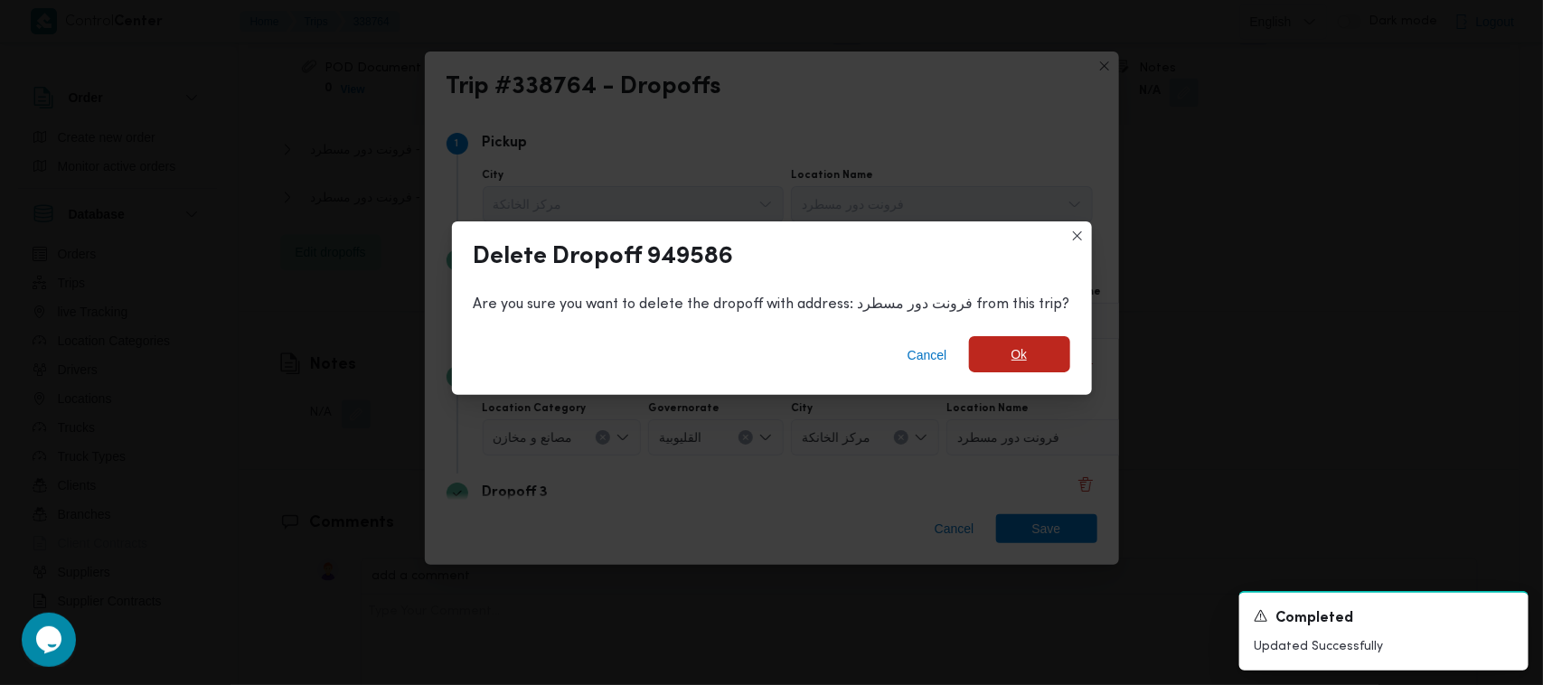
click at [1036, 367] on span "Ok" at bounding box center [1019, 354] width 101 height 36
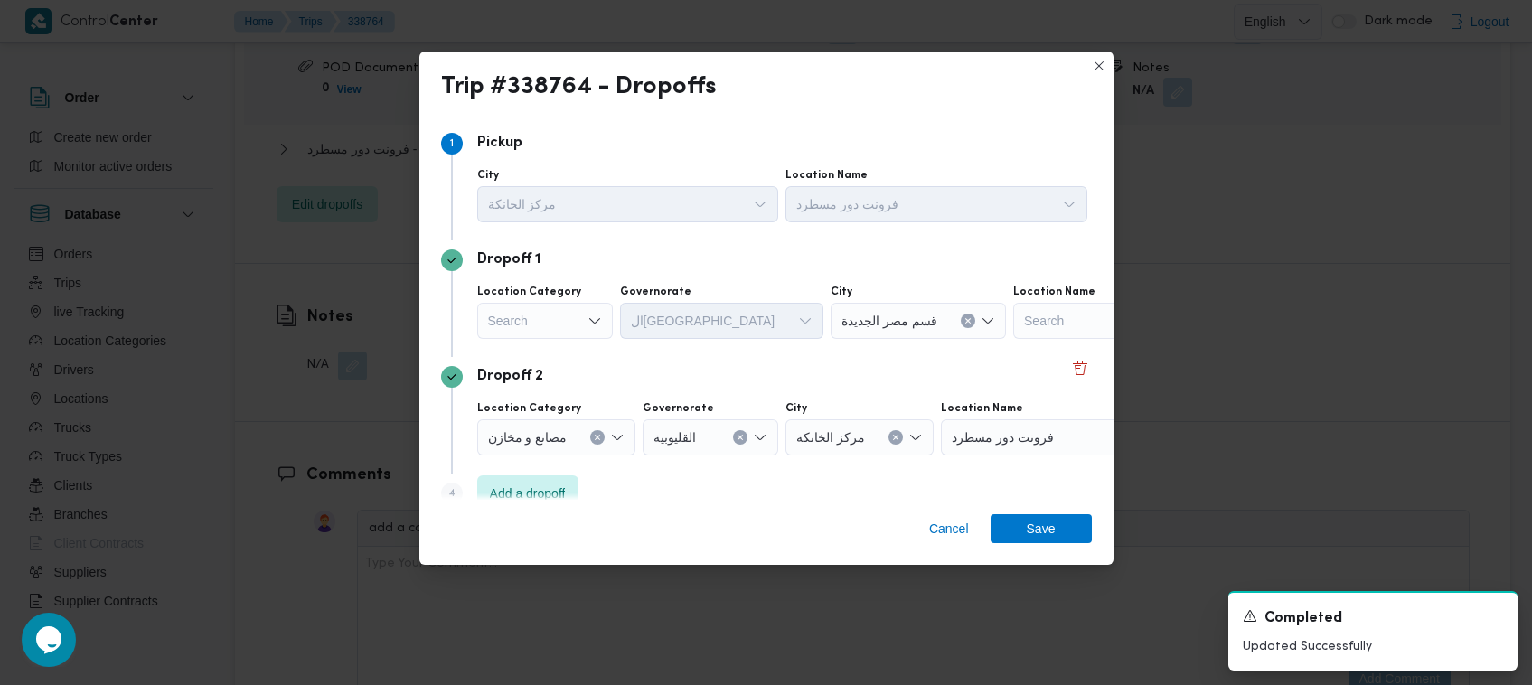
click at [933, 367] on div "Dropoff 2" at bounding box center [766, 377] width 651 height 22
click at [1066, 525] on span "Save" at bounding box center [1040, 527] width 101 height 29
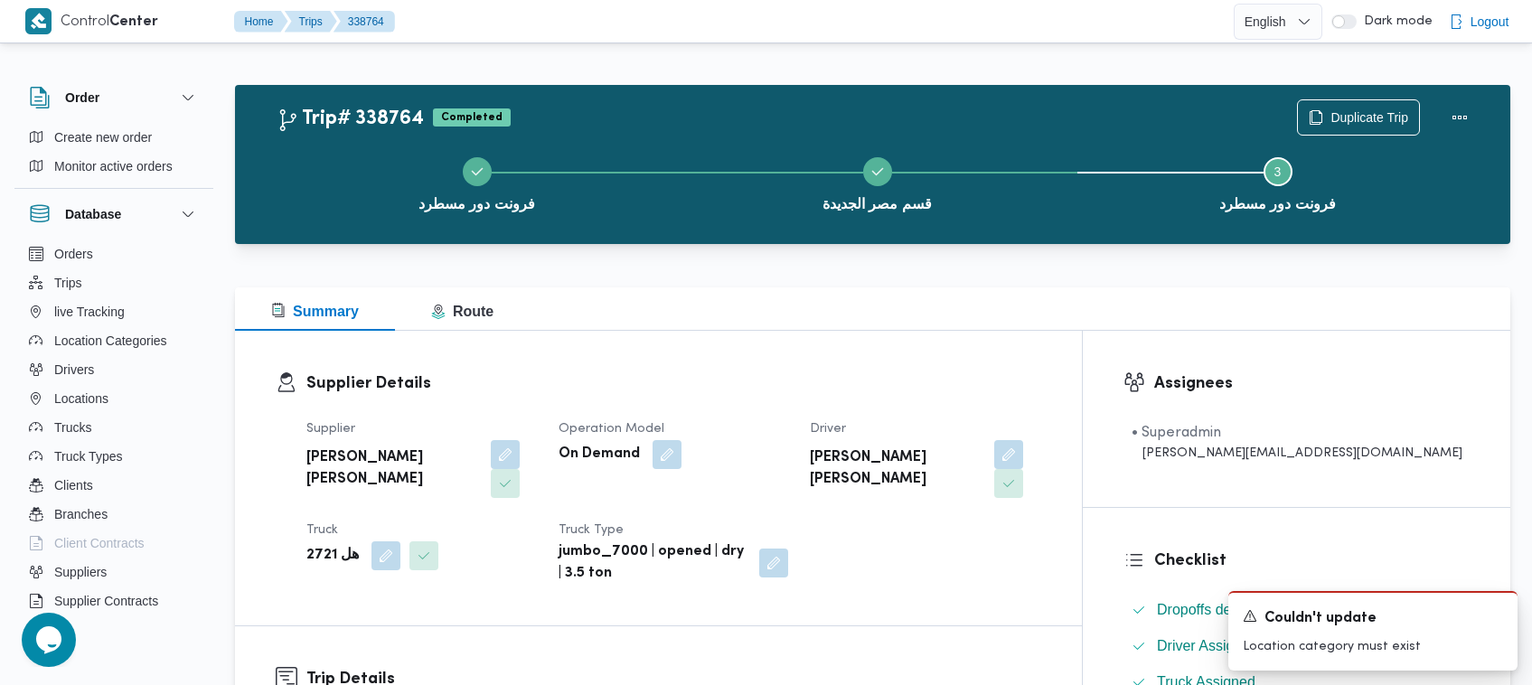
scroll to position [599, 0]
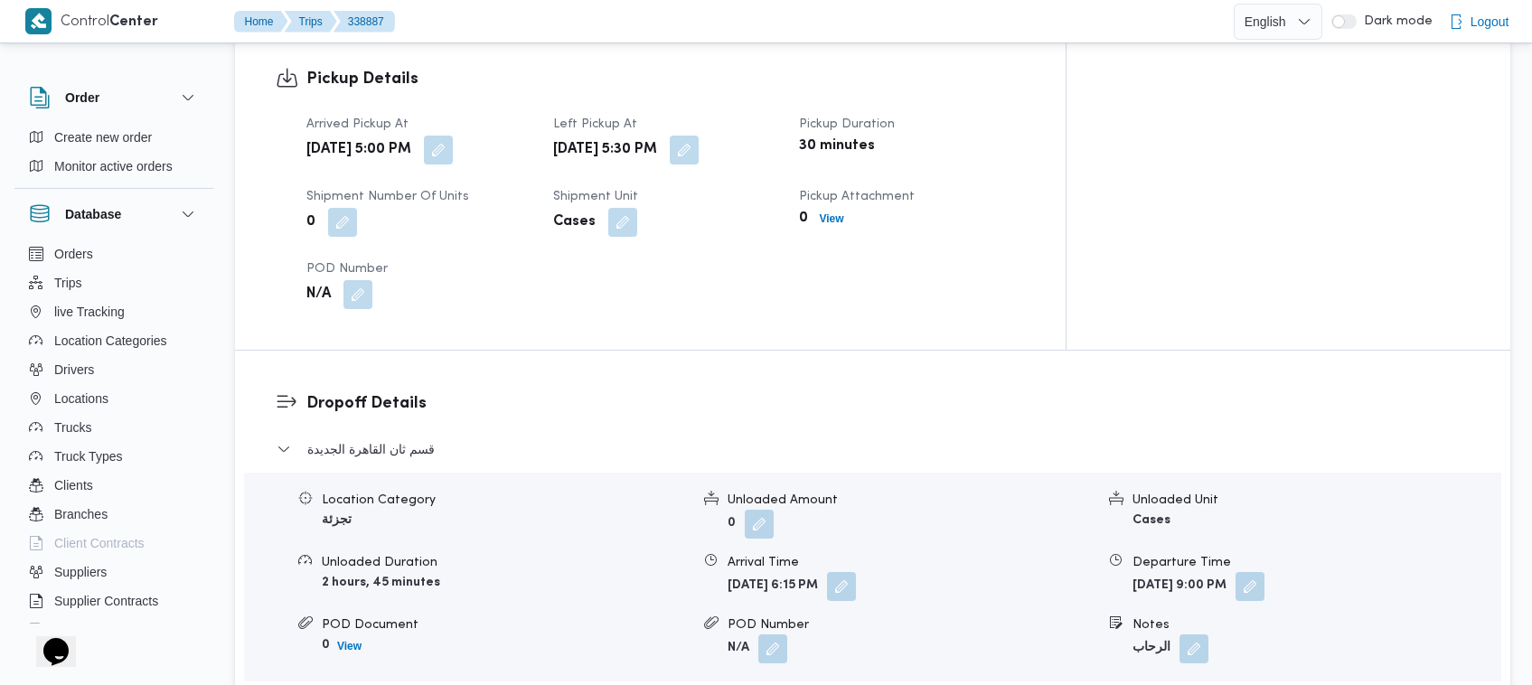
scroll to position [599, 0]
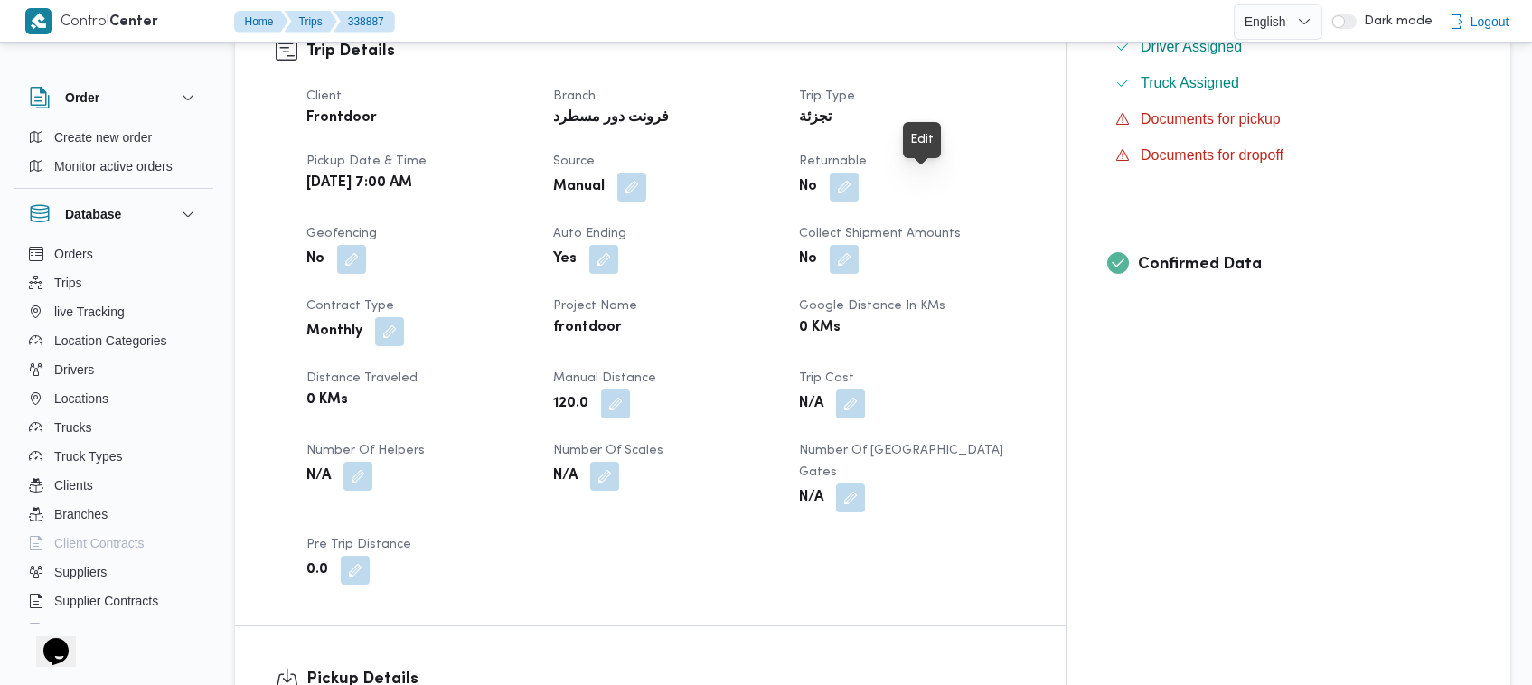
click at [859, 192] on span at bounding box center [840, 187] width 38 height 29
click at [859, 186] on button "button" at bounding box center [844, 186] width 29 height 29
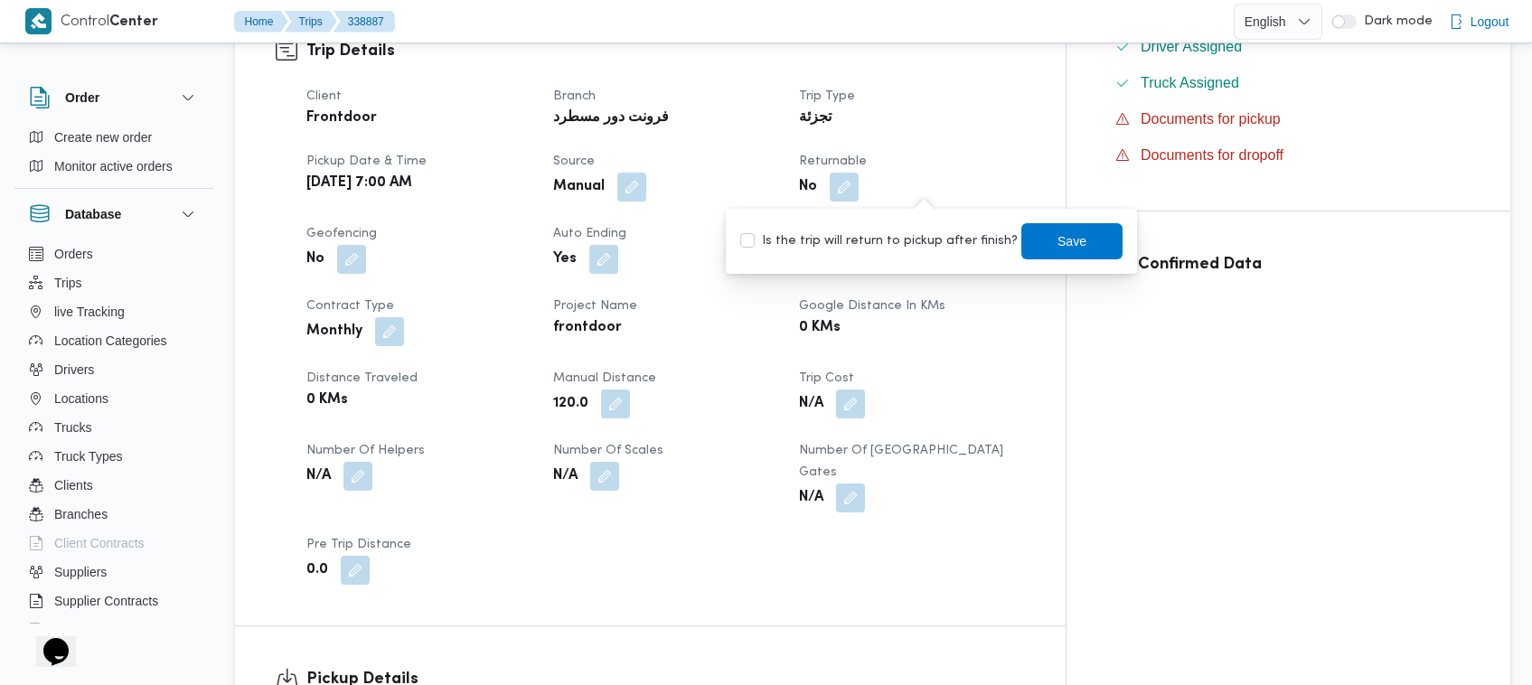
click at [882, 233] on label "Is the trip will return to pickup after finish?" at bounding box center [878, 241] width 277 height 22
checkbox input "true"
click at [1094, 233] on span "Save" at bounding box center [1071, 240] width 101 height 36
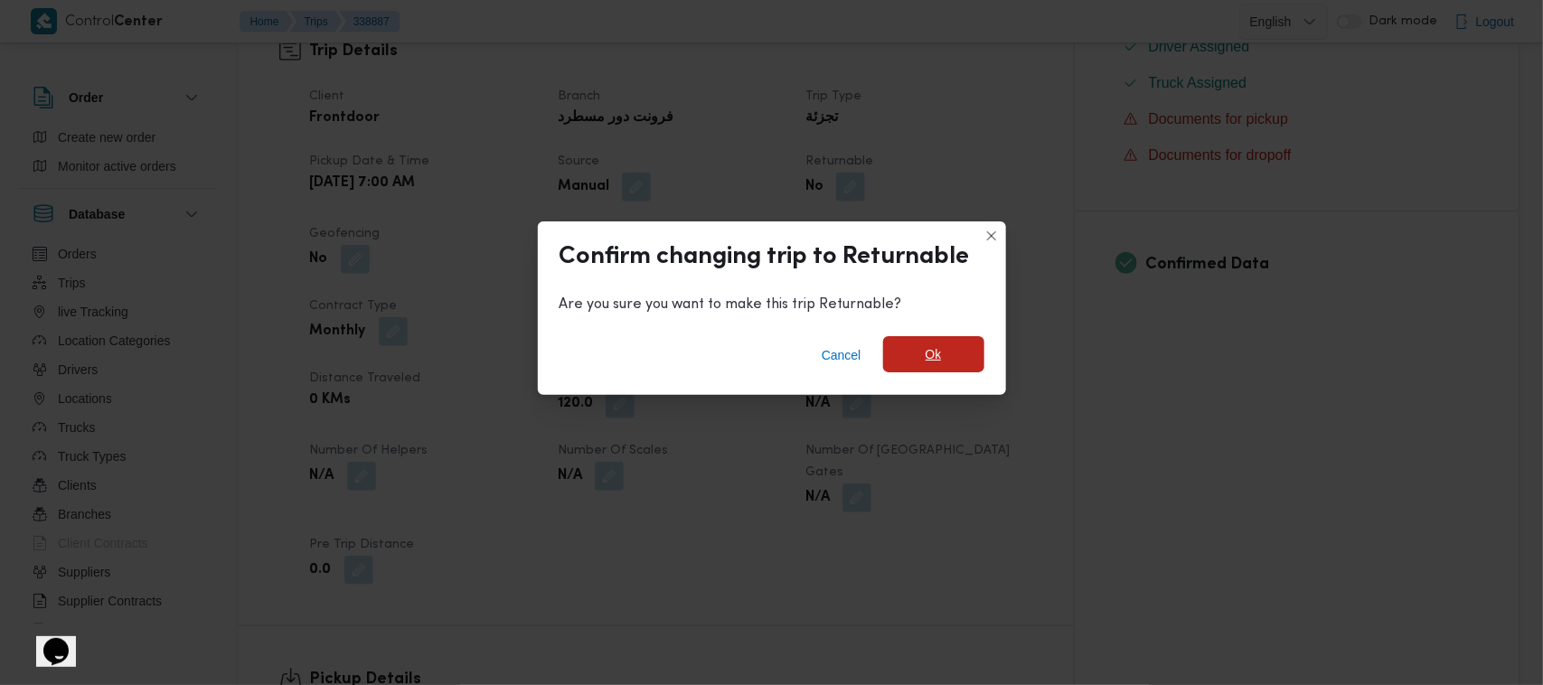
click at [973, 345] on span "Ok" at bounding box center [933, 354] width 101 height 36
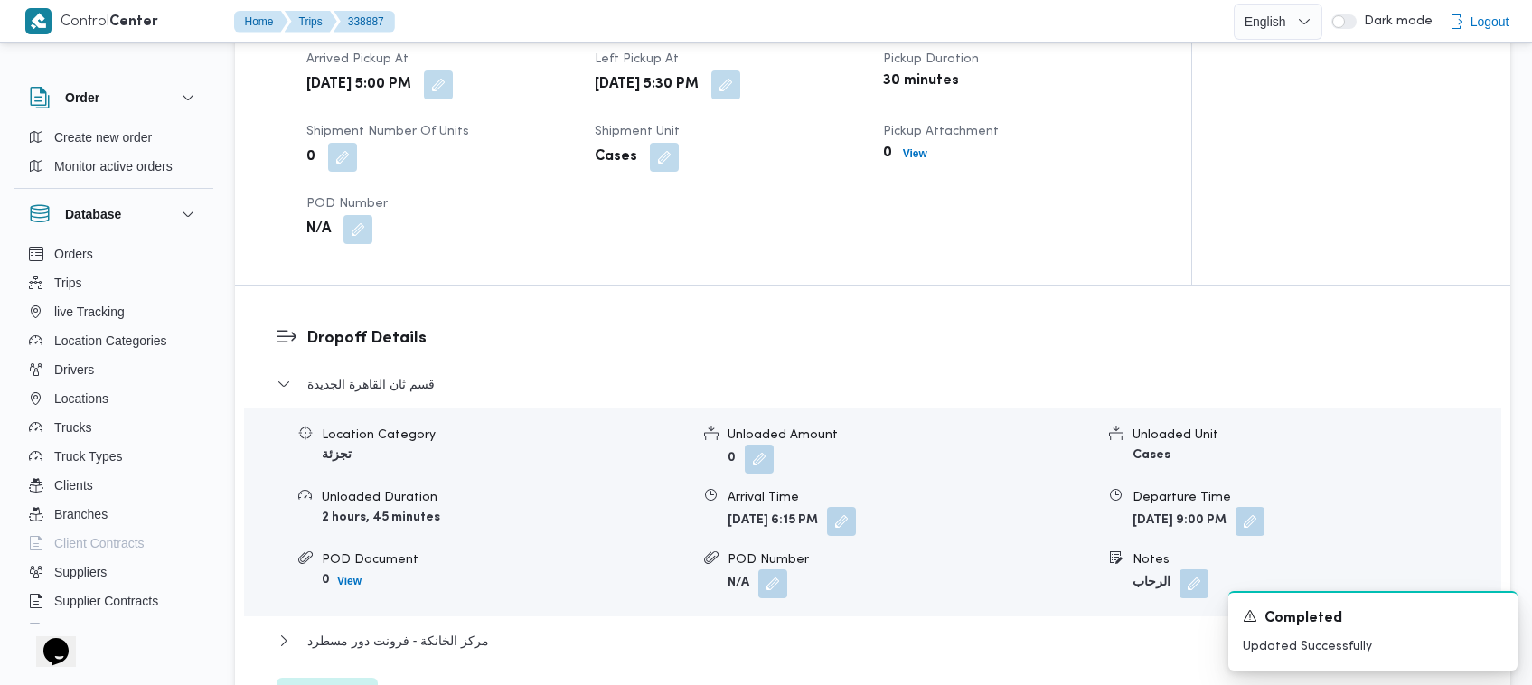
scroll to position [1799, 0]
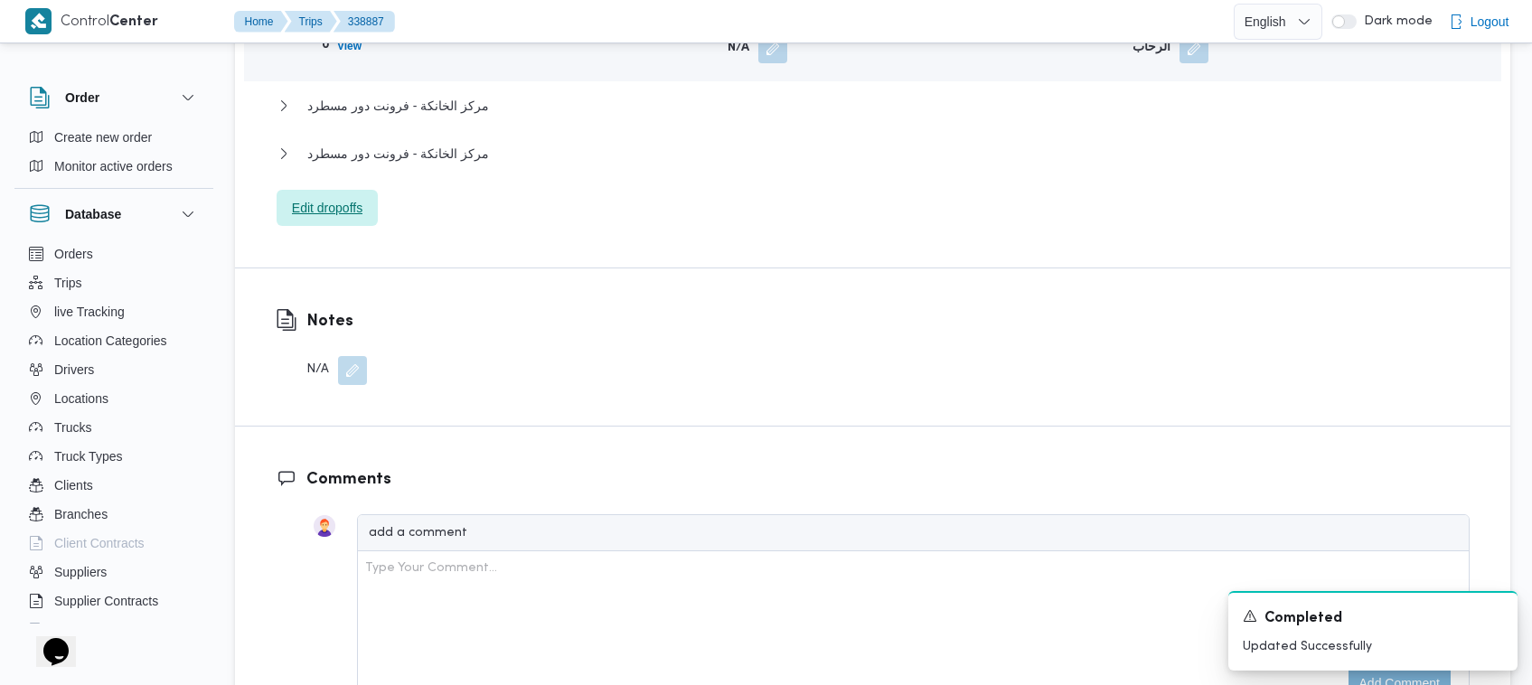
click at [339, 197] on span "Edit dropoffs" at bounding box center [327, 208] width 70 height 22
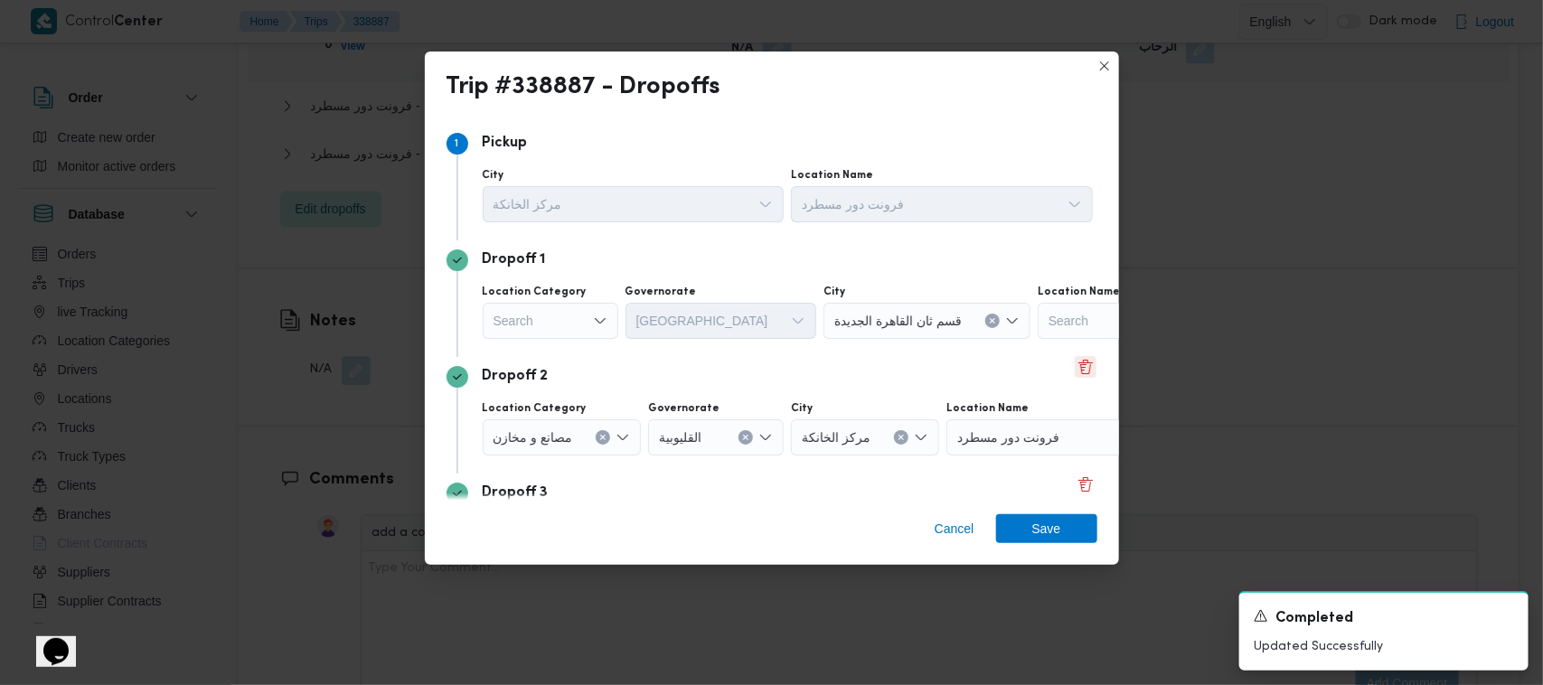
click at [1075, 377] on button "Delete" at bounding box center [1086, 367] width 22 height 22
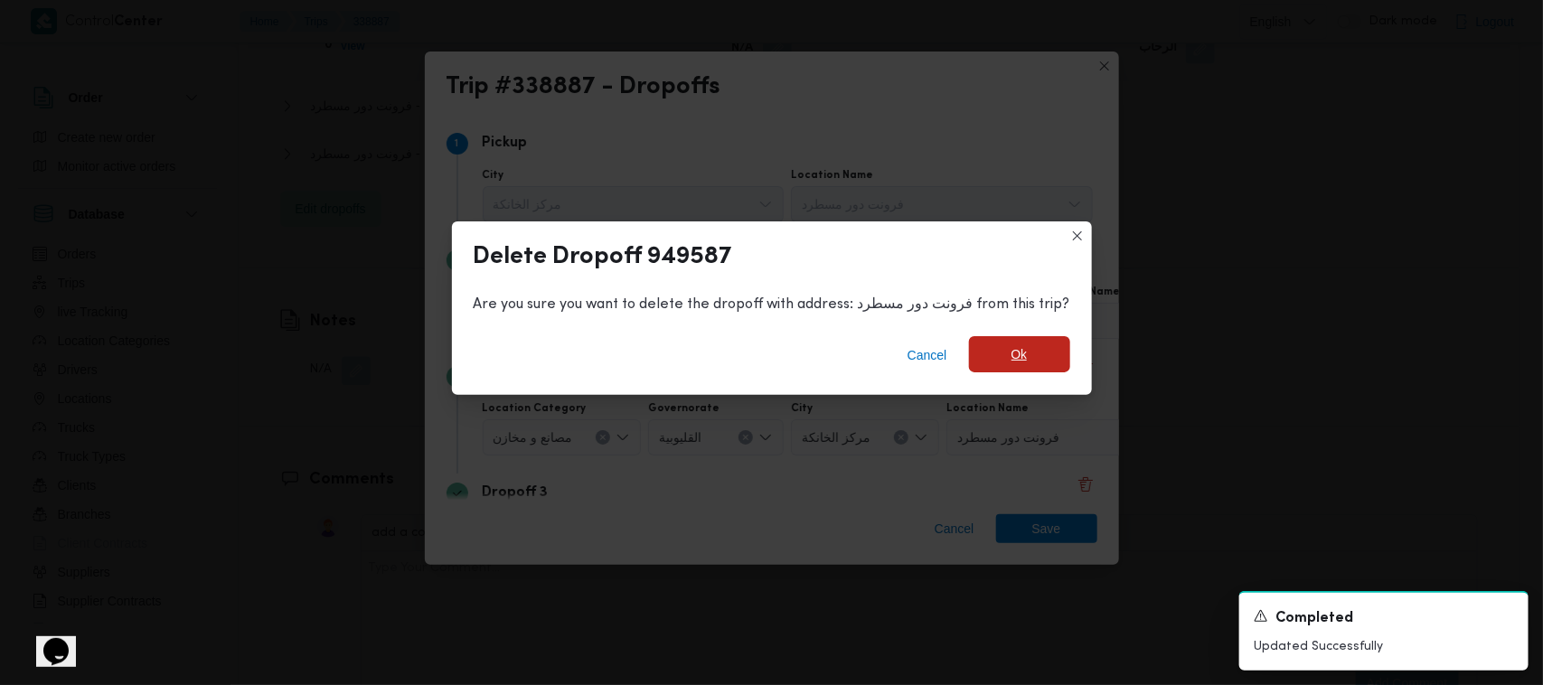
click at [1032, 339] on span "Ok" at bounding box center [1019, 354] width 101 height 36
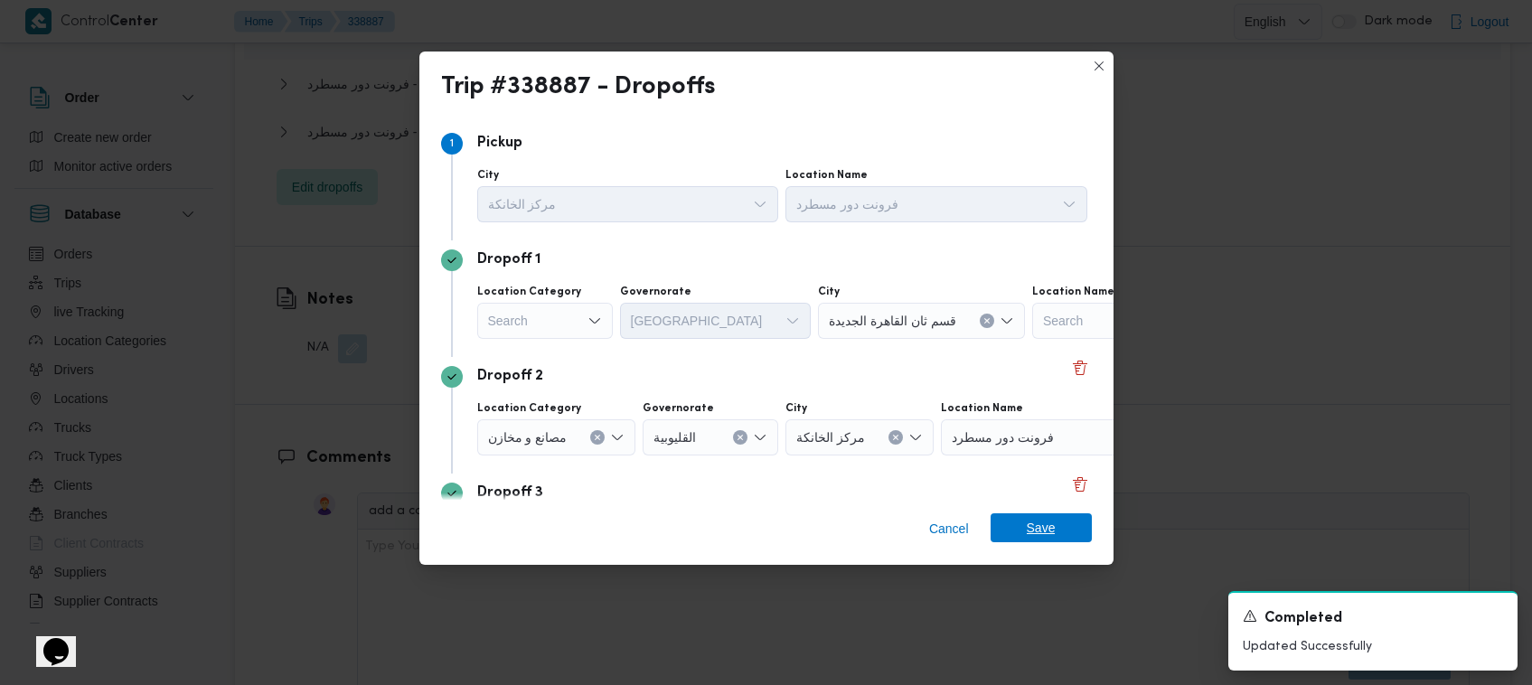
click at [1041, 535] on span "Save" at bounding box center [1041, 527] width 29 height 29
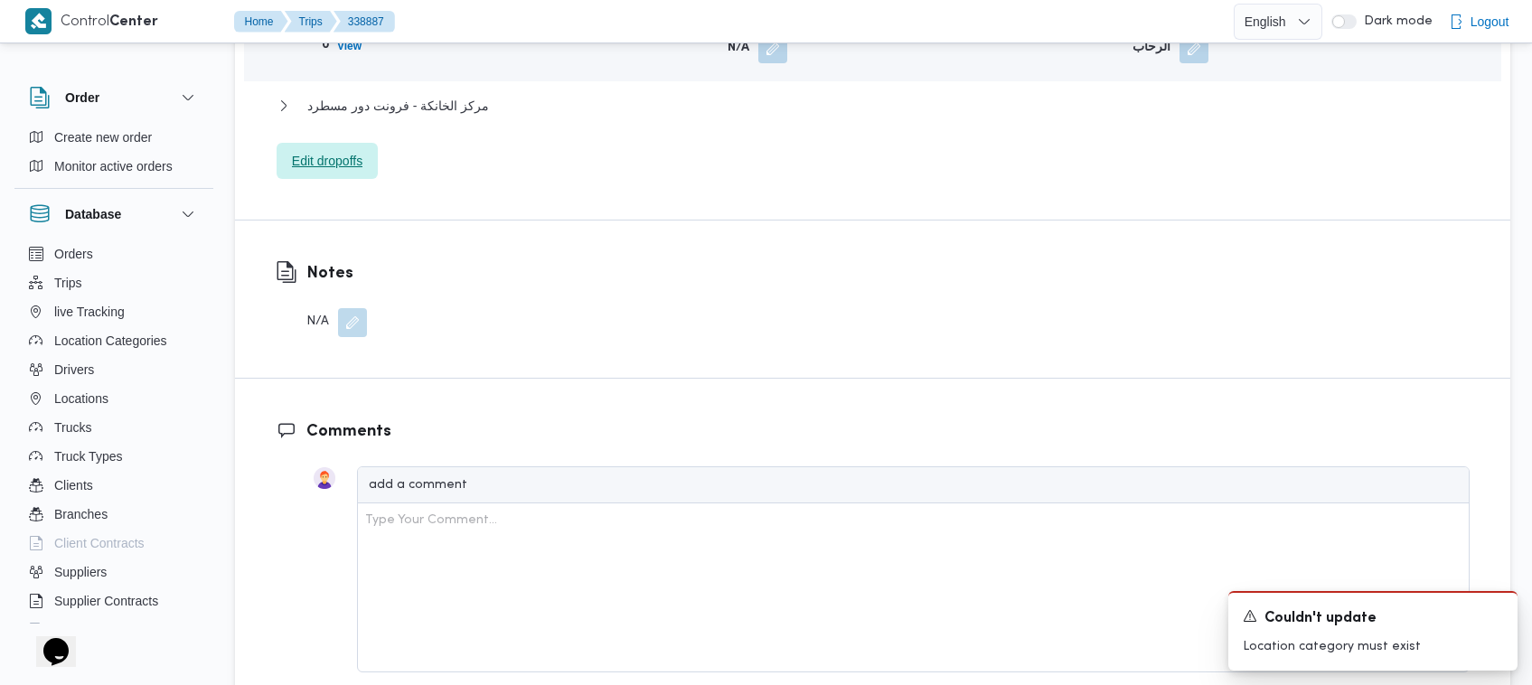
scroll to position [1199, 0]
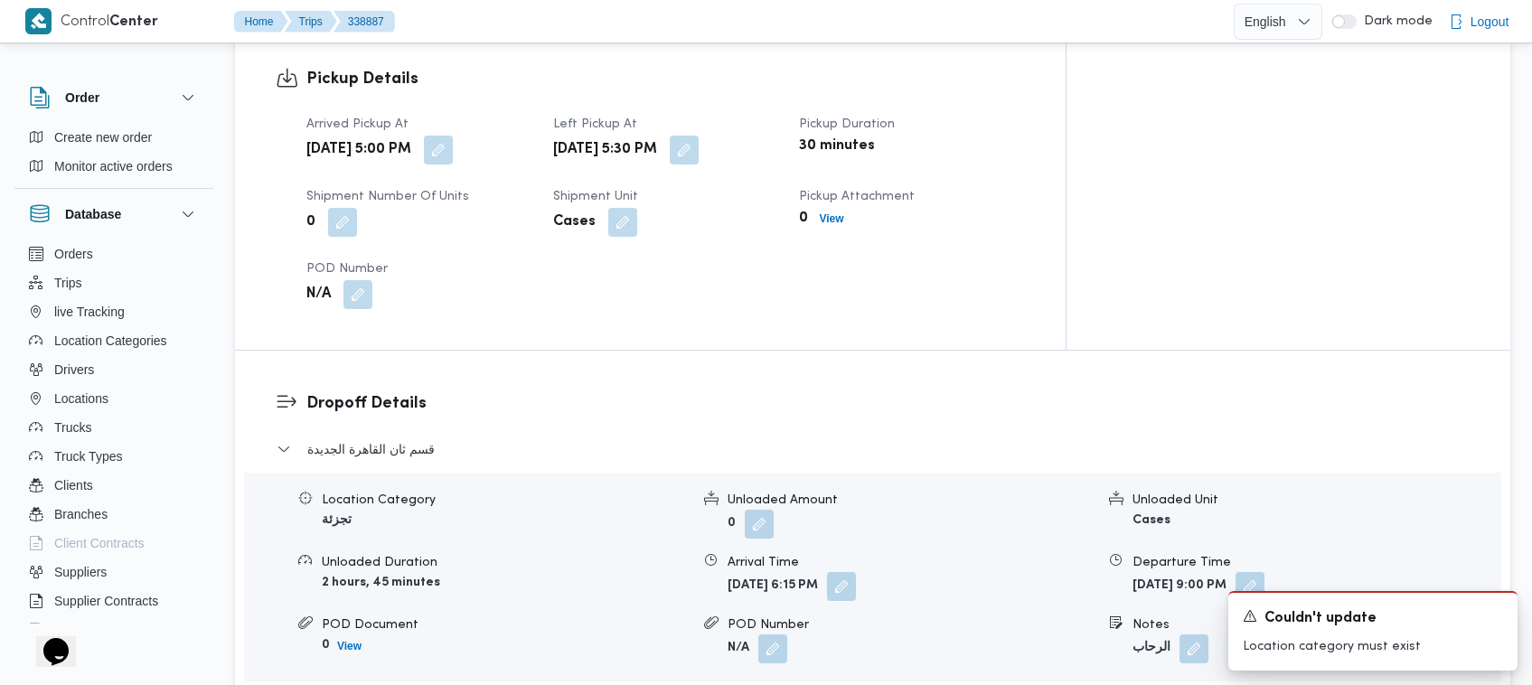
click at [380, 407] on dl "Dropoff Details قسم ثان القاهرة الجديدة Location Category تجزئة Unloaded Amount…" at bounding box center [887, 585] width 1163 height 388
click at [382, 416] on dl "Dropoff Details قسم ثان القاهرة الجديدة Location Category تجزئة Unloaded Amount…" at bounding box center [887, 585] width 1163 height 388
click at [382, 438] on span "قسم ثان القاهرة الجديدة" at bounding box center [370, 449] width 127 height 22
